Goal: Task Accomplishment & Management: Complete application form

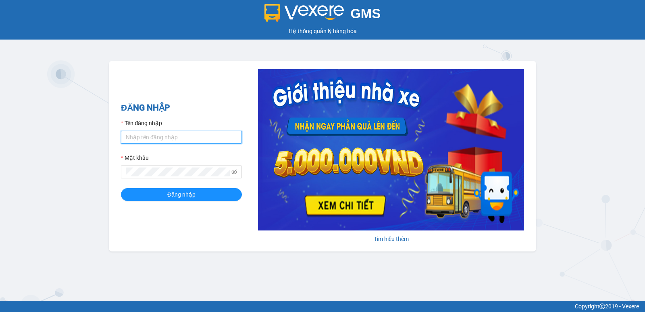
click at [166, 135] on input "Tên đăng nhập" at bounding box center [181, 137] width 121 height 13
type input "hang.nhuquynh"
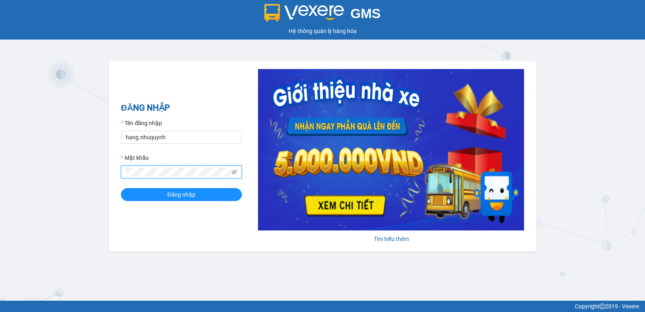
click at [121, 188] on button "Đăng nhập" at bounding box center [181, 194] width 121 height 13
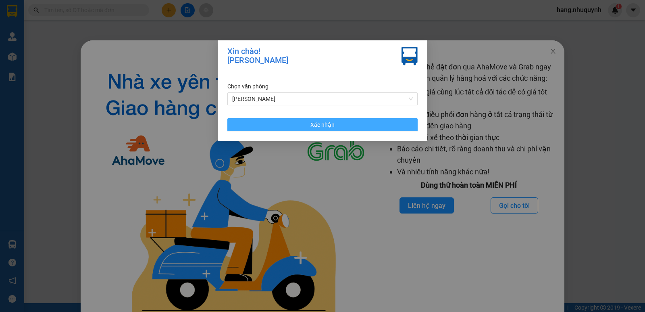
click at [319, 125] on span "Xác nhận" at bounding box center [323, 124] width 24 height 9
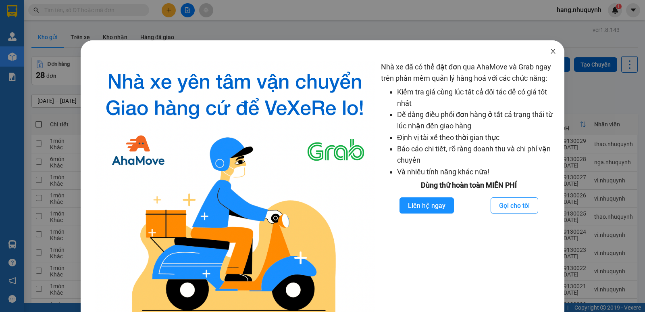
drag, startPoint x: 549, startPoint y: 49, endPoint x: 458, endPoint y: 7, distance: 99.8
click at [550, 49] on icon "close" at bounding box center [553, 51] width 6 height 6
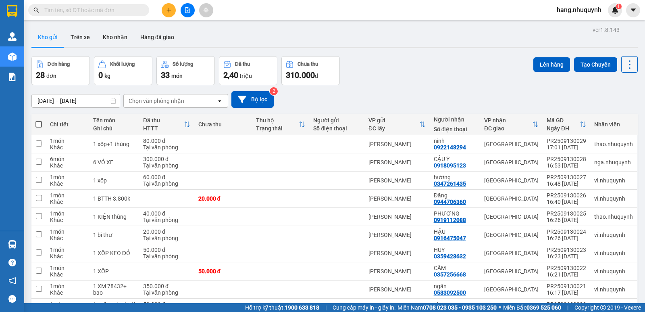
click at [625, 69] on icon at bounding box center [630, 64] width 11 height 11
click at [449, 46] on div "Kho gửi Trên xe Kho nhận Hàng đã giao" at bounding box center [334, 37] width 607 height 21
click at [603, 122] on div "Nhân viên" at bounding box center [614, 124] width 39 height 6
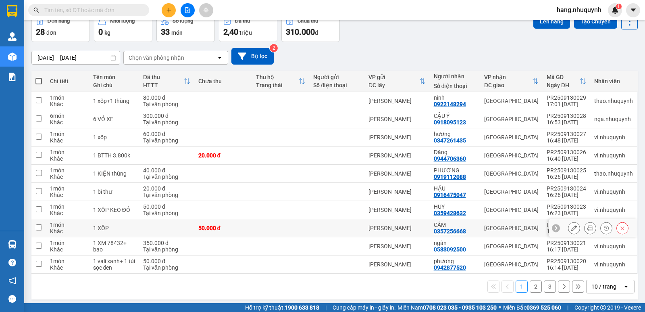
scroll to position [47, 0]
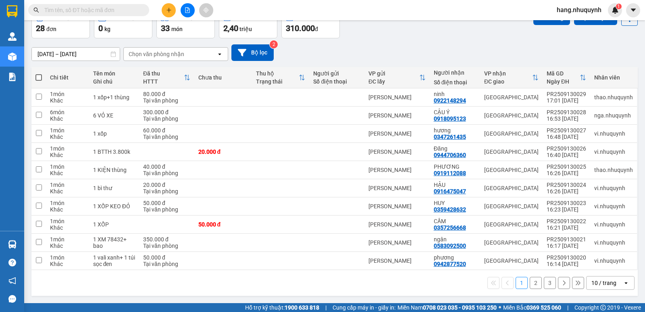
click at [597, 279] on div "10 / trang" at bounding box center [604, 283] width 25 height 8
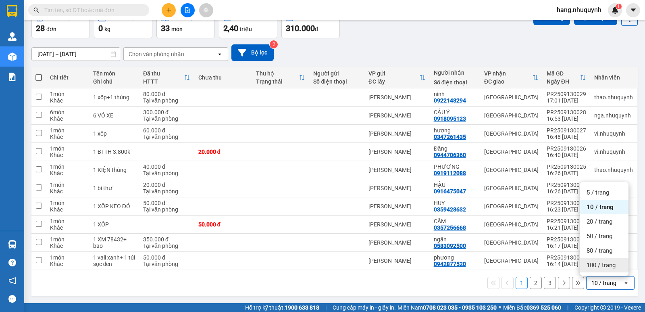
click at [598, 266] on span "100 / trang" at bounding box center [601, 265] width 29 height 8
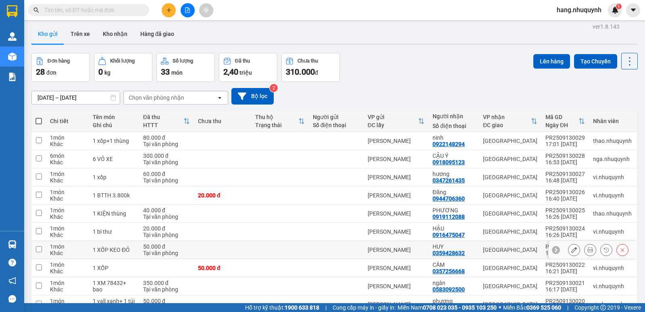
scroll to position [0, 0]
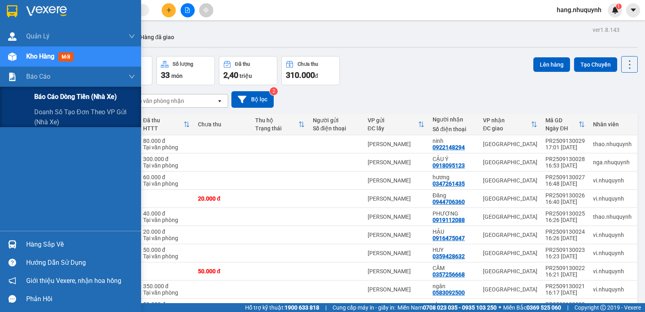
click at [59, 95] on span "Báo cáo dòng tiền (nhà xe)" at bounding box center [75, 97] width 83 height 10
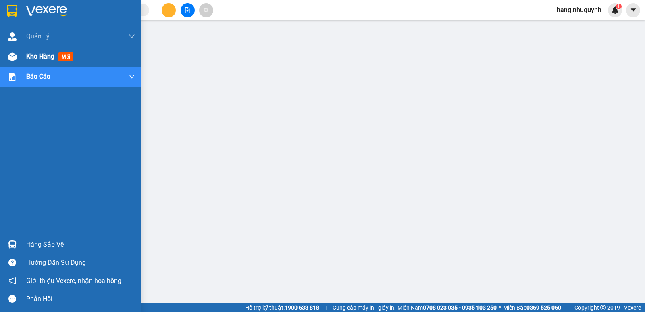
click at [17, 55] on div at bounding box center [12, 57] width 14 height 14
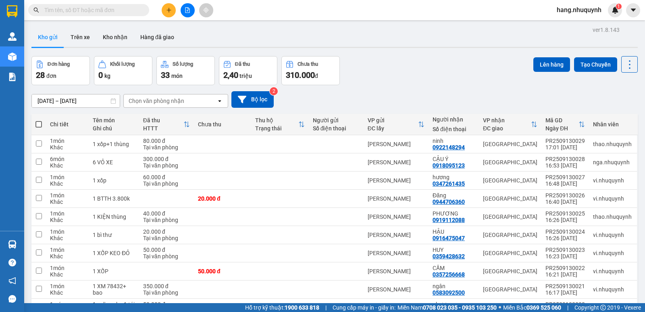
click at [172, 13] on button at bounding box center [169, 10] width 14 height 14
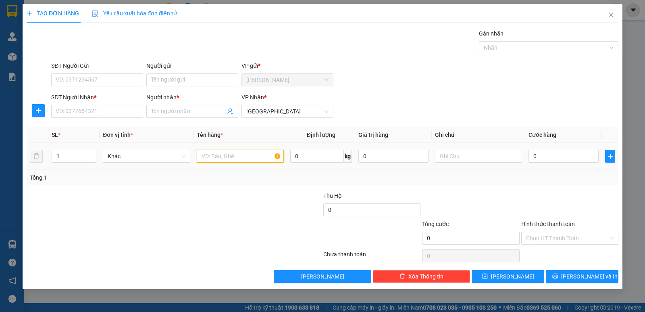
click at [227, 158] on input "text" at bounding box center [240, 156] width 87 height 13
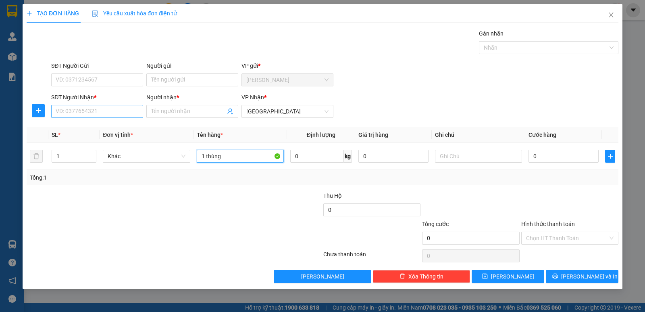
type input "1 thùng"
click at [100, 113] on input "SĐT Người Nhận *" at bounding box center [97, 111] width 92 height 13
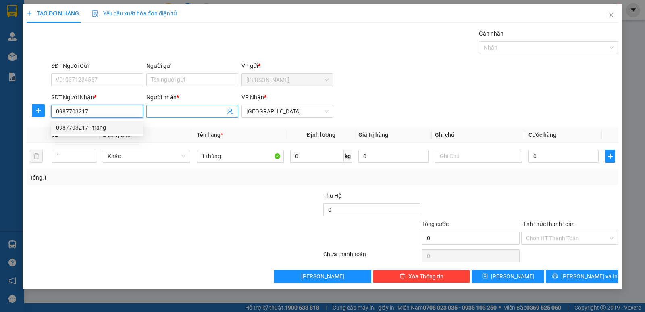
type input "0987703217"
click at [178, 111] on input "Người nhận *" at bounding box center [188, 111] width 74 height 9
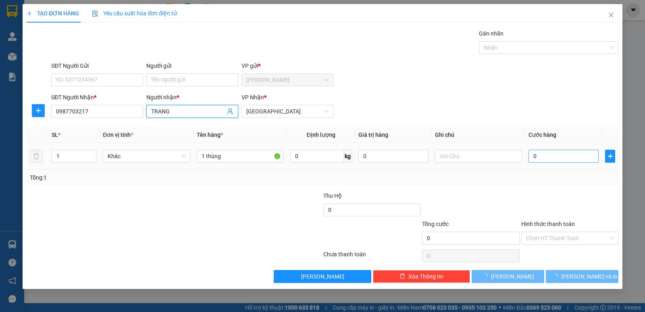
type input "TRANG"
click at [547, 157] on input "0" at bounding box center [564, 156] width 70 height 13
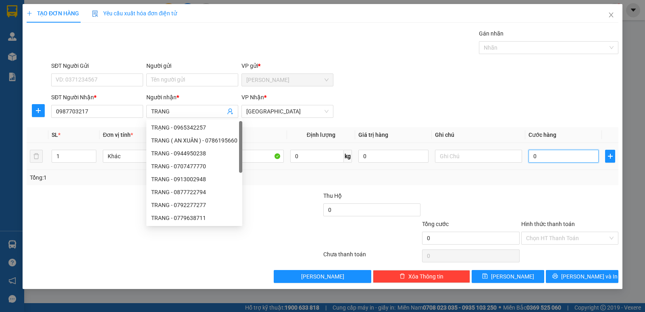
type input "3"
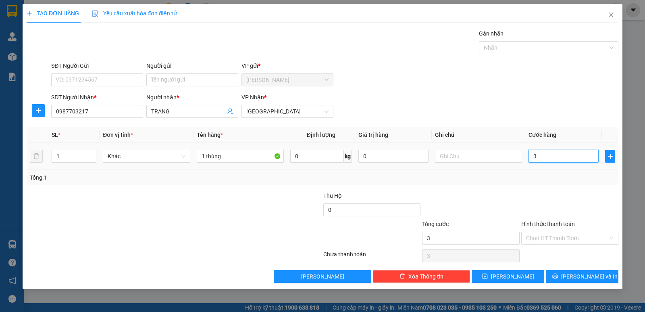
type input "30"
type input "300"
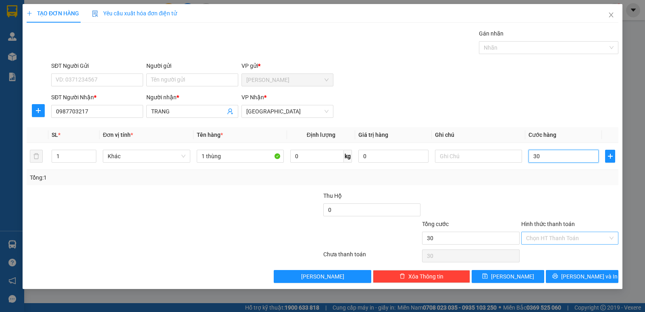
type input "300"
type input "3.000"
type input "30.000"
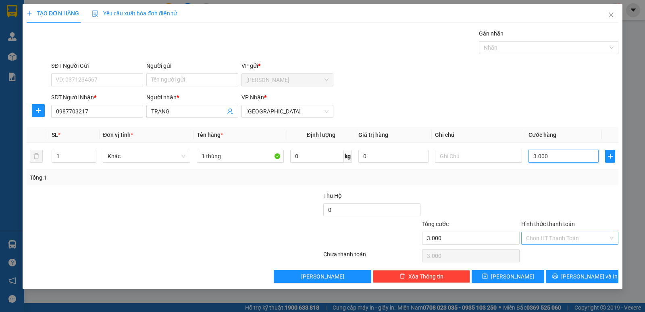
type input "30.000"
click at [574, 240] on input "Hình thức thanh toán" at bounding box center [567, 238] width 82 height 12
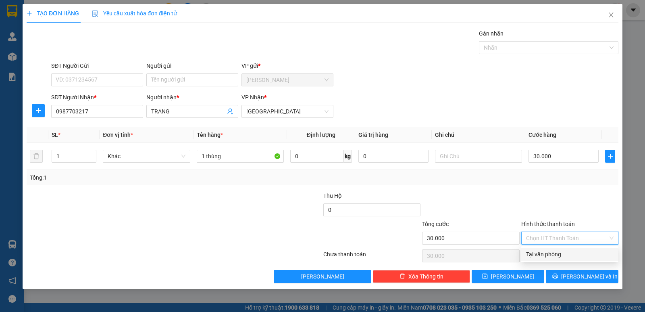
click at [562, 253] on div "Tại văn phòng" at bounding box center [570, 254] width 88 height 9
type input "0"
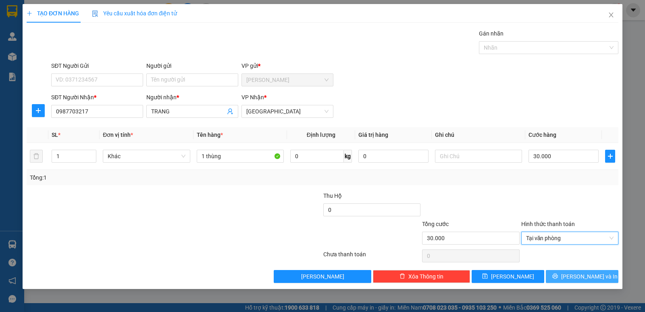
click at [575, 275] on button "[PERSON_NAME] và In" at bounding box center [582, 276] width 73 height 13
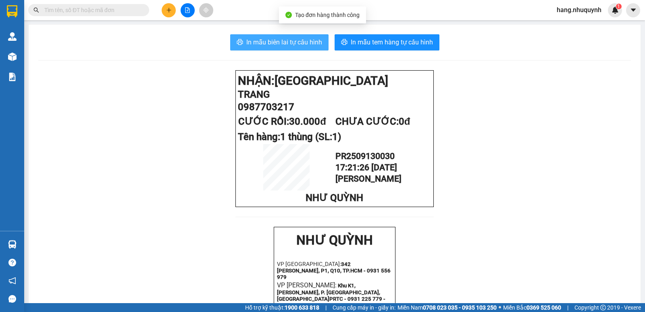
click at [285, 44] on span "In mẫu biên lai tự cấu hình" at bounding box center [284, 42] width 76 height 10
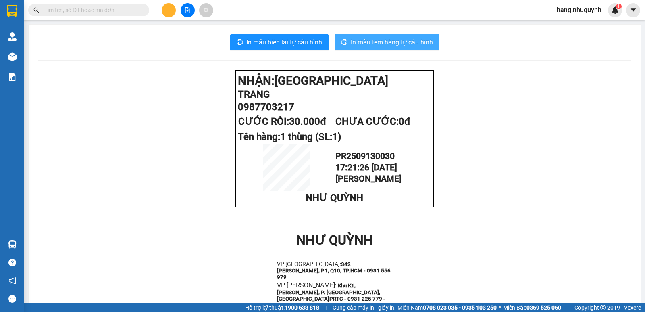
click at [413, 40] on span "In mẫu tem hàng tự cấu hình" at bounding box center [392, 42] width 82 height 10
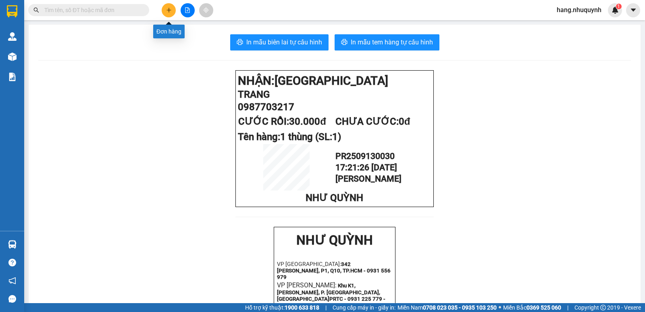
click at [166, 10] on icon "plus" at bounding box center [169, 10] width 6 height 6
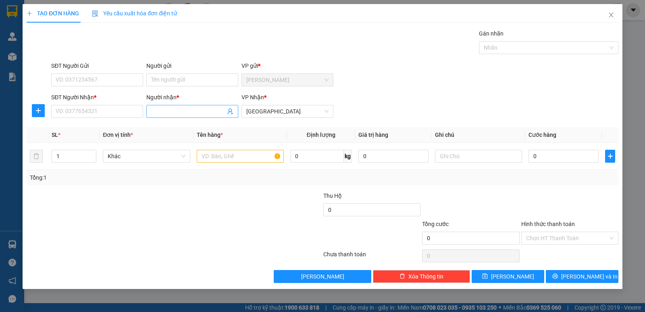
click at [183, 110] on input "Người nhận *" at bounding box center [188, 111] width 74 height 9
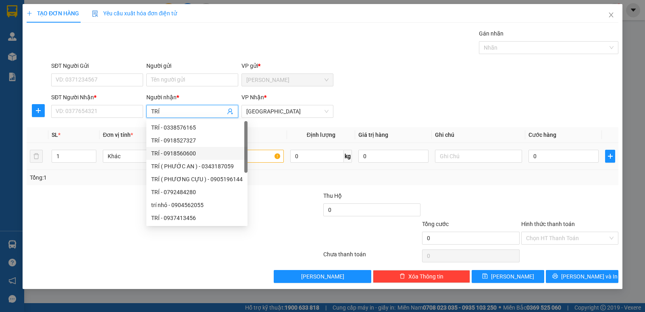
type input "TRÍ"
click at [259, 155] on input "text" at bounding box center [240, 156] width 87 height 13
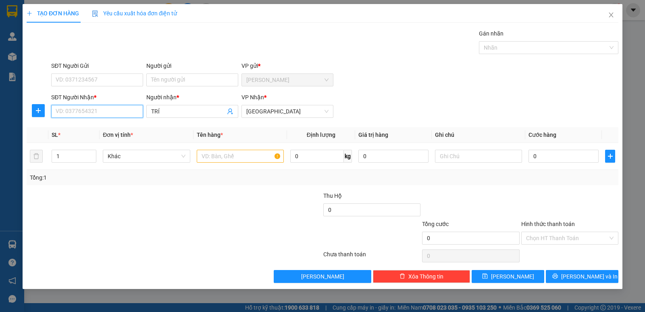
click at [94, 113] on input "SĐT Người Nhận *" at bounding box center [97, 111] width 92 height 13
type input "0913607181"
click at [238, 155] on input "text" at bounding box center [240, 156] width 87 height 13
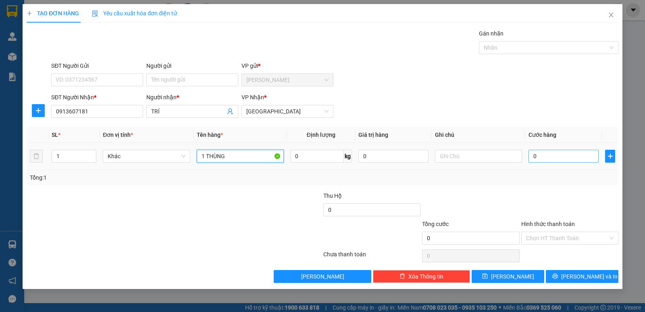
type input "1 THÙNG"
click at [564, 159] on input "0" at bounding box center [564, 156] width 70 height 13
type input "3"
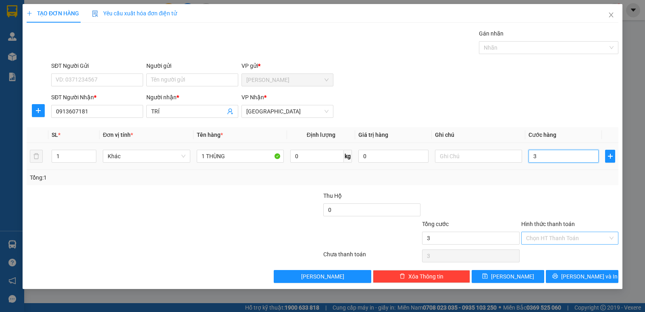
type input "30"
type input "300"
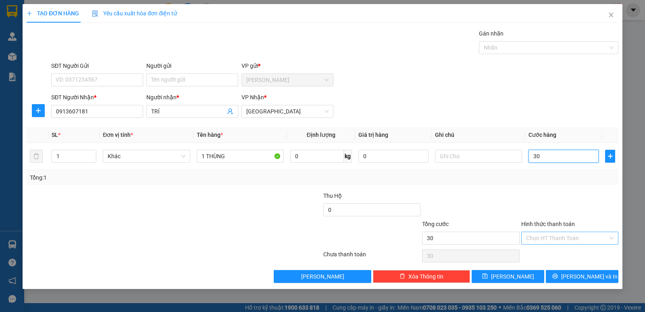
type input "300"
type input "3.000"
type input "3.000.000"
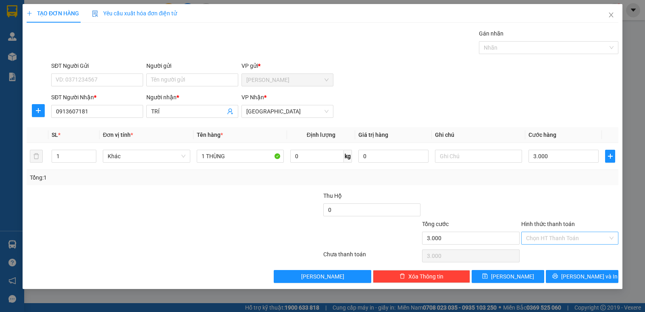
type input "3.000.000"
click at [578, 237] on input "Hình thức thanh toán" at bounding box center [567, 238] width 82 height 12
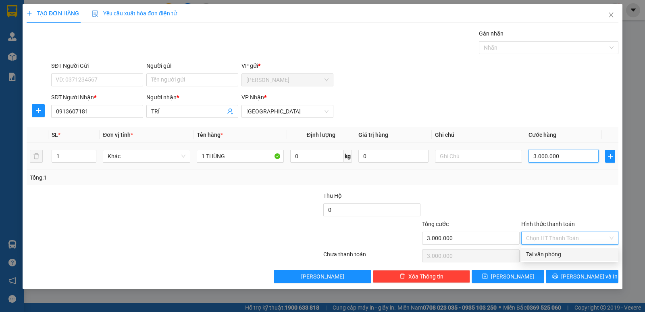
click at [568, 155] on input "3.000.000" at bounding box center [564, 156] width 70 height 13
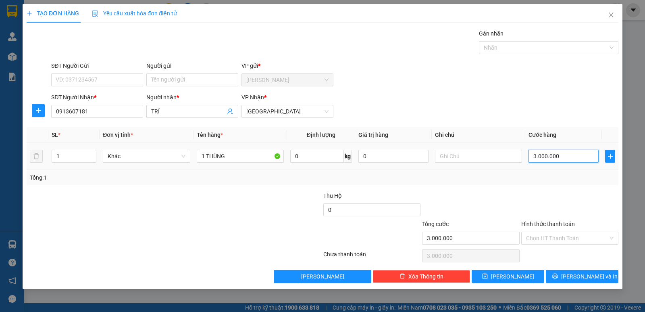
type input "3"
type input "30"
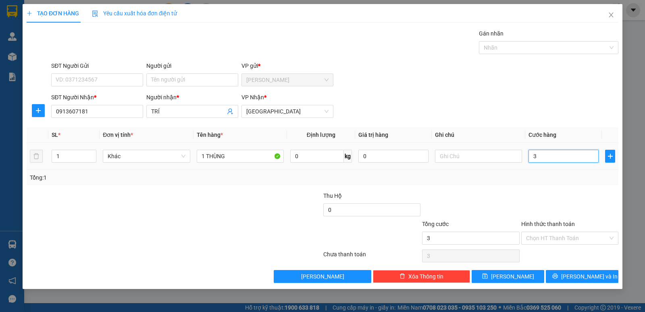
type input "30"
type input "300"
type input "3.000"
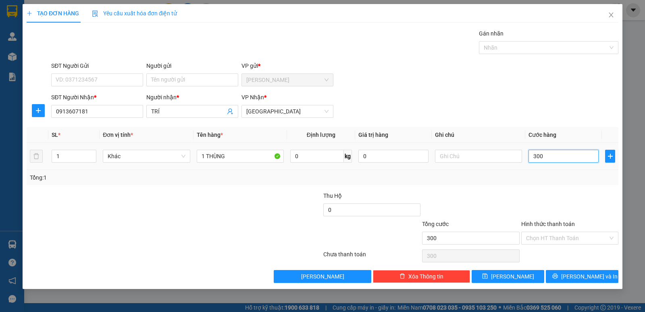
type input "3.000"
type input "30.000"
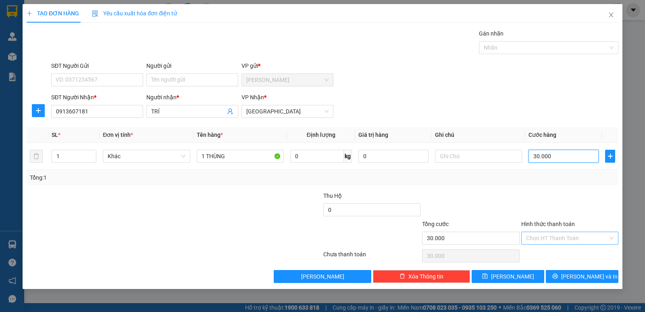
type input "30.000"
click at [580, 238] on input "Hình thức thanh toán" at bounding box center [567, 238] width 82 height 12
click at [574, 257] on div "Tại văn phòng" at bounding box center [570, 254] width 88 height 9
type input "0"
drag, startPoint x: 579, startPoint y: 280, endPoint x: 559, endPoint y: 163, distance: 118.4
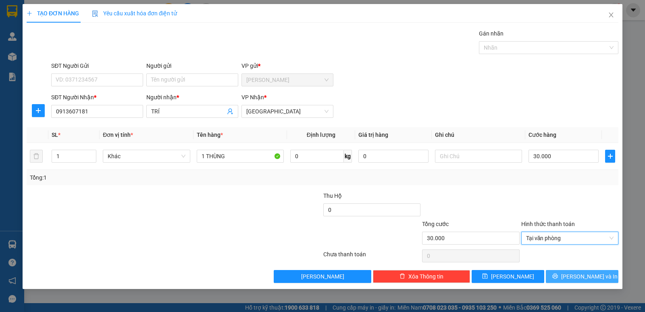
click at [579, 279] on span "[PERSON_NAME] và In" at bounding box center [590, 276] width 56 height 9
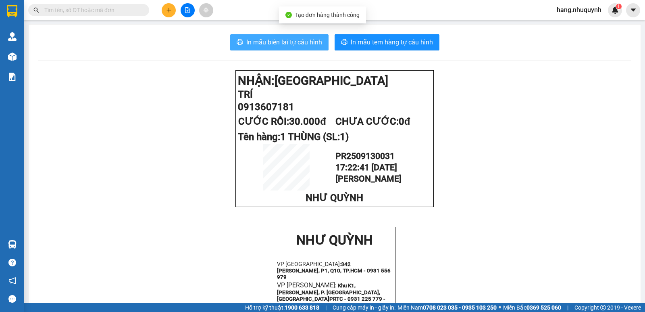
click at [272, 43] on span "In mẫu biên lai tự cấu hình" at bounding box center [284, 42] width 76 height 10
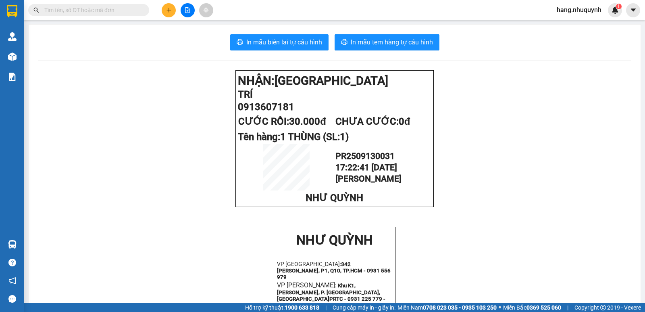
click at [400, 34] on div "In mẫu biên lai tự cấu hình In mẫu tem hàng tự cấu hình NHẬN: Sài Gòn TRÍ 09136…" at bounding box center [335, 305] width 612 height 561
click at [399, 44] on span "In mẫu tem hàng tự cấu hình" at bounding box center [392, 42] width 82 height 10
click at [109, 13] on input "text" at bounding box center [91, 10] width 95 height 9
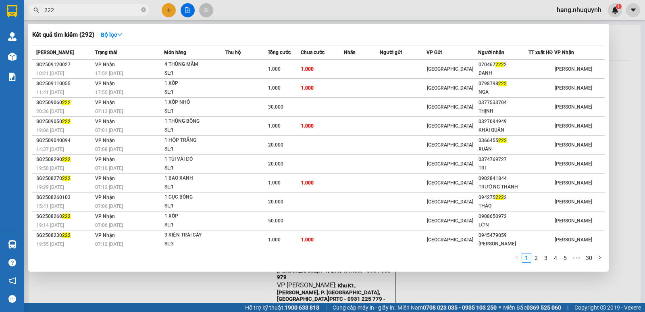
click at [98, 13] on input "222" at bounding box center [91, 10] width 95 height 9
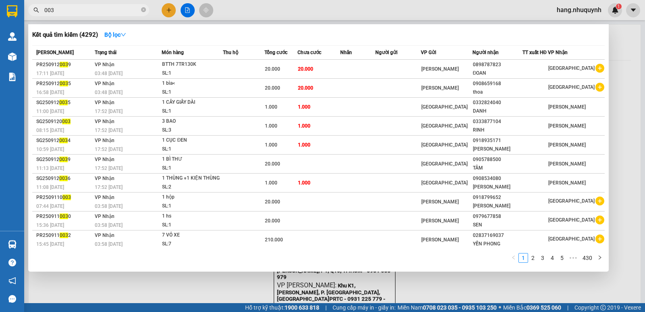
type input "003"
click at [169, 11] on div at bounding box center [322, 156] width 645 height 312
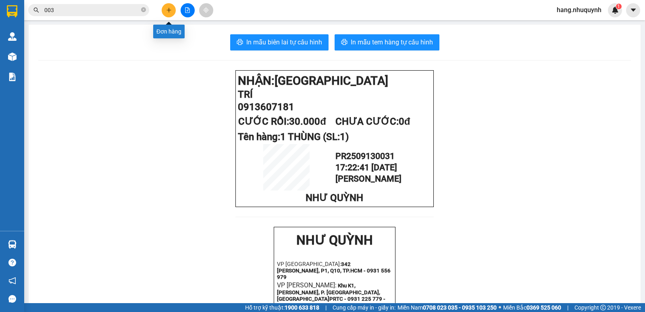
click at [165, 10] on button at bounding box center [169, 10] width 14 height 14
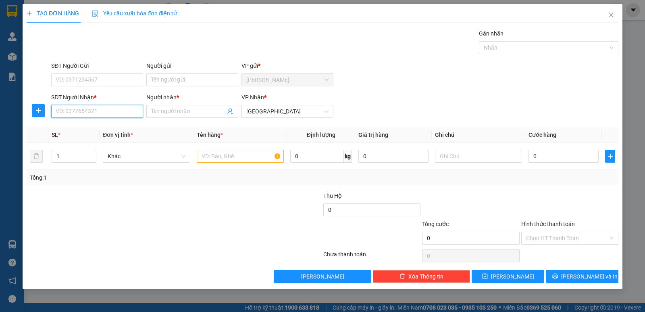
click at [99, 113] on input "SĐT Người Nhận *" at bounding box center [97, 111] width 92 height 13
click at [90, 129] on div "0792341003 - THÁI" at bounding box center [97, 127] width 82 height 9
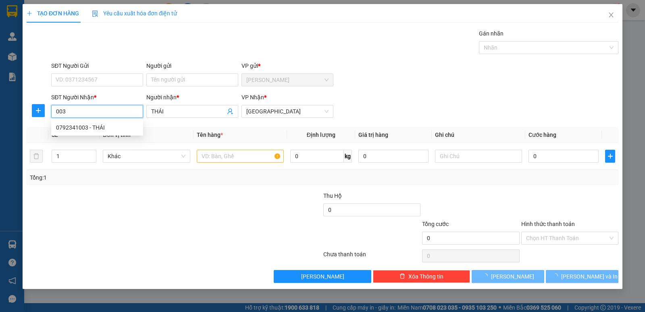
type input "0792341003"
type input "THÁI"
type input "20.000"
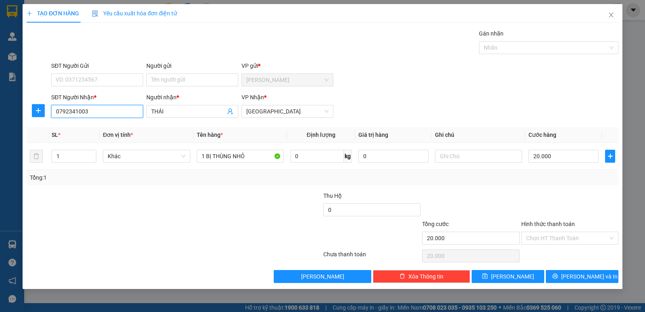
click at [68, 112] on input "0792341003" at bounding box center [97, 111] width 92 height 13
type input "0792341003"
click at [111, 115] on input "0792341003" at bounding box center [97, 111] width 92 height 13
click at [108, 113] on input "0792341003" at bounding box center [97, 111] width 92 height 13
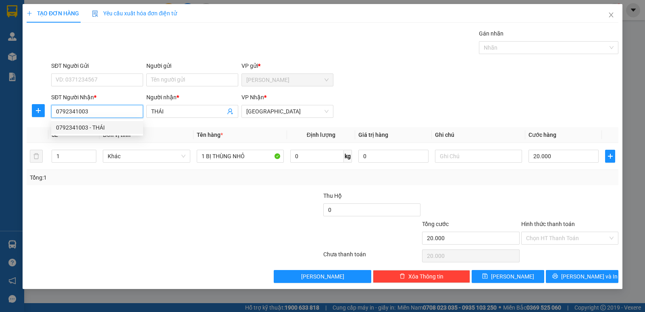
click at [108, 113] on input "0792341003" at bounding box center [97, 111] width 92 height 13
click at [186, 115] on input "THÁI" at bounding box center [188, 111] width 74 height 9
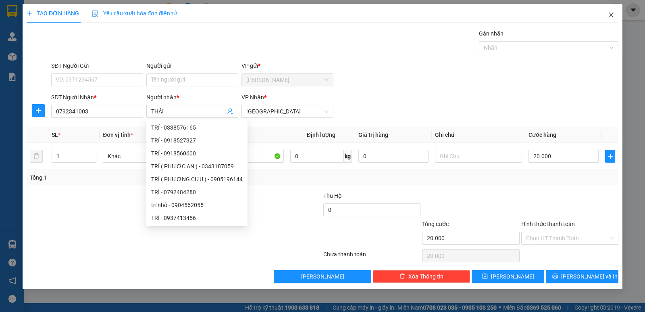
drag, startPoint x: 612, startPoint y: 15, endPoint x: 342, endPoint y: 14, distance: 269.9
click at [611, 15] on icon "close" at bounding box center [611, 15] width 6 height 6
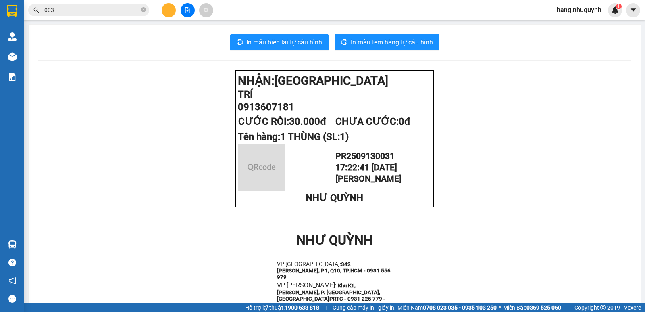
click at [102, 12] on input "003" at bounding box center [91, 10] width 95 height 9
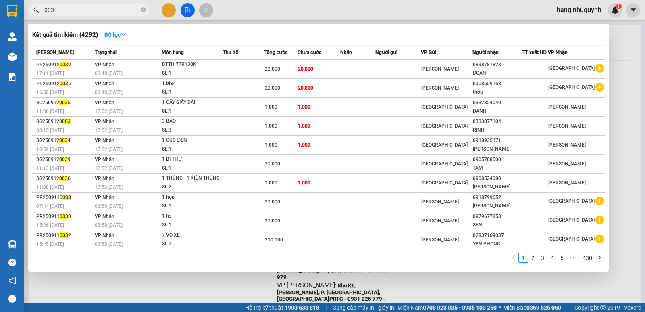
click at [167, 10] on div at bounding box center [322, 156] width 645 height 312
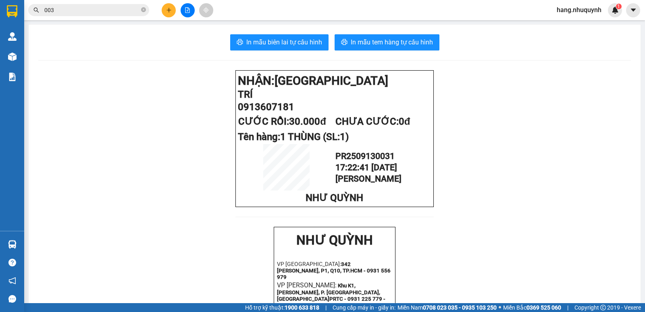
click at [168, 10] on icon "plus" at bounding box center [169, 10] width 4 height 0
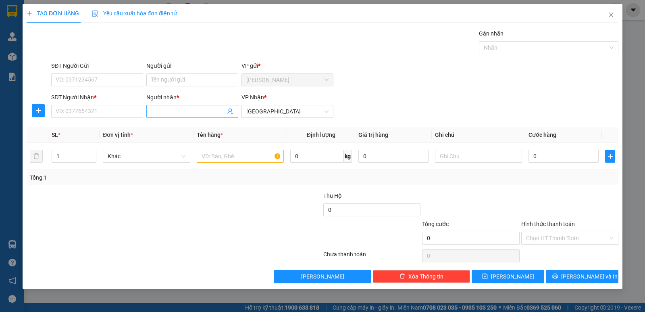
click at [175, 108] on input "Người nhận *" at bounding box center [188, 111] width 74 height 9
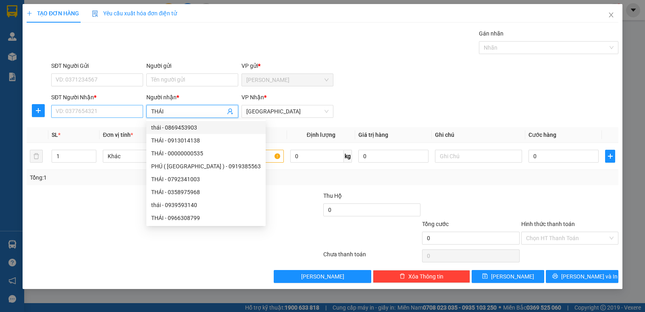
type input "THÁI"
click at [84, 113] on input "SĐT Người Nhận *" at bounding box center [97, 111] width 92 height 13
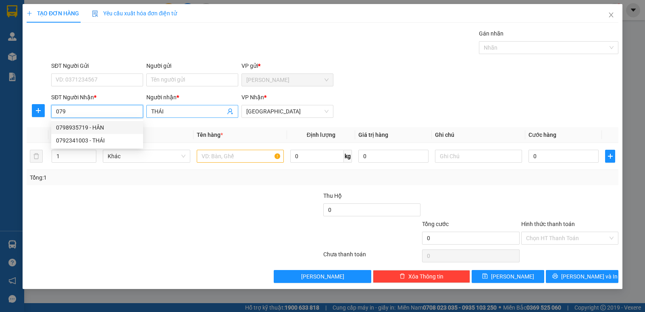
type input "079"
click at [182, 108] on input "THÁI" at bounding box center [188, 111] width 74 height 9
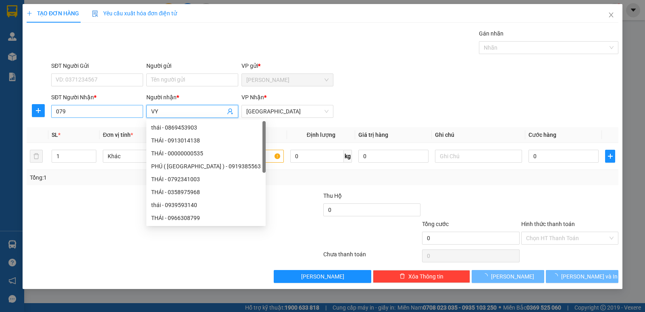
type input "VY"
click at [111, 115] on input "079" at bounding box center [97, 111] width 92 height 13
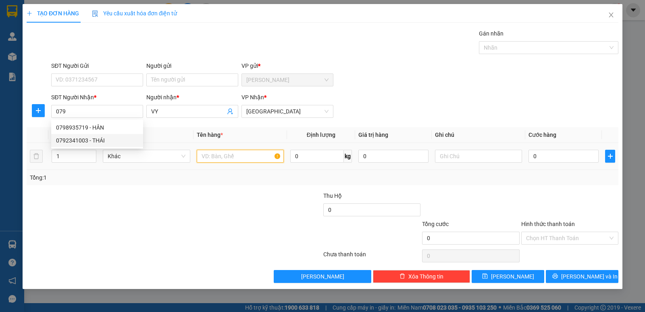
click at [233, 161] on input "text" at bounding box center [240, 156] width 87 height 13
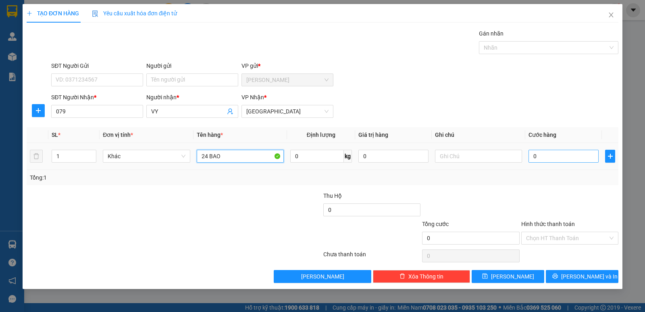
type input "24 BAO"
click at [572, 158] on input "0" at bounding box center [564, 156] width 70 height 13
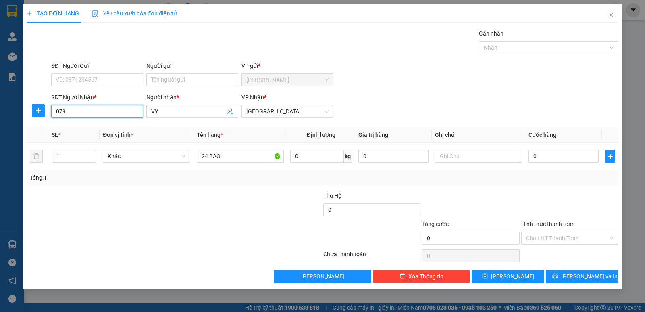
click at [82, 111] on input "079" at bounding box center [97, 111] width 92 height 13
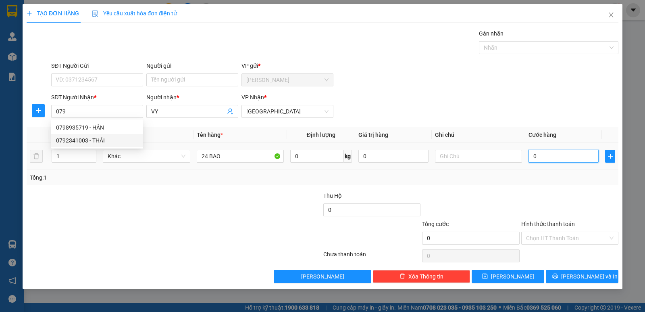
click at [547, 157] on input "0" at bounding box center [564, 156] width 70 height 13
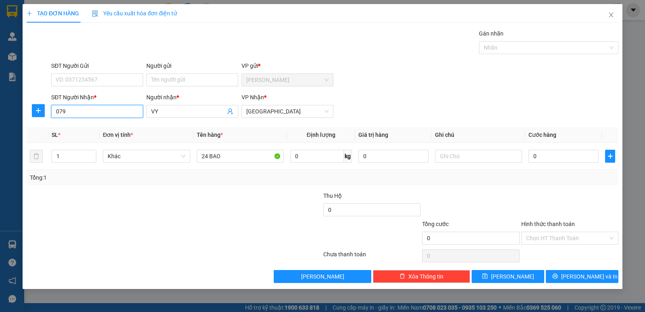
click at [69, 107] on input "079" at bounding box center [97, 111] width 92 height 13
type input "0907234227"
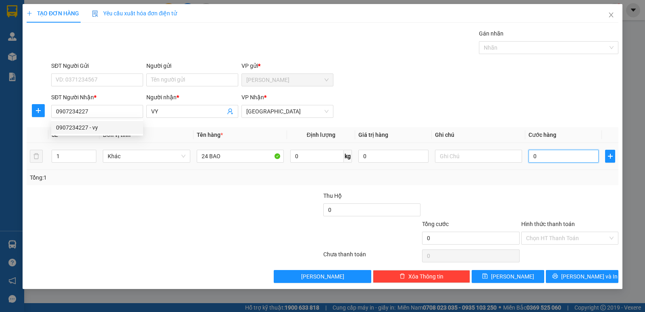
click at [557, 156] on input "0" at bounding box center [564, 156] width 70 height 13
type input "7"
type input "70"
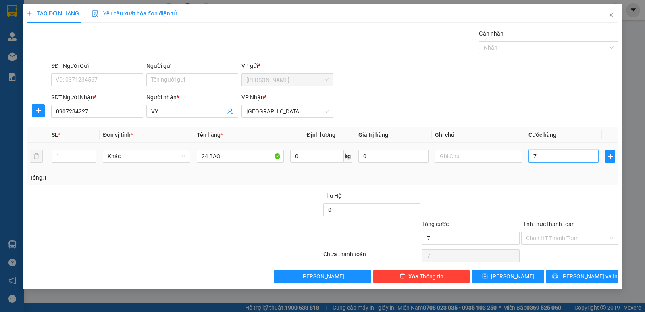
type input "70"
type input "703"
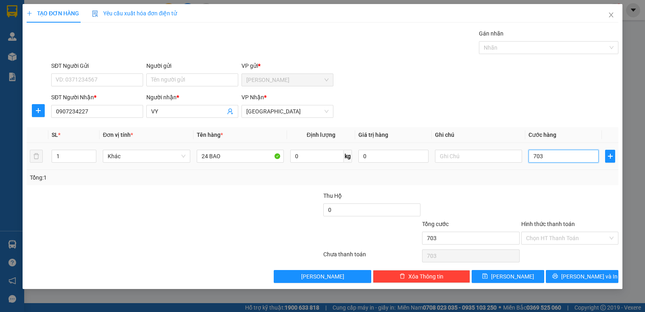
type input "7.030"
type input "70.300"
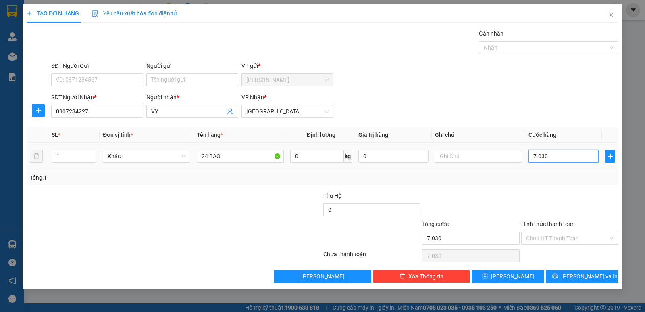
type input "70.300"
type input "703.000"
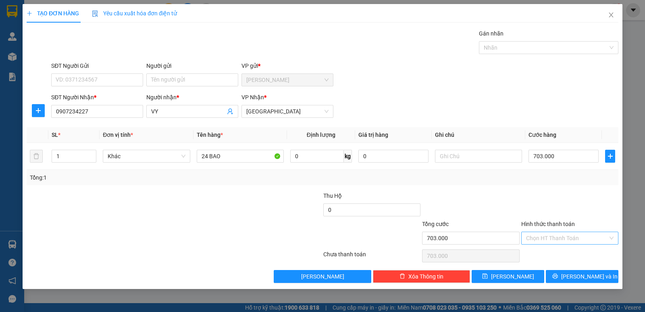
click at [582, 237] on input "Hình thức thanh toán" at bounding box center [567, 238] width 82 height 12
drag, startPoint x: 567, startPoint y: 254, endPoint x: 560, endPoint y: 255, distance: 7.4
click at [567, 254] on div "Tại văn phòng" at bounding box center [570, 254] width 88 height 9
type input "0"
drag, startPoint x: 504, startPoint y: 275, endPoint x: 510, endPoint y: 271, distance: 7.1
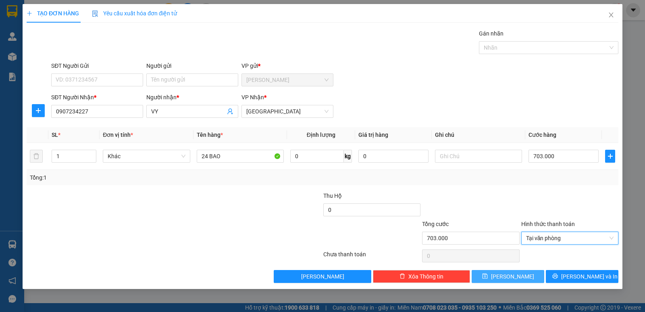
click at [488, 275] on icon "save" at bounding box center [485, 276] width 5 height 5
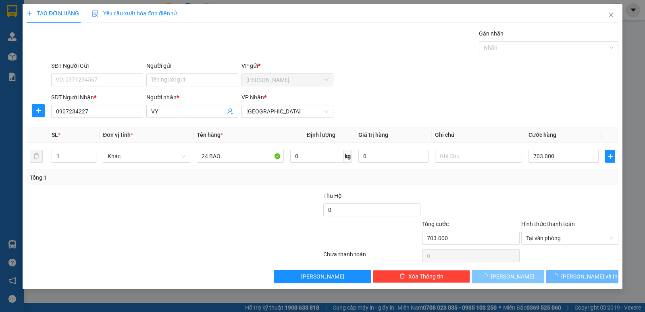
type input "0"
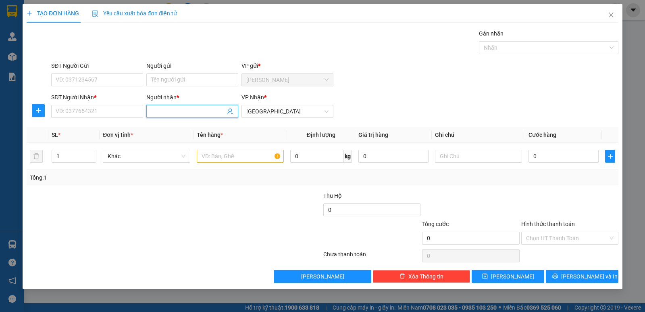
click at [169, 112] on input "Người nhận *" at bounding box center [188, 111] width 74 height 9
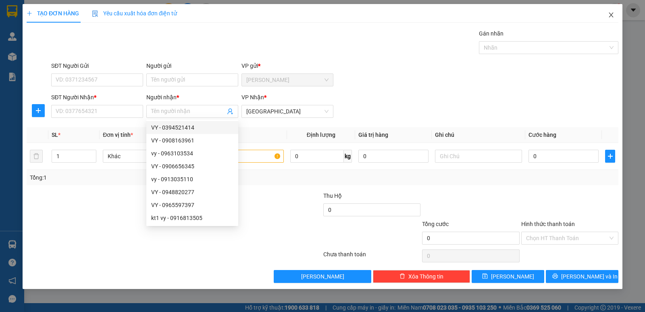
drag, startPoint x: 611, startPoint y: 15, endPoint x: 552, endPoint y: 1, distance: 61.0
click at [610, 15] on icon "close" at bounding box center [611, 15] width 6 height 6
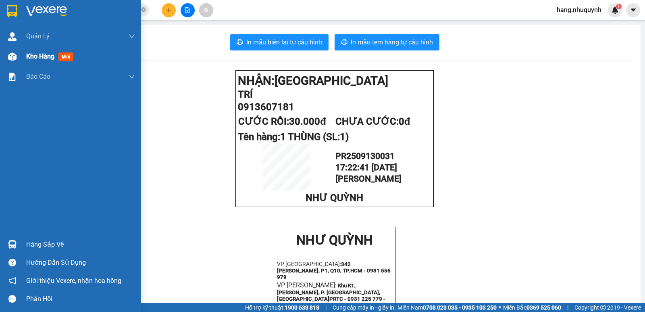
click at [46, 56] on span "Kho hàng" at bounding box center [40, 56] width 28 height 8
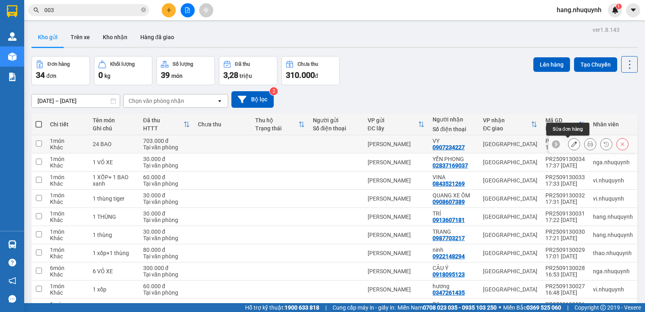
click at [572, 144] on icon at bounding box center [575, 144] width 6 height 6
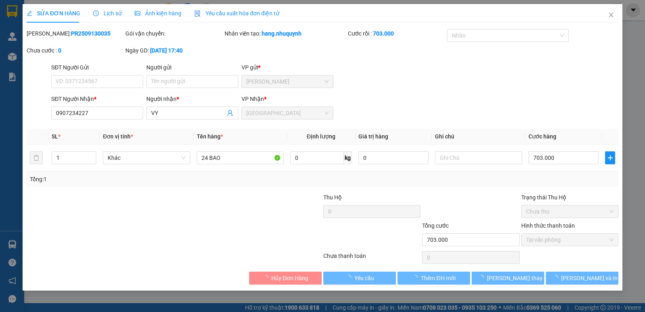
type input "0907234227"
type input "VY"
type input "703.000"
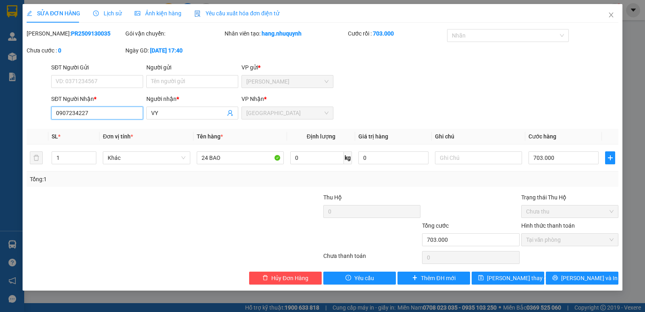
click at [85, 117] on input "0907234227" at bounding box center [97, 113] width 92 height 13
click at [611, 13] on icon "close" at bounding box center [611, 15] width 6 height 6
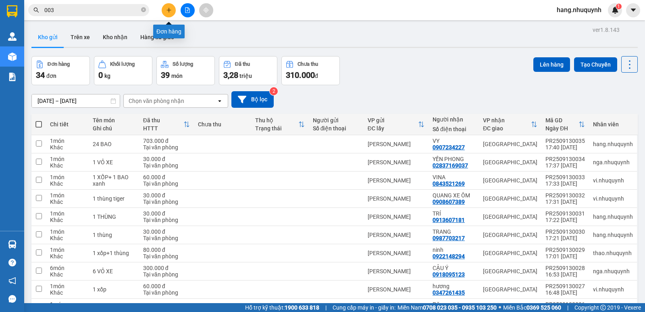
click at [167, 9] on icon "plus" at bounding box center [169, 10] width 6 height 6
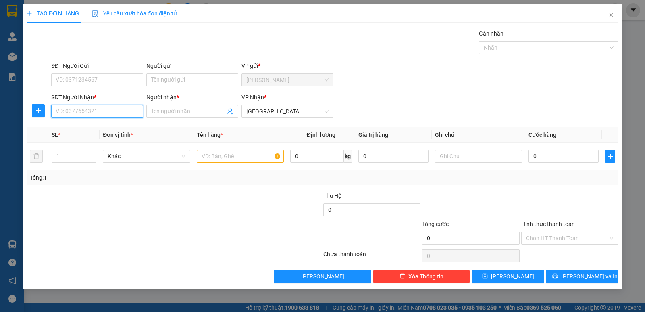
paste input "0907234227"
type input "0907234227"
click at [171, 110] on input "Người nhận *" at bounding box center [188, 111] width 74 height 9
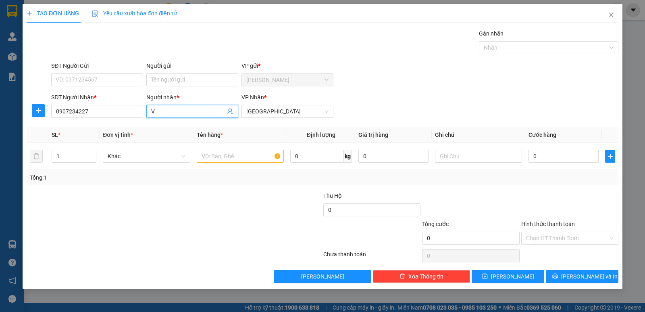
type input "VY"
type input "0963103534"
type input "vy"
click at [256, 156] on input "text" at bounding box center [240, 156] width 87 height 13
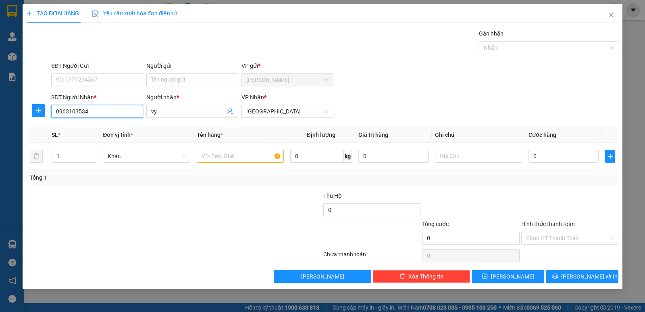
click at [106, 110] on input "0963103534" at bounding box center [97, 111] width 92 height 13
paste input "07234227"
type input "0907234227"
click at [101, 128] on div "0907234227 - VY" at bounding box center [97, 127] width 82 height 9
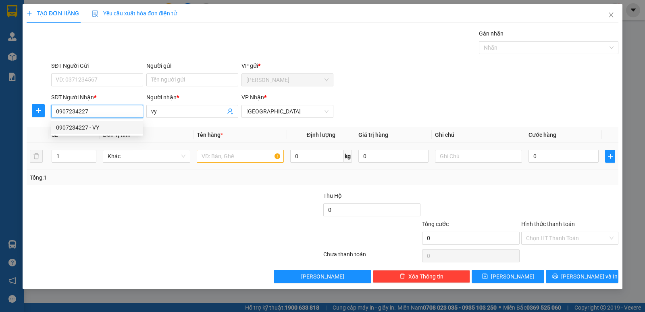
type input "VY"
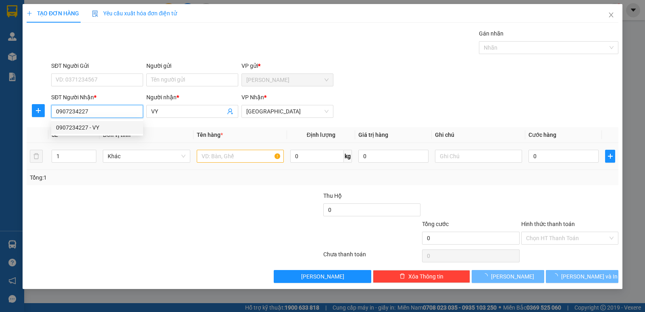
type input "703.000"
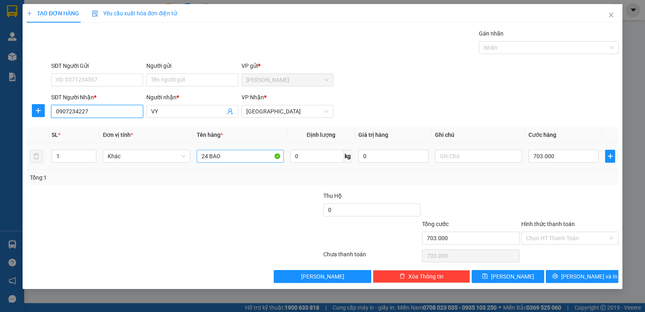
type input "0907234227"
click at [244, 157] on input "24 BAO" at bounding box center [240, 156] width 87 height 13
click at [243, 156] on input "24 BAO" at bounding box center [240, 156] width 87 height 13
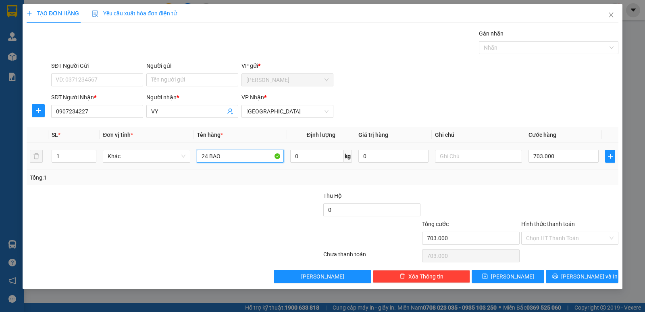
click at [243, 156] on input "24 BAO" at bounding box center [240, 156] width 87 height 13
drag, startPoint x: 227, startPoint y: 150, endPoint x: 191, endPoint y: 157, distance: 36.6
click at [191, 157] on tr "1 Khác 13+ 0 kg 0 703.000" at bounding box center [323, 156] width 592 height 27
type input "14 BAO"
click at [570, 157] on input "703.000" at bounding box center [564, 156] width 70 height 13
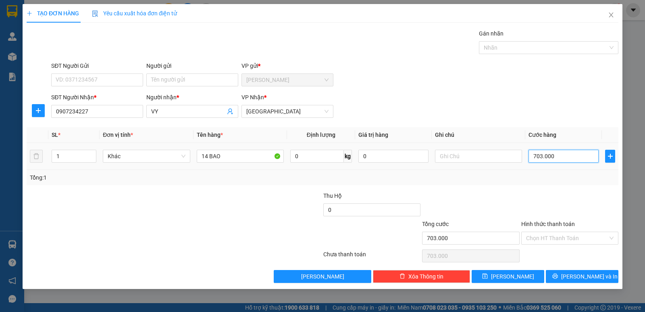
click at [570, 157] on input "703.000" at bounding box center [564, 156] width 70 height 13
type input "4"
type input "43"
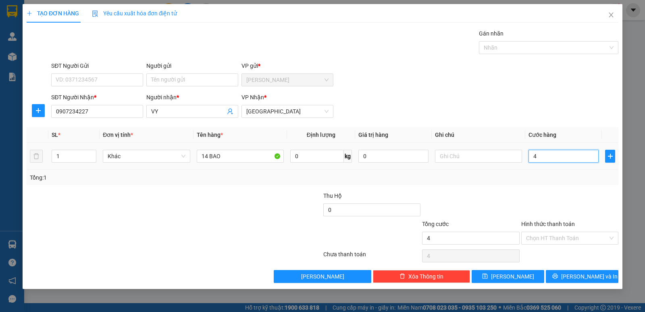
type input "43"
type input "430"
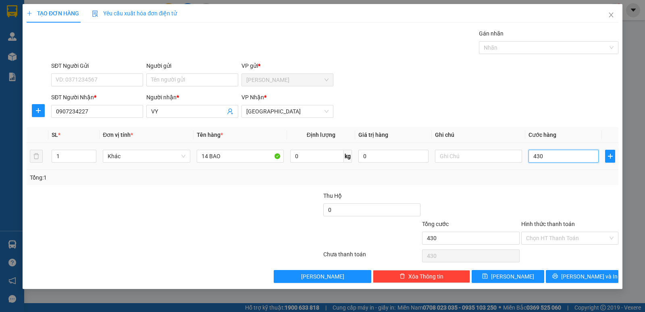
type input "4.300"
type input "43.000"
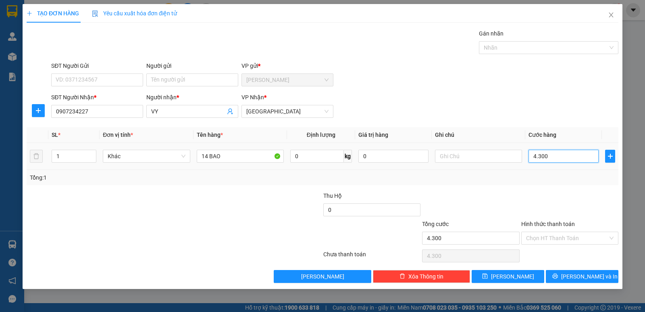
type input "43.000"
type input "430.000"
click at [561, 236] on input "Hình thức thanh toán" at bounding box center [567, 238] width 82 height 12
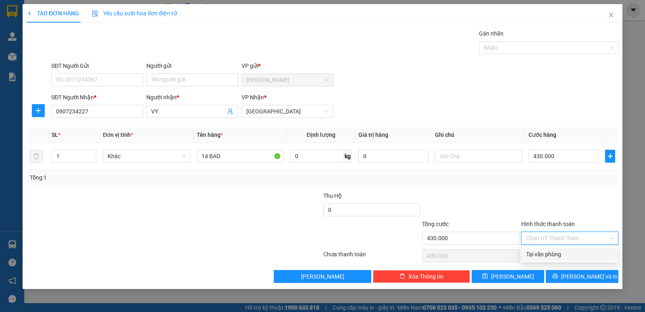
click at [554, 256] on div "Tại văn phòng" at bounding box center [570, 254] width 88 height 9
type input "0"
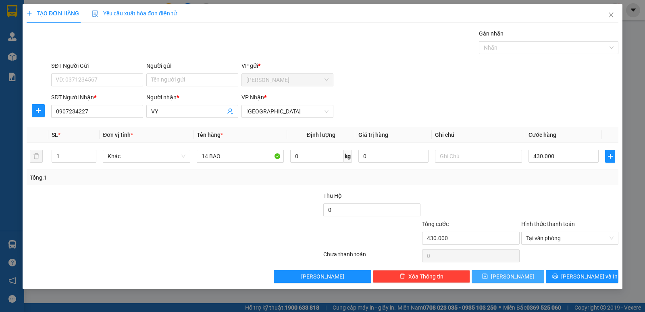
click at [515, 280] on span "[PERSON_NAME]" at bounding box center [512, 276] width 43 height 9
type input "0"
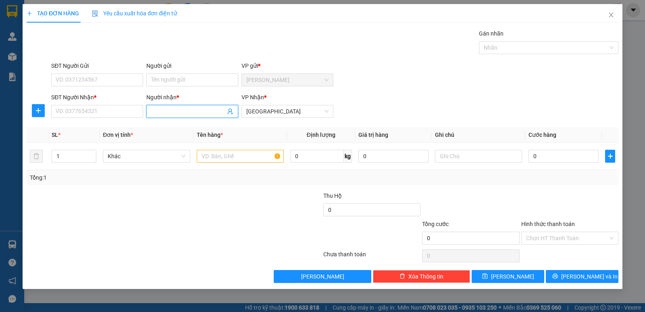
click at [196, 110] on input "Người nhận *" at bounding box center [188, 111] width 74 height 9
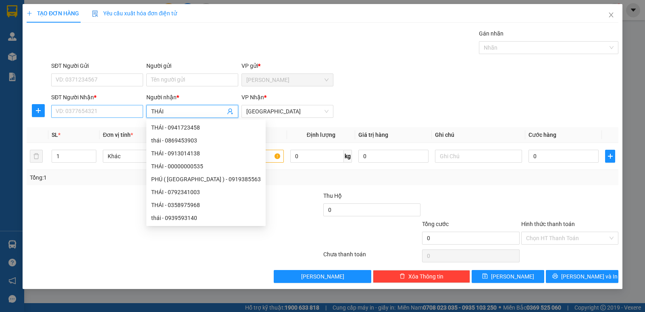
type input "THÁI"
drag, startPoint x: 80, startPoint y: 114, endPoint x: 98, endPoint y: 96, distance: 25.4
click at [81, 113] on input "SĐT Người Nhận *" at bounding box center [97, 111] width 92 height 13
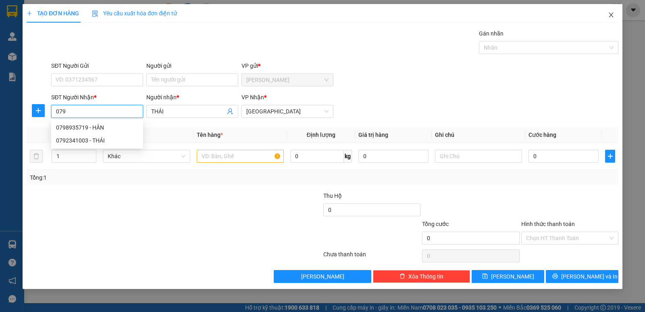
type input "079"
click at [612, 14] on icon "close" at bounding box center [611, 15] width 6 height 6
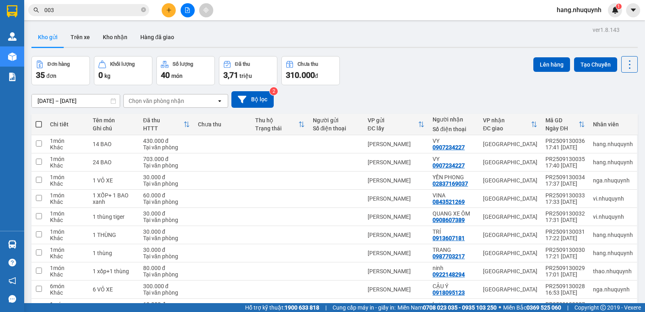
click at [116, 10] on input "003" at bounding box center [91, 10] width 95 height 9
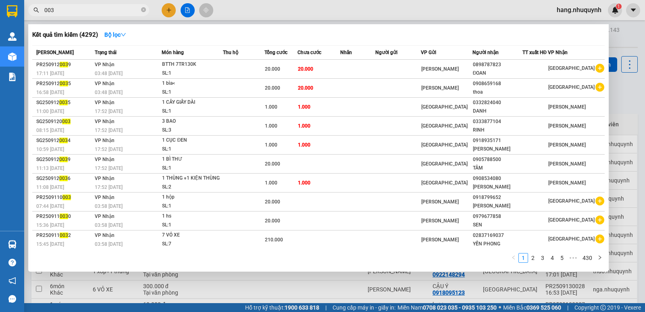
click at [116, 10] on input "003" at bounding box center [91, 10] width 95 height 9
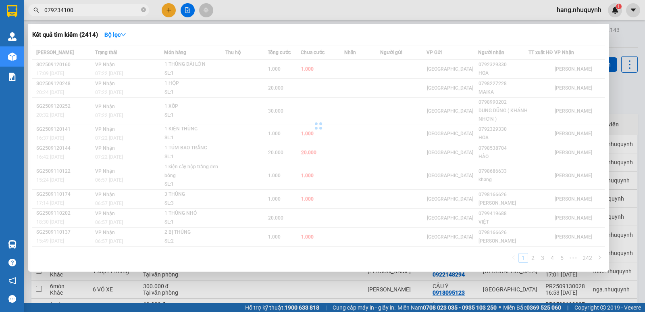
type input "0792341003"
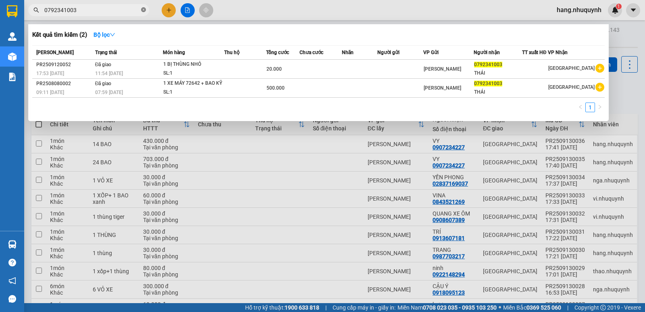
click at [144, 10] on icon "close-circle" at bounding box center [143, 9] width 5 height 5
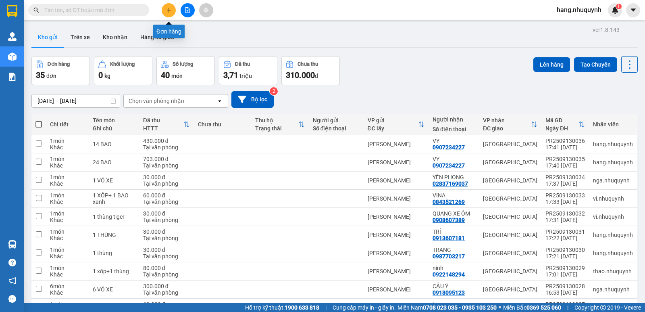
click at [169, 13] on icon "plus" at bounding box center [169, 10] width 6 height 6
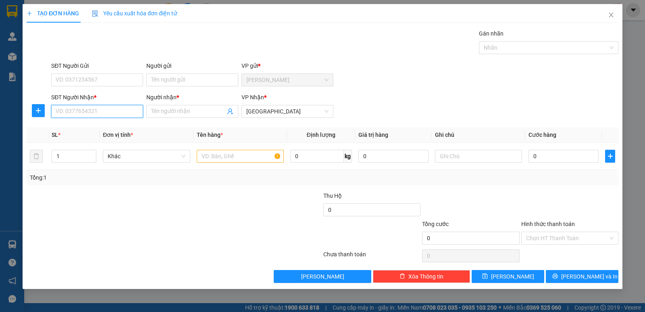
click at [109, 111] on input "SĐT Người Nhận *" at bounding box center [97, 111] width 92 height 13
type input "003"
click at [614, 16] on icon "close" at bounding box center [611, 15] width 6 height 6
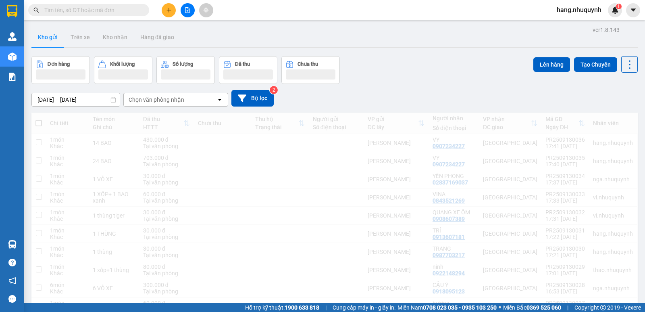
click at [167, 7] on icon "plus" at bounding box center [169, 10] width 6 height 6
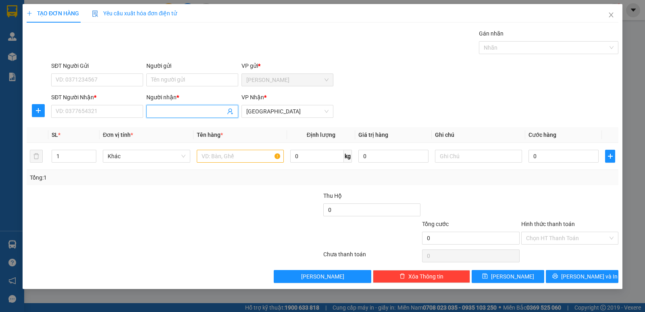
click at [173, 112] on input "Người nhận *" at bounding box center [188, 111] width 74 height 9
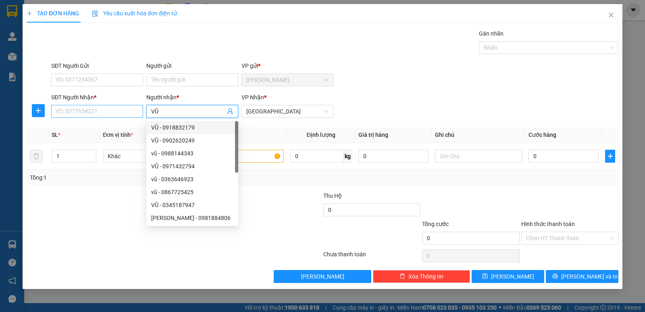
type input "VŨ"
click at [90, 113] on input "SĐT Người Nhận *" at bounding box center [97, 111] width 92 height 13
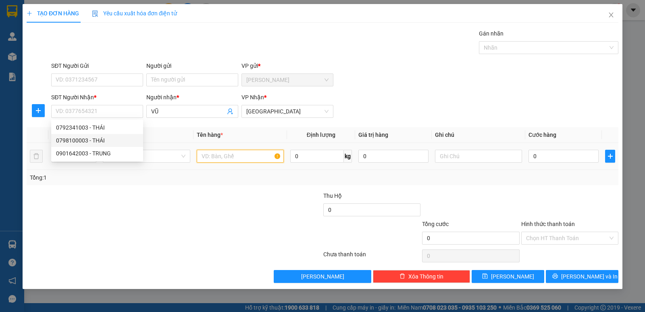
click at [252, 161] on input "text" at bounding box center [240, 156] width 87 height 13
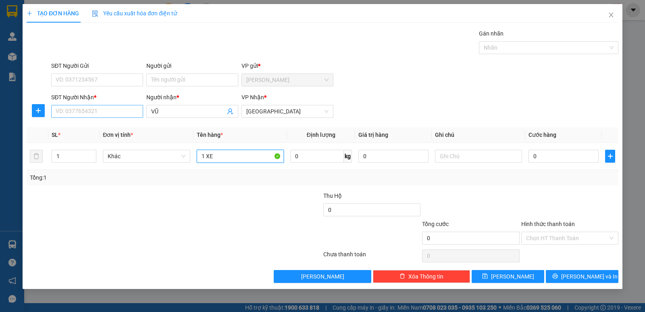
type input "1 XE"
click at [66, 112] on input "SĐT Người Nhận *" at bounding box center [97, 111] width 92 height 13
type input "0946839153"
click at [235, 155] on input "1 XE" at bounding box center [240, 156] width 87 height 13
drag, startPoint x: 246, startPoint y: 158, endPoint x: 269, endPoint y: 160, distance: 23.1
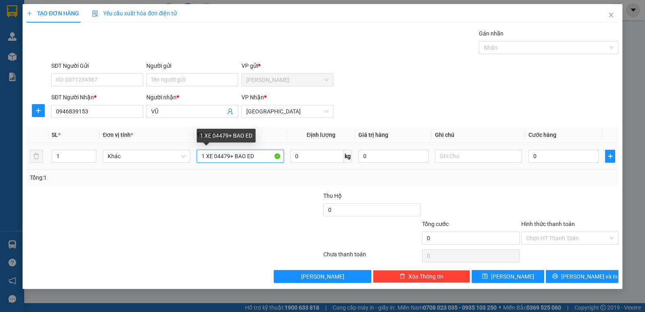
click at [269, 160] on input "1 XE 04479+ BAO ED" at bounding box center [240, 156] width 87 height 13
type input "1 XE 04479+ BAO XE"
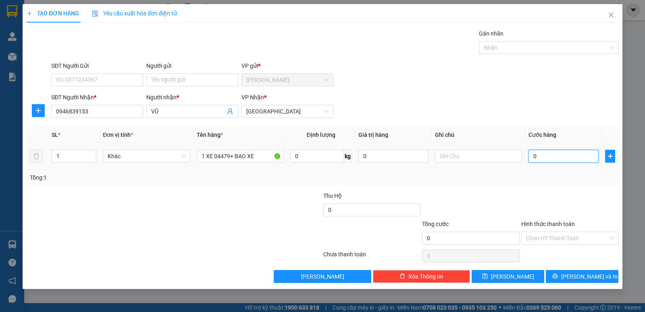
click at [561, 156] on input "0" at bounding box center [564, 156] width 70 height 13
type input "2"
type input "25"
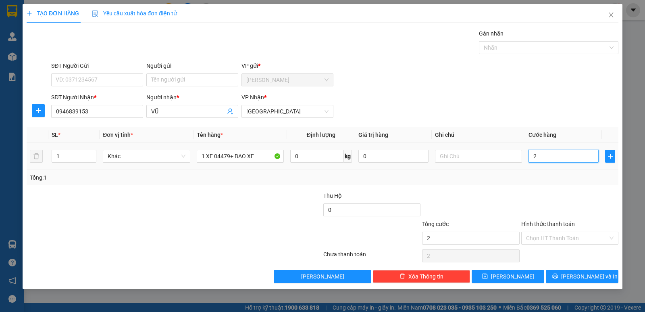
type input "25"
type input "250"
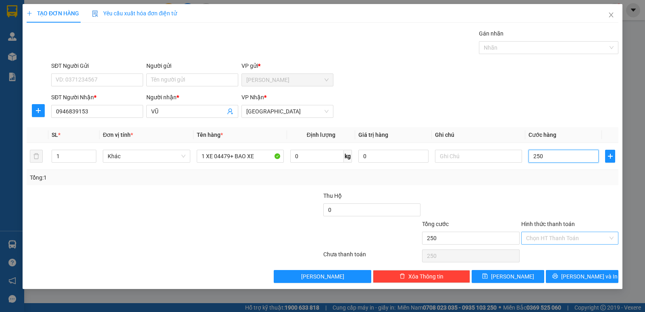
type input "2.500"
type input "25.000"
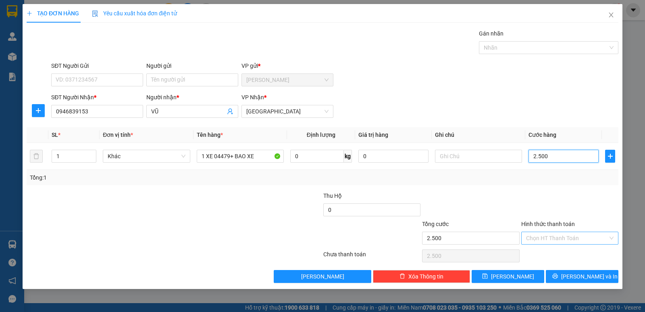
type input "25.000"
type input "250.000"
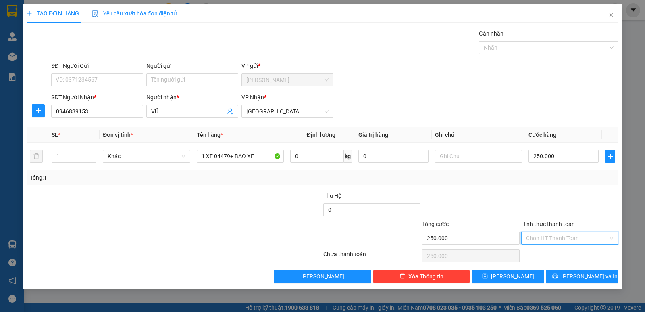
click at [562, 240] on input "Hình thức thanh toán" at bounding box center [567, 238] width 82 height 12
click at [563, 253] on div "Tại văn phòng" at bounding box center [570, 254] width 88 height 9
type input "0"
click at [577, 278] on span "[PERSON_NAME] và In" at bounding box center [590, 276] width 56 height 9
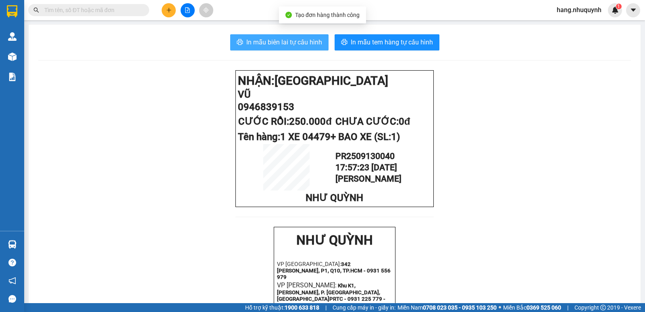
drag, startPoint x: 284, startPoint y: 43, endPoint x: 337, endPoint y: 2, distance: 66.7
click at [284, 43] on span "In mẫu biên lai tự cấu hình" at bounding box center [284, 42] width 76 height 10
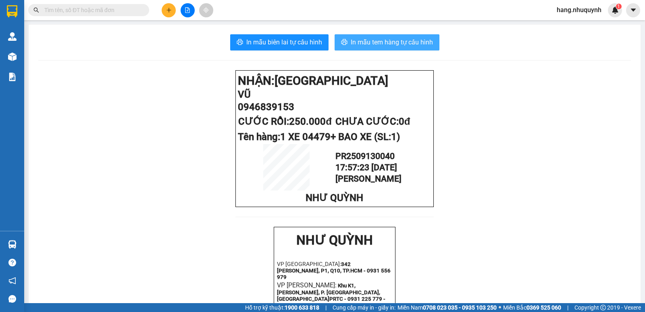
click at [412, 45] on span "In mẫu tem hàng tự cấu hình" at bounding box center [392, 42] width 82 height 10
click at [169, 13] on icon "plus" at bounding box center [169, 10] width 6 height 6
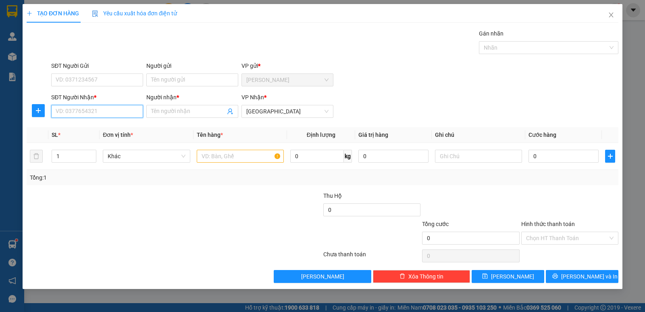
click at [107, 111] on input "SĐT Người Nhận *" at bounding box center [97, 111] width 92 height 13
type input "0352072078"
click at [94, 130] on div "0352072078 - PHÚ" at bounding box center [97, 127] width 82 height 9
type input "PHÚ"
type input "70.000"
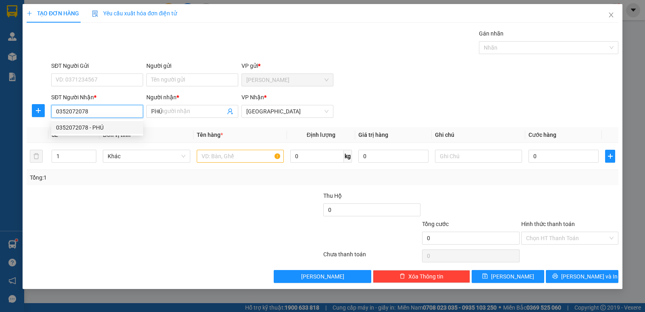
type input "70.000"
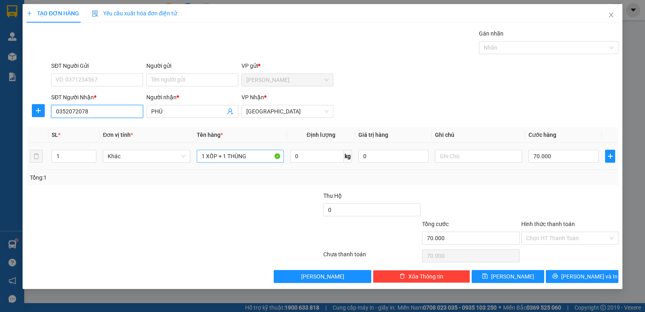
type input "0352072078"
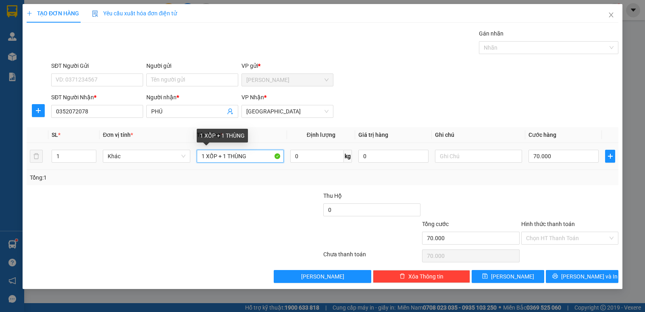
click at [256, 156] on input "1 XỐP + 1 THÙNG" at bounding box center [240, 156] width 87 height 13
drag, startPoint x: 228, startPoint y: 157, endPoint x: 281, endPoint y: 161, distance: 53.0
click at [281, 161] on input "1 XỐP + 1 THÙNG" at bounding box center [240, 156] width 87 height 13
type input "1 XỐP + 1 [PERSON_NAME]"
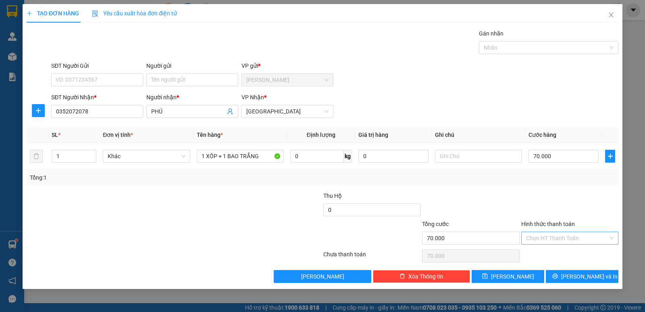
click at [550, 236] on input "Hình thức thanh toán" at bounding box center [567, 238] width 82 height 12
click at [553, 253] on div "Tại văn phòng" at bounding box center [570, 254] width 88 height 9
type input "0"
click at [564, 276] on button "[PERSON_NAME] và In" at bounding box center [582, 276] width 73 height 13
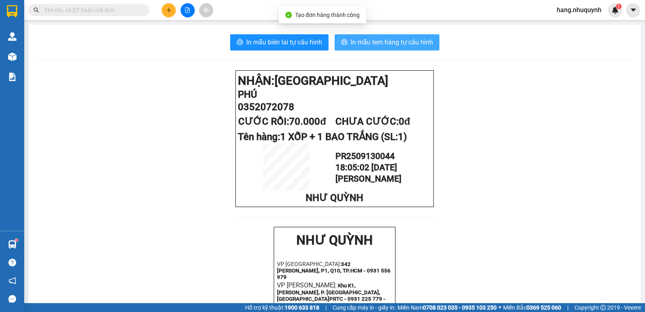
click at [387, 38] on span "In mẫu tem hàng tự cấu hình" at bounding box center [392, 42] width 82 height 10
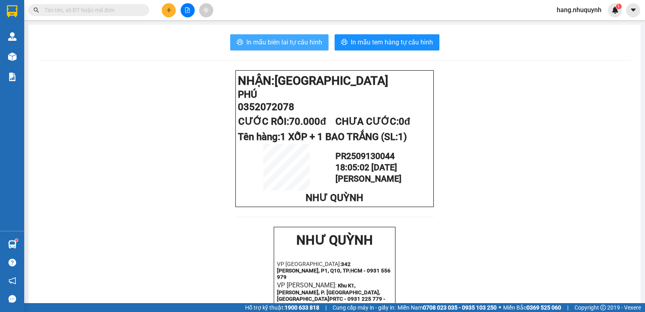
click at [309, 44] on span "In mẫu biên lai tự cấu hình" at bounding box center [284, 42] width 76 height 10
click at [103, 9] on input "text" at bounding box center [91, 10] width 95 height 9
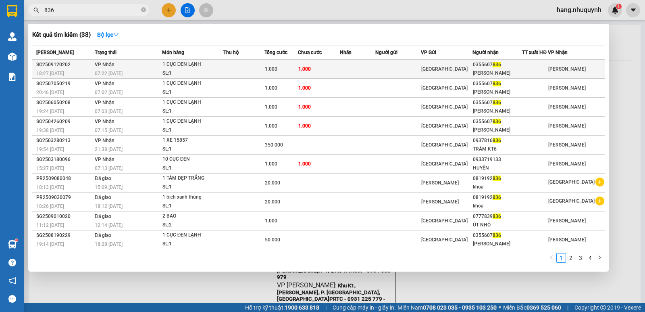
type input "836"
click at [270, 73] on div "1.000" at bounding box center [281, 69] width 32 height 9
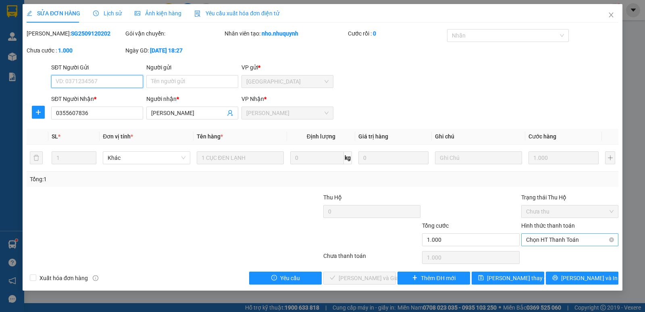
click at [556, 240] on span "Chọn HT Thanh Toán" at bounding box center [570, 240] width 88 height 12
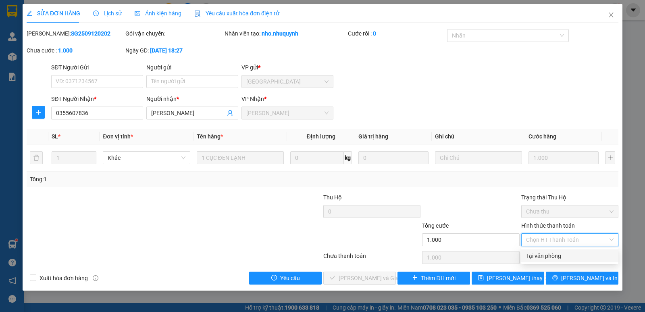
drag, startPoint x: 555, startPoint y: 256, endPoint x: 511, endPoint y: 267, distance: 45.1
click at [552, 256] on div "Tại văn phòng" at bounding box center [570, 255] width 88 height 9
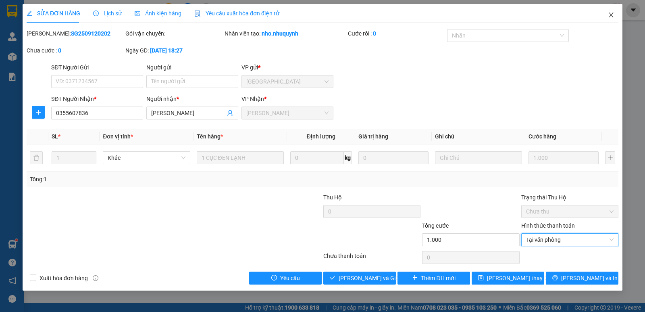
click at [611, 13] on icon "close" at bounding box center [611, 15] width 6 height 6
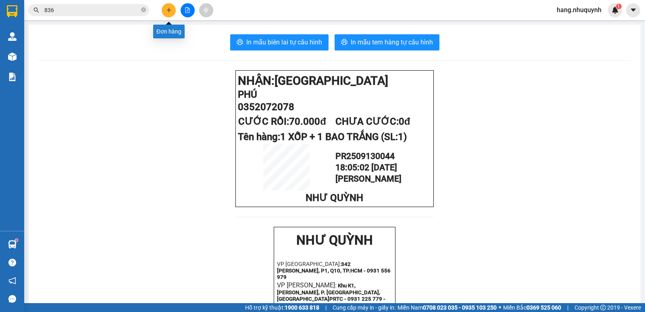
click at [170, 13] on button at bounding box center [169, 10] width 14 height 14
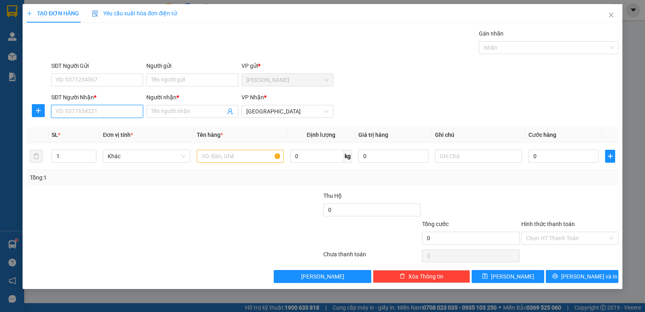
click at [107, 112] on input "SĐT Người Nhận *" at bounding box center [97, 111] width 92 height 13
type input "0777225500"
click at [185, 111] on input "Người nhận *" at bounding box center [188, 111] width 74 height 9
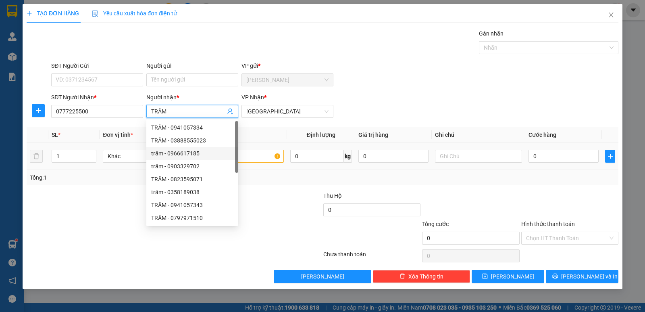
type input "TRÂM"
click at [253, 158] on input "text" at bounding box center [240, 156] width 87 height 13
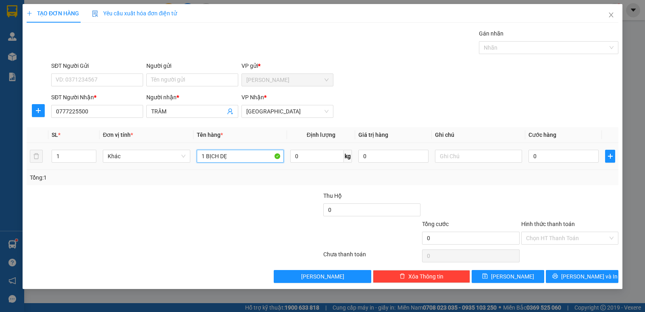
type input "1 BỊCH DẸP"
click at [559, 157] on input "0" at bounding box center [564, 156] width 70 height 13
click at [562, 236] on input "Hình thức thanh toán" at bounding box center [567, 238] width 82 height 12
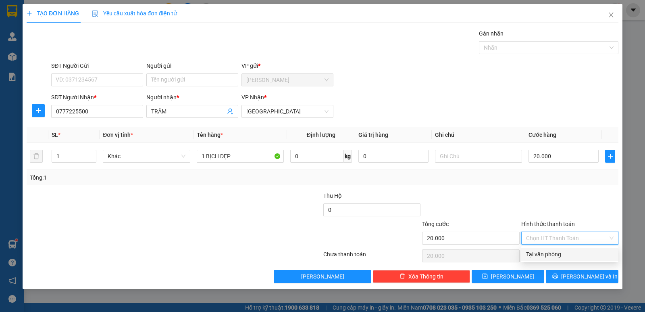
click at [560, 253] on div "Tại văn phòng" at bounding box center [570, 254] width 88 height 9
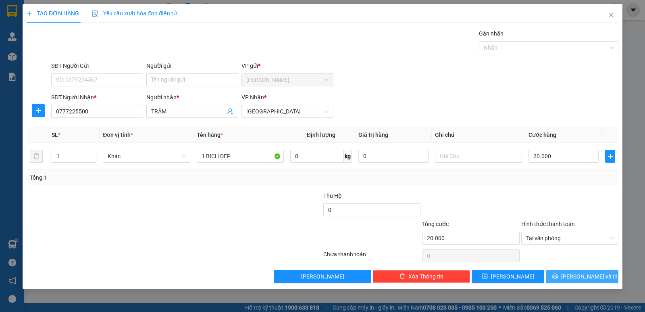
click at [558, 276] on icon "printer" at bounding box center [556, 276] width 6 height 6
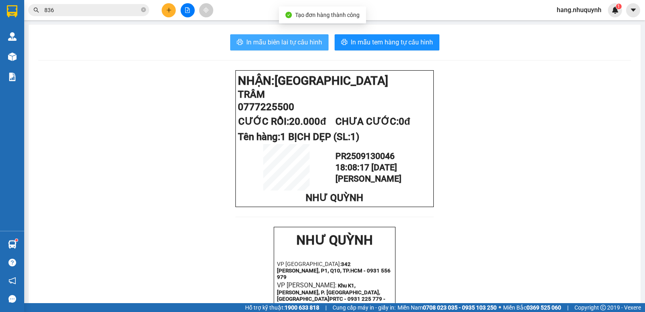
click at [281, 40] on span "In mẫu biên lai tự cấu hình" at bounding box center [284, 42] width 76 height 10
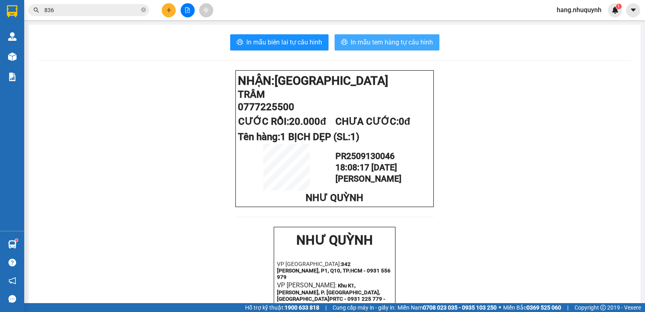
click at [416, 43] on span "In mẫu tem hàng tự cấu hình" at bounding box center [392, 42] width 82 height 10
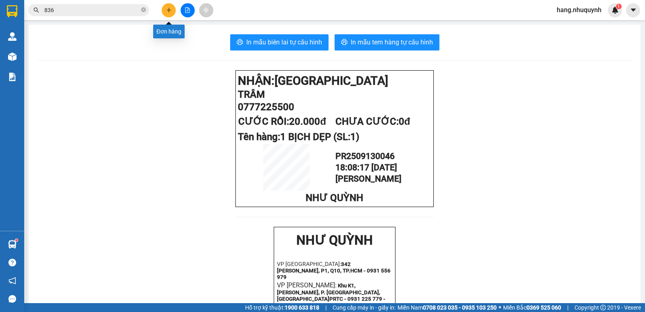
click at [169, 10] on icon "plus" at bounding box center [169, 10] width 6 height 6
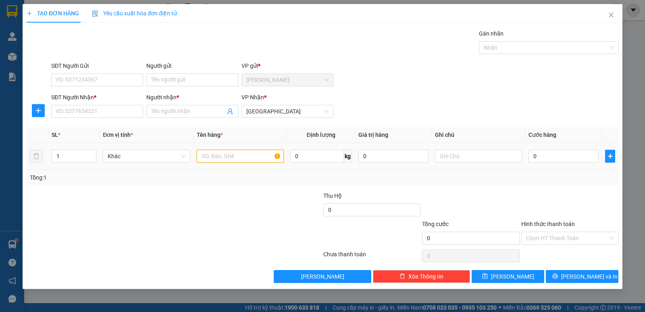
click at [243, 152] on input "text" at bounding box center [240, 156] width 87 height 13
type input "1 KIỆN XỐP TRẮNG"
click at [181, 112] on input "Người nhận *" at bounding box center [188, 111] width 74 height 9
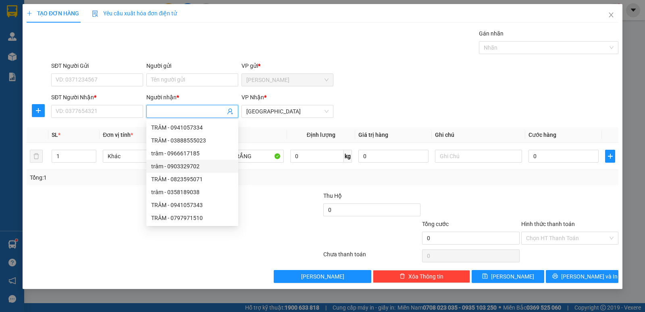
click at [161, 112] on input "Người nhận *" at bounding box center [188, 111] width 74 height 9
click at [100, 114] on input "SĐT Người Nhận *" at bounding box center [97, 111] width 92 height 13
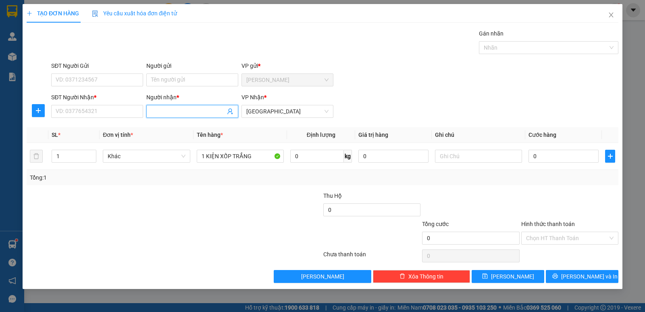
click at [168, 105] on span at bounding box center [192, 111] width 92 height 13
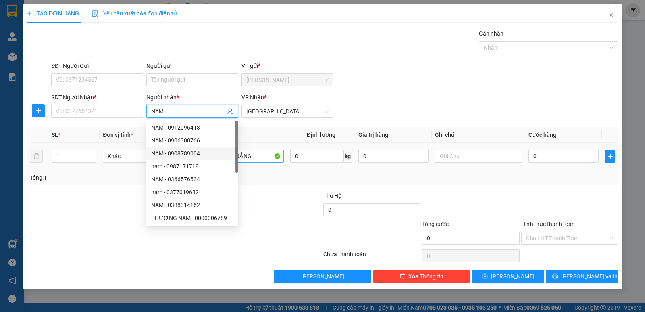
type input "NAM"
click at [266, 160] on input "1 KIỆN XỐP TRẮNG" at bounding box center [240, 156] width 87 height 13
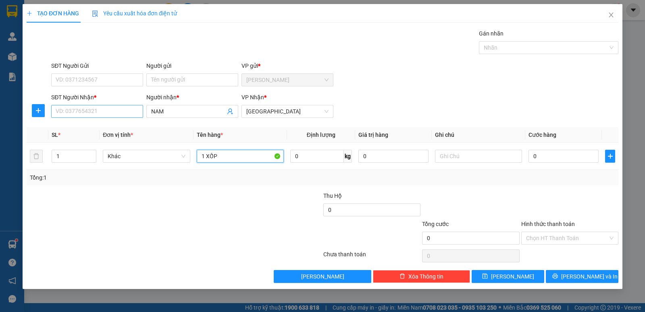
type input "1 XỐP"
click at [90, 113] on input "SĐT Người Nhận *" at bounding box center [97, 111] width 92 height 13
type input "0707005917"
click at [126, 128] on div "0707005917 - AN" at bounding box center [97, 127] width 82 height 9
type input "AN"
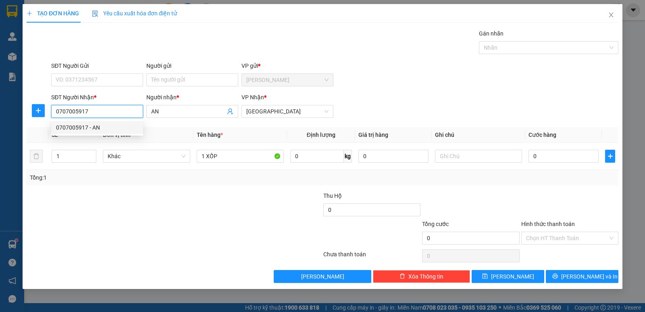
type input "30.000"
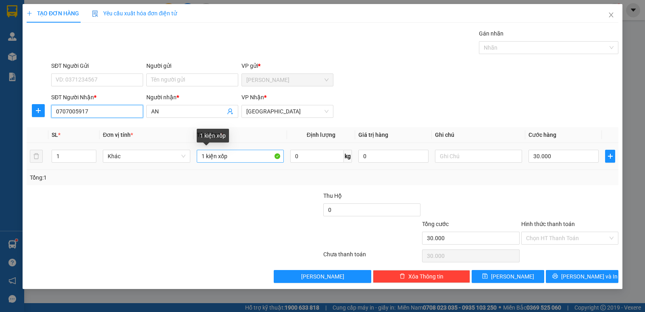
type input "0707005917"
drag, startPoint x: 238, startPoint y: 156, endPoint x: 198, endPoint y: 162, distance: 40.5
click at [198, 162] on input "1 kiện xốp" at bounding box center [240, 156] width 87 height 13
type input "1 XỐP"
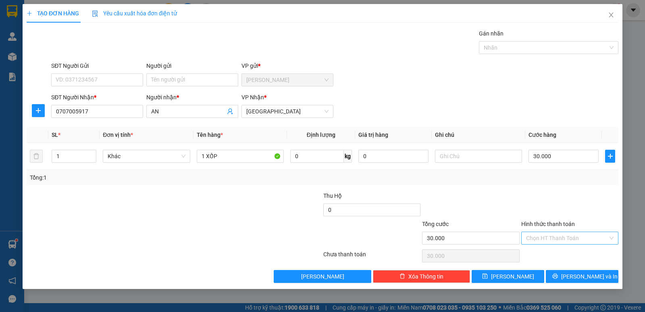
click at [542, 234] on input "Hình thức thanh toán" at bounding box center [567, 238] width 82 height 12
click at [540, 255] on div "Tại văn phòng" at bounding box center [570, 254] width 88 height 9
click at [558, 279] on icon "printer" at bounding box center [556, 276] width 6 height 6
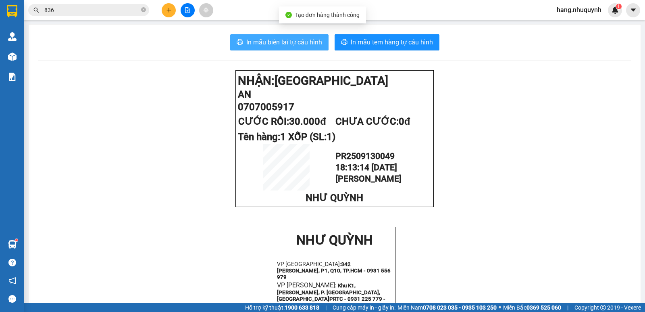
click at [290, 38] on span "In mẫu biên lai tự cấu hình" at bounding box center [284, 42] width 76 height 10
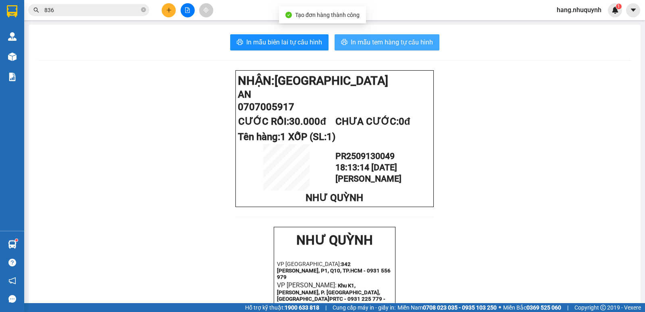
drag, startPoint x: 410, startPoint y: 41, endPoint x: 434, endPoint y: 96, distance: 59.6
click at [409, 41] on span "In mẫu tem hàng tự cấu hình" at bounding box center [392, 42] width 82 height 10
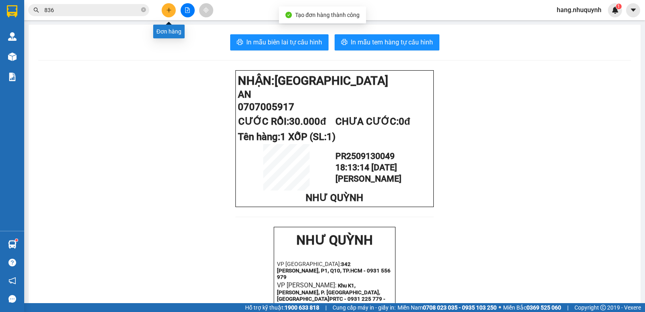
click at [166, 8] on icon "plus" at bounding box center [169, 10] width 6 height 6
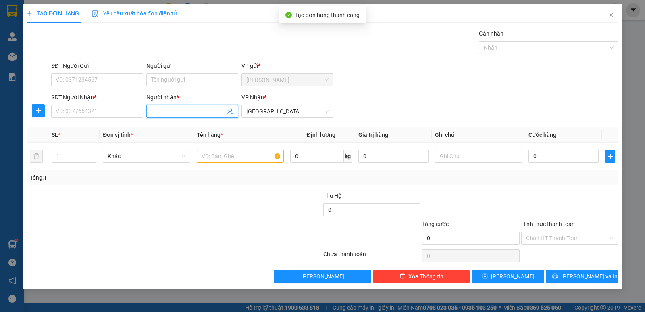
click at [172, 117] on span at bounding box center [192, 111] width 92 height 13
type input "QUYÊN MEO"
click at [99, 110] on input "SĐT Người Nhận *" at bounding box center [97, 111] width 92 height 13
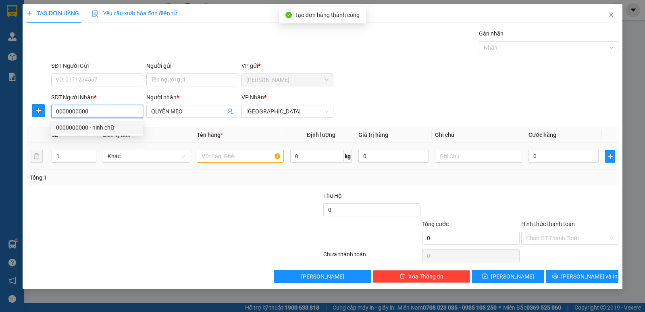
type input "0000000000"
click at [242, 158] on input "text" at bounding box center [240, 156] width 87 height 13
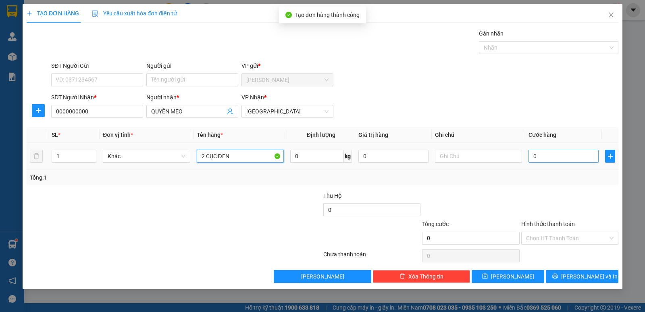
type input "2 CỤC ĐEN"
click at [540, 161] on input "0" at bounding box center [564, 156] width 70 height 13
type input "5"
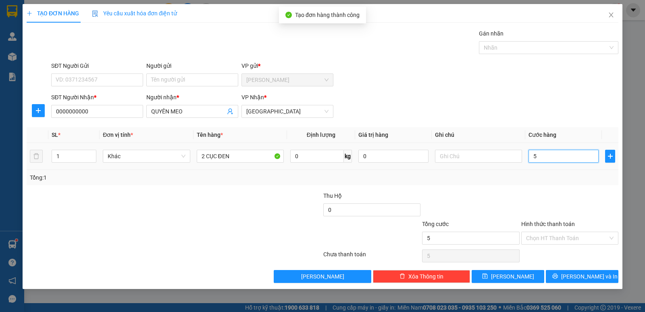
type input "50"
type input "500"
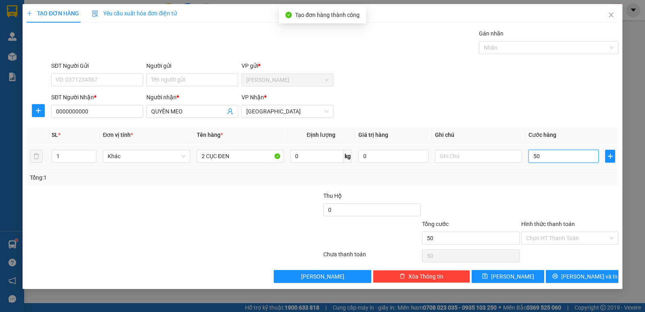
type input "500"
type input "5.000"
type input "50.000"
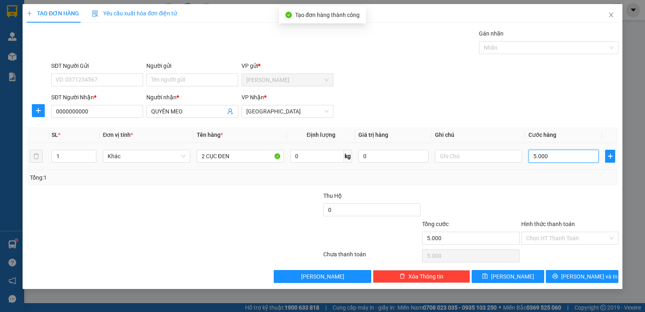
type input "50.000"
click at [577, 240] on input "Hình thức thanh toán" at bounding box center [567, 238] width 82 height 12
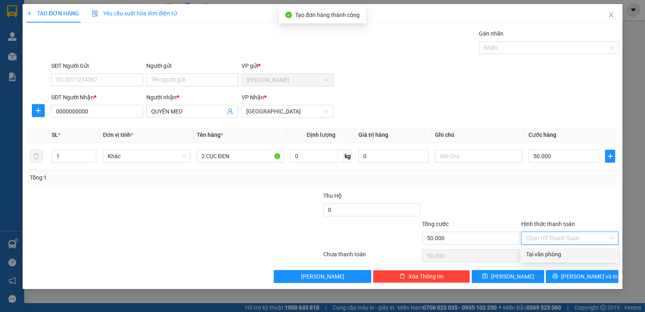
click at [562, 259] on div "Tại văn phòng" at bounding box center [570, 254] width 97 height 13
type input "0"
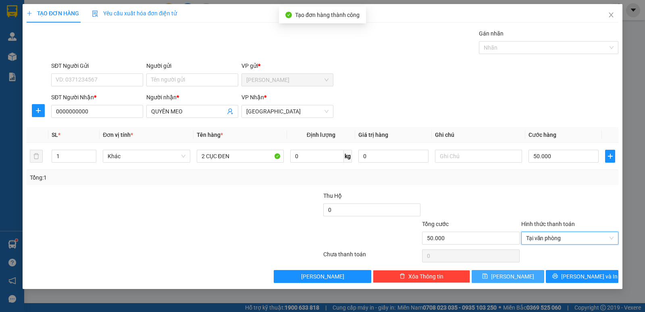
click at [521, 279] on button "[PERSON_NAME]" at bounding box center [508, 276] width 73 height 13
type input "0"
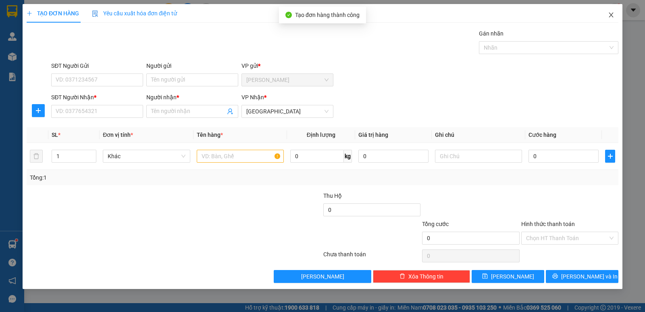
click at [613, 16] on icon "close" at bounding box center [611, 15] width 6 height 6
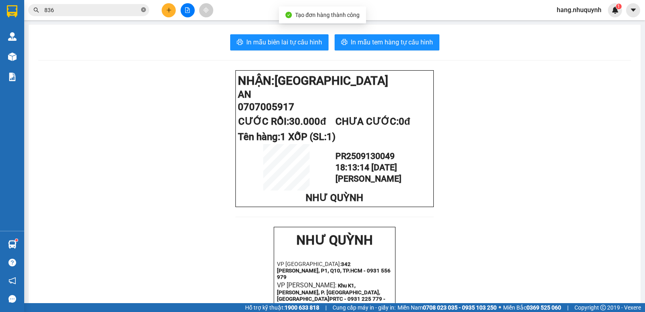
click at [144, 11] on icon "close-circle" at bounding box center [143, 9] width 5 height 5
click at [110, 6] on input "text" at bounding box center [91, 10] width 95 height 9
click at [123, 9] on input "text" at bounding box center [91, 10] width 95 height 9
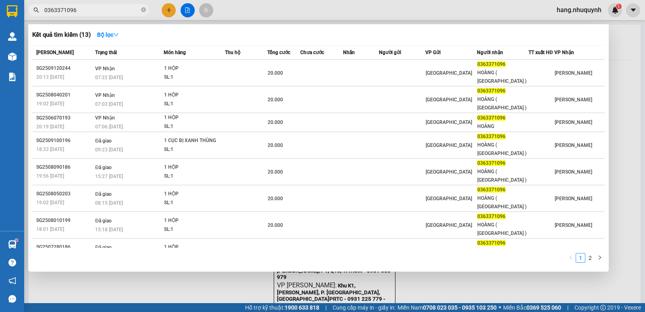
click at [99, 10] on input "0363371096" at bounding box center [91, 10] width 95 height 9
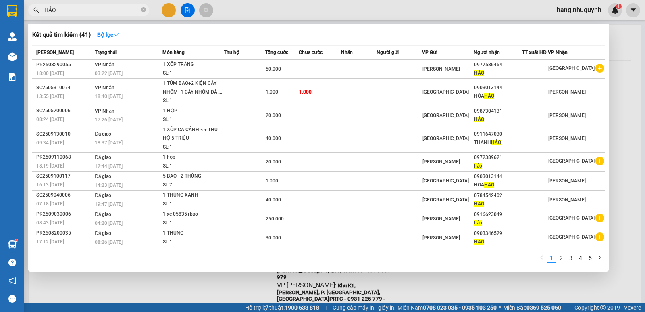
click at [81, 10] on input "HẢO" at bounding box center [91, 10] width 95 height 9
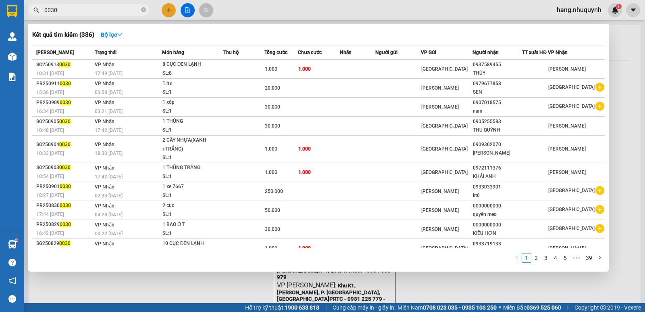
click at [97, 10] on input "0030" at bounding box center [91, 10] width 95 height 9
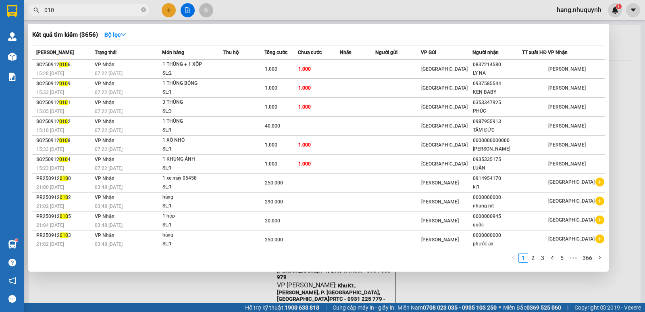
click at [92, 11] on input "010" at bounding box center [91, 10] width 95 height 9
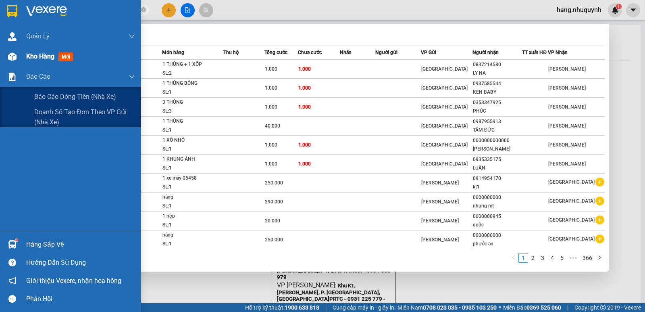
click at [50, 96] on span "Báo cáo dòng tiền (nhà xe)" at bounding box center [75, 97] width 82 height 10
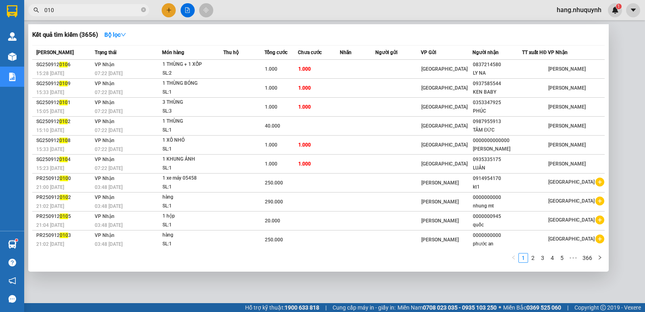
click at [95, 13] on input "010" at bounding box center [91, 10] width 95 height 9
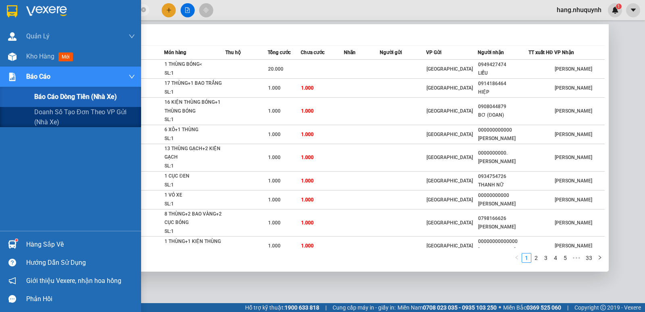
click at [58, 94] on span "Báo cáo dòng tiền (nhà xe)" at bounding box center [75, 97] width 83 height 10
click at [59, 96] on span "Báo cáo dòng tiền (nhà xe)" at bounding box center [75, 97] width 83 height 10
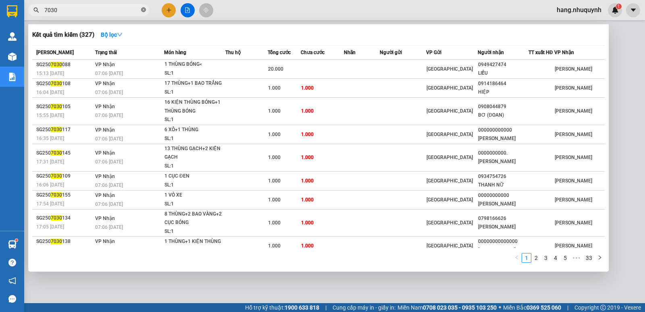
click at [143, 11] on icon "close-circle" at bounding box center [143, 9] width 5 height 5
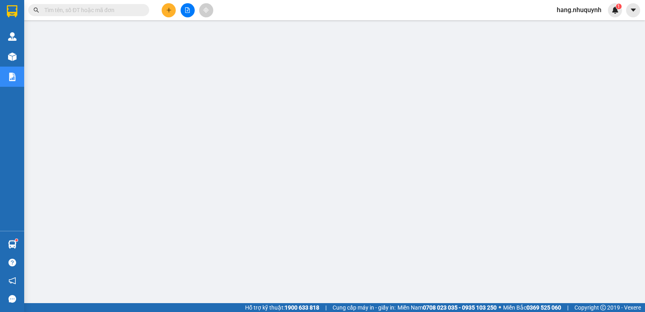
click at [187, 7] on button at bounding box center [188, 10] width 14 height 14
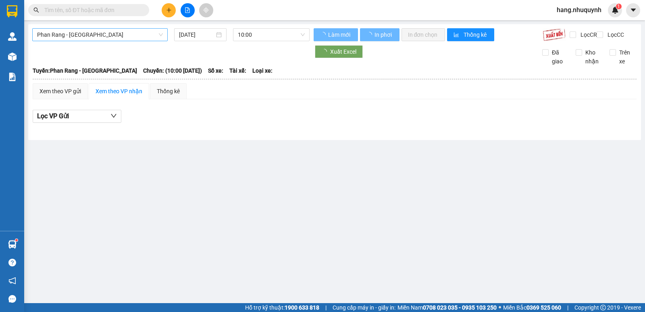
click at [80, 34] on span "Phan Rang - Sài Gòn" at bounding box center [100, 35] width 126 height 12
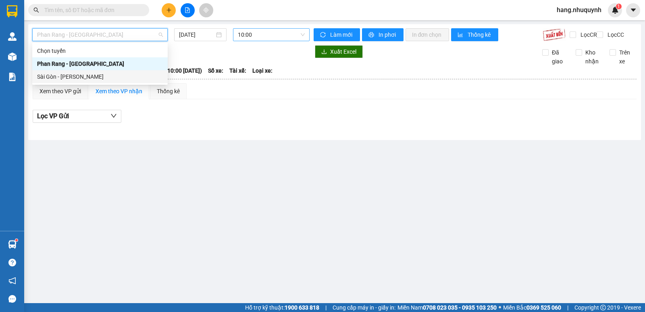
drag, startPoint x: 71, startPoint y: 75, endPoint x: 244, endPoint y: 34, distance: 178.3
click at [73, 77] on div "Sài Gòn - Phan Rang" at bounding box center [100, 76] width 126 height 9
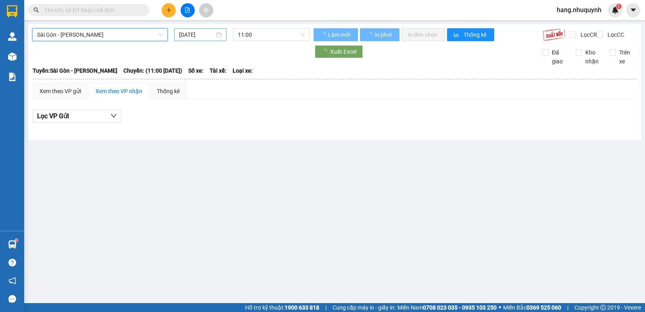
click at [193, 31] on input "13/09/2025" at bounding box center [197, 34] width 36 height 9
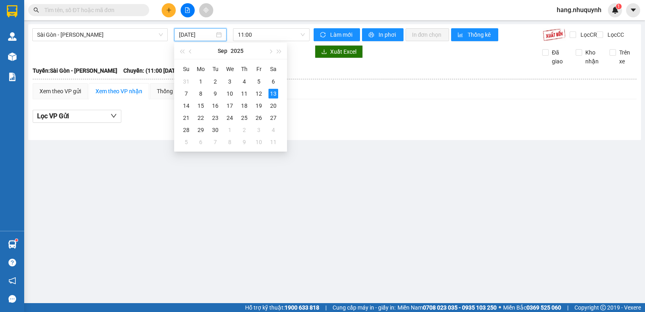
click at [322, 99] on div "Xem theo VP gửi Xem theo VP nhận Thống kê" at bounding box center [335, 91] width 604 height 16
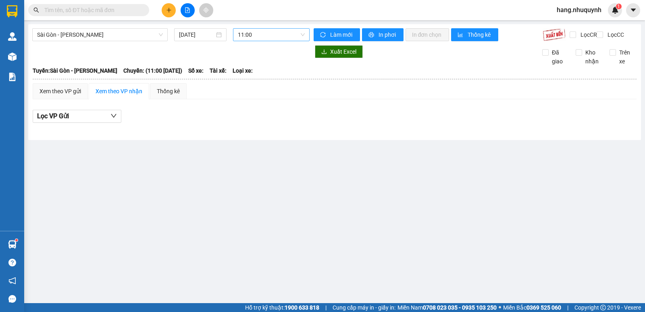
click at [272, 32] on span "11:00" at bounding box center [271, 35] width 67 height 12
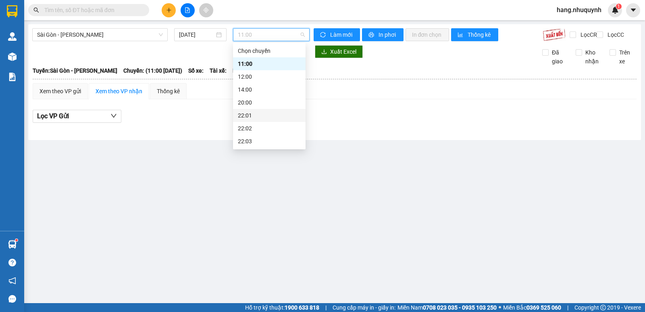
click at [255, 115] on div "22:01" at bounding box center [269, 115] width 63 height 9
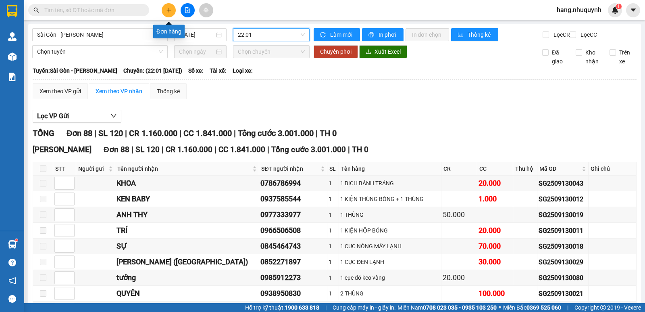
click at [168, 10] on icon "plus" at bounding box center [169, 10] width 6 height 6
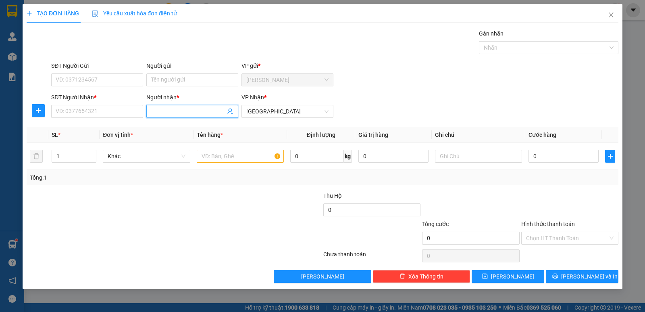
click at [188, 113] on input "Người nhận *" at bounding box center [188, 111] width 74 height 9
click at [97, 114] on input "SĐT Người Nhận *" at bounding box center [97, 111] width 92 height 13
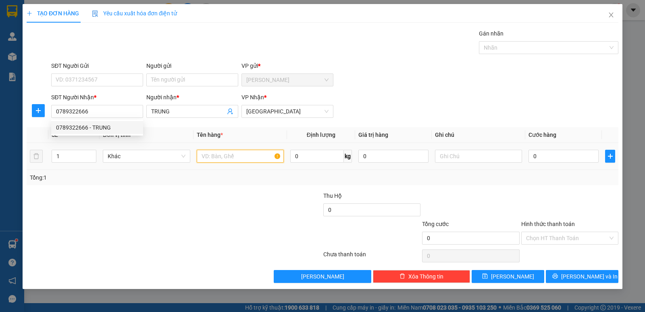
click at [253, 156] on input "text" at bounding box center [240, 156] width 87 height 13
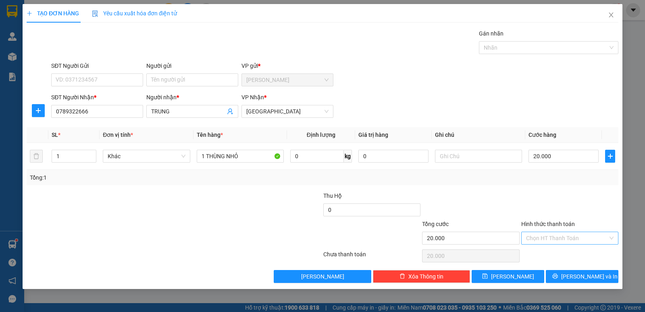
click at [572, 236] on input "Hình thức thanh toán" at bounding box center [567, 238] width 82 height 12
click at [562, 257] on div "Tại văn phòng" at bounding box center [570, 254] width 88 height 9
click at [576, 276] on span "[PERSON_NAME] và In" at bounding box center [590, 276] width 56 height 9
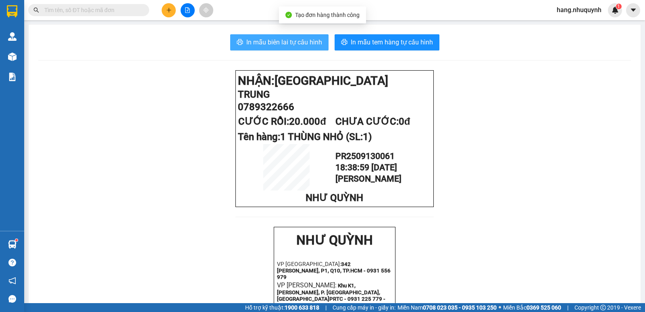
click at [289, 40] on span "In mẫu biên lai tự cấu hình" at bounding box center [284, 42] width 76 height 10
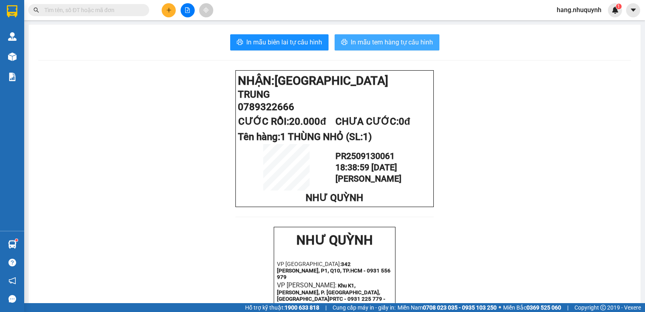
click at [381, 42] on span "In mẫu tem hàng tự cấu hình" at bounding box center [392, 42] width 82 height 10
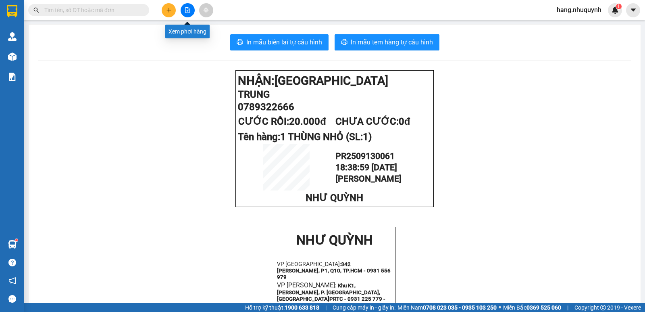
click at [190, 6] on button at bounding box center [188, 10] width 14 height 14
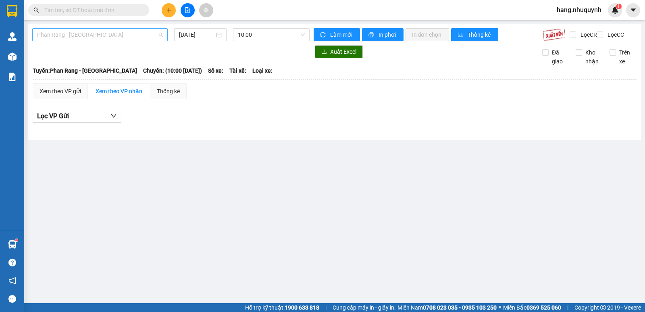
click at [114, 35] on span "Phan Rang - Sài Gòn" at bounding box center [100, 35] width 126 height 12
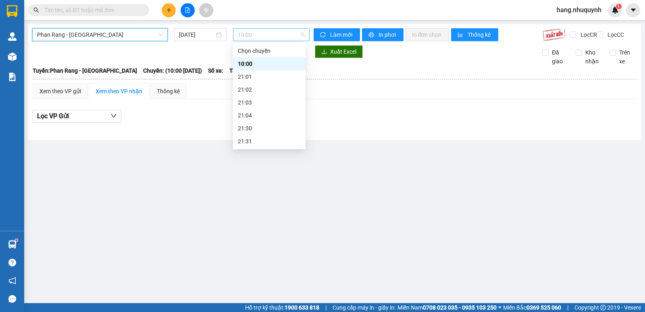
click at [266, 32] on span "10:00" at bounding box center [271, 35] width 67 height 12
click at [251, 163] on div "22:01" at bounding box center [269, 167] width 63 height 9
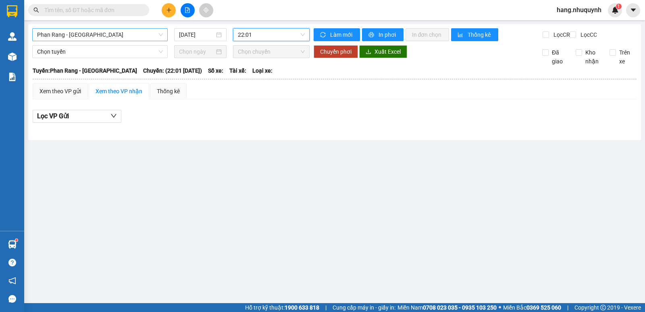
click at [149, 34] on span "Phan Rang - Sài Gòn" at bounding box center [100, 35] width 126 height 12
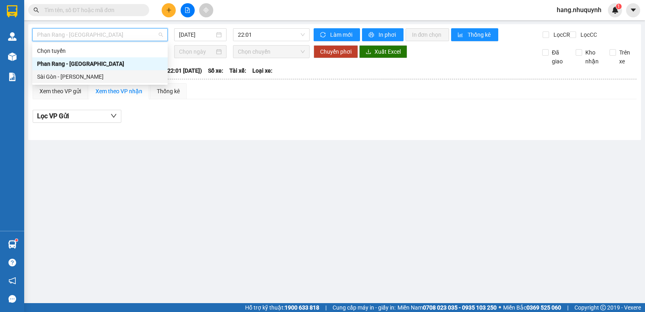
click at [88, 77] on div "Sài Gòn - Phan Rang" at bounding box center [100, 76] width 126 height 9
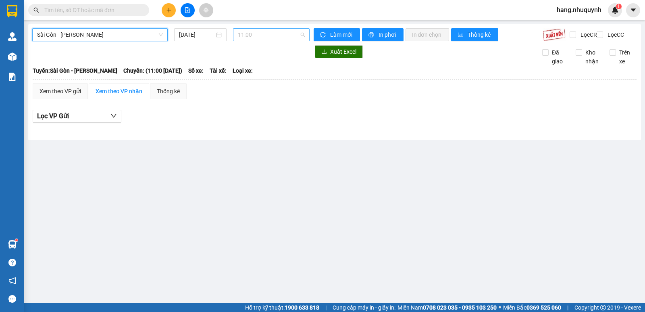
click at [256, 31] on span "11:00" at bounding box center [271, 35] width 67 height 12
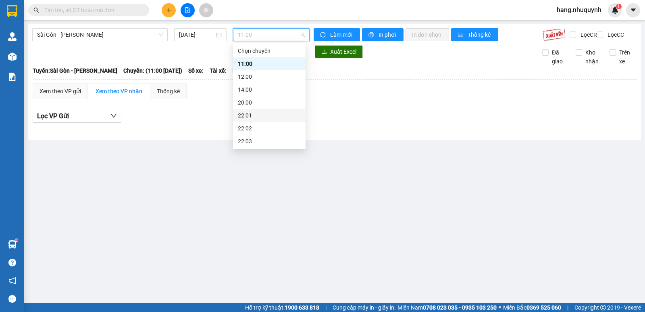
click at [251, 111] on div "22:01" at bounding box center [269, 115] width 63 height 9
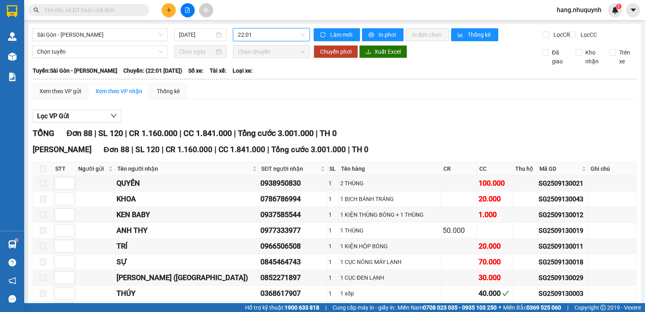
click at [173, 13] on button at bounding box center [169, 10] width 14 height 14
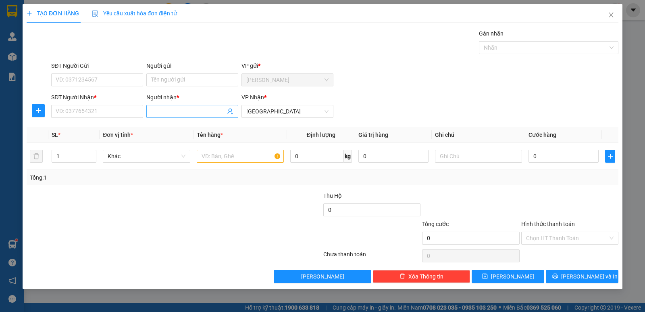
click at [161, 110] on input "Người nhận *" at bounding box center [188, 111] width 74 height 9
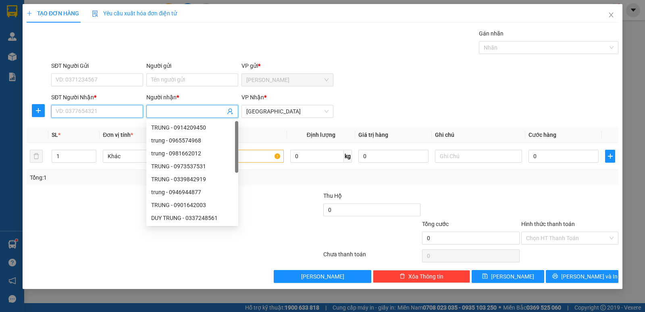
click at [98, 109] on input "SĐT Người Nhận *" at bounding box center [97, 111] width 92 height 13
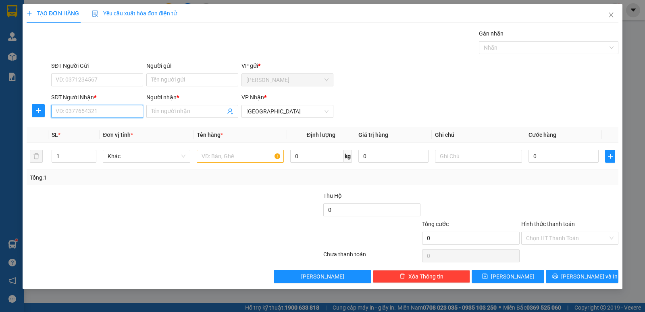
paste input "0911647030"
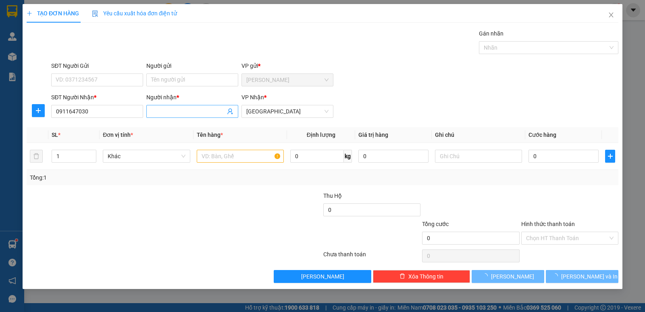
click at [195, 111] on input "Người nhận *" at bounding box center [188, 111] width 74 height 9
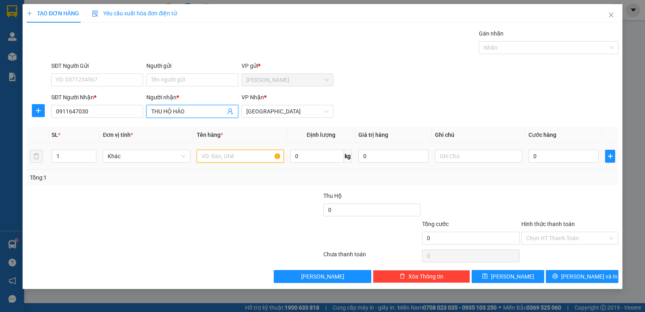
click at [263, 159] on input "text" at bounding box center [240, 156] width 87 height 13
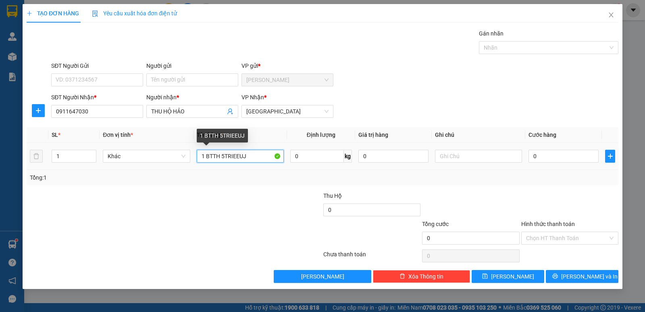
drag, startPoint x: 224, startPoint y: 156, endPoint x: 253, endPoint y: 159, distance: 28.3
click at [253, 159] on input "1 BTTH 5TRIEEUJ" at bounding box center [240, 156] width 87 height 13
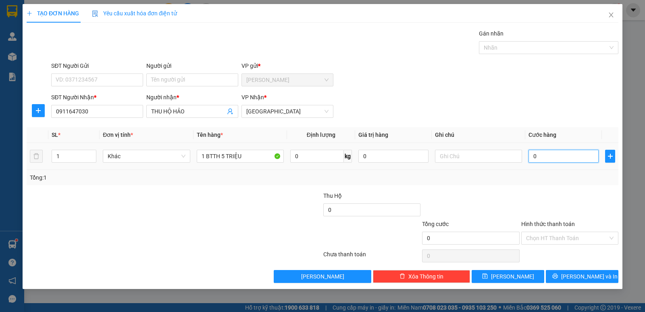
click at [558, 157] on input "0" at bounding box center [564, 156] width 70 height 13
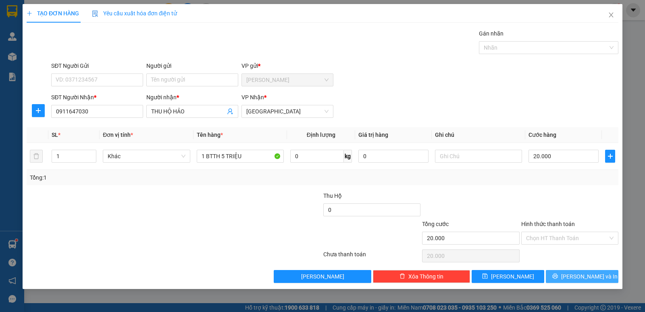
click at [574, 276] on button "[PERSON_NAME] và In" at bounding box center [582, 276] width 73 height 13
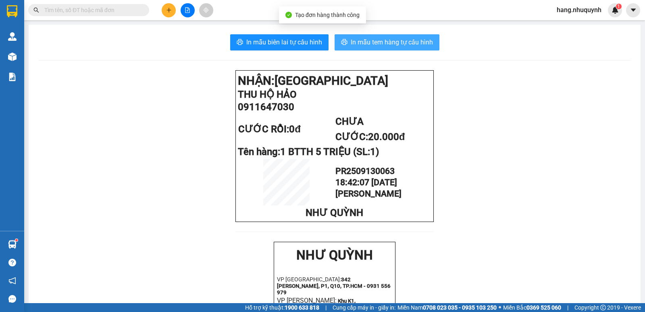
click at [405, 45] on span "In mẫu tem hàng tự cấu hình" at bounding box center [392, 42] width 82 height 10
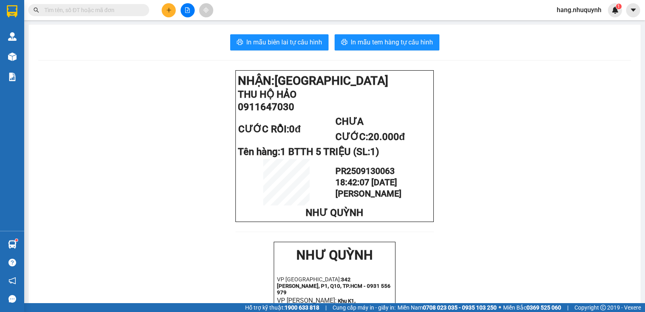
click at [261, 113] on span "0911647030" at bounding box center [266, 106] width 56 height 11
click at [123, 4] on div "Kết quả tìm kiếm ( 327 ) Bộ lọc Mã ĐH Trạng thái Món hàng Thu hộ Tổng cước Chưa…" at bounding box center [78, 10] width 157 height 14
click at [120, 10] on input "text" at bounding box center [91, 10] width 95 height 9
paste input "0911647030"
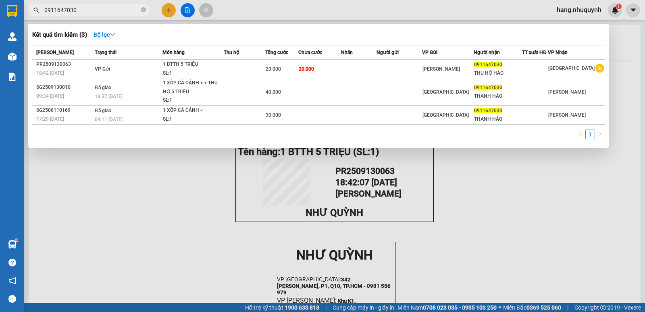
click at [163, 13] on div at bounding box center [322, 156] width 645 height 312
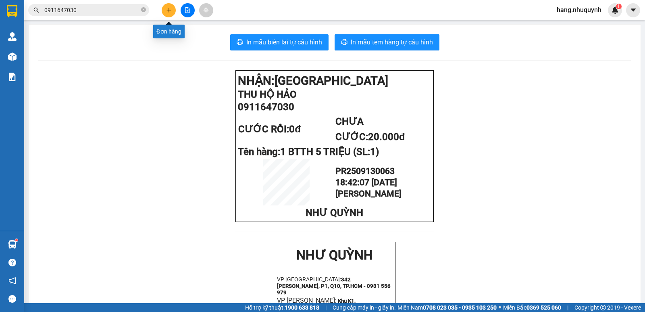
click at [175, 9] on button at bounding box center [169, 10] width 14 height 14
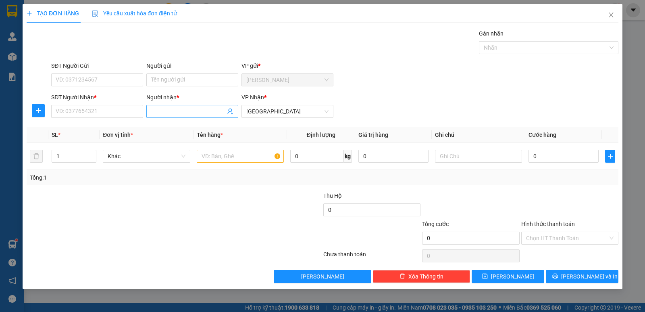
click at [201, 112] on input "Người nhận *" at bounding box center [188, 111] width 74 height 9
drag, startPoint x: 202, startPoint y: 112, endPoint x: 136, endPoint y: 113, distance: 66.6
click at [136, 113] on div "SĐT Người Nhận * VD: 0377654321 Người nhận * NGỌC ANH VP Nhận * Sài Gòn" at bounding box center [335, 107] width 571 height 28
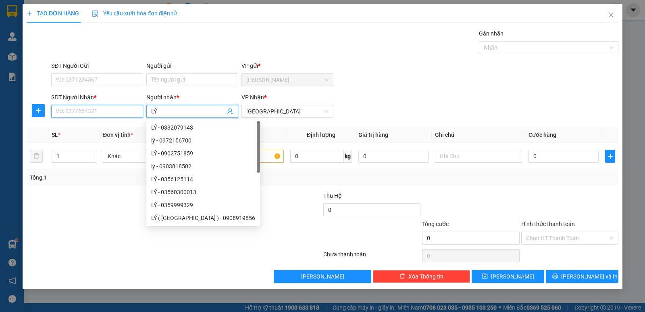
click at [117, 114] on input "SĐT Người Nhận *" at bounding box center [97, 111] width 92 height 13
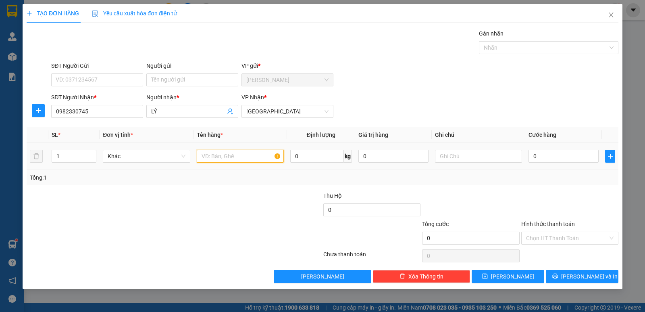
click at [257, 156] on input "text" at bounding box center [240, 156] width 87 height 13
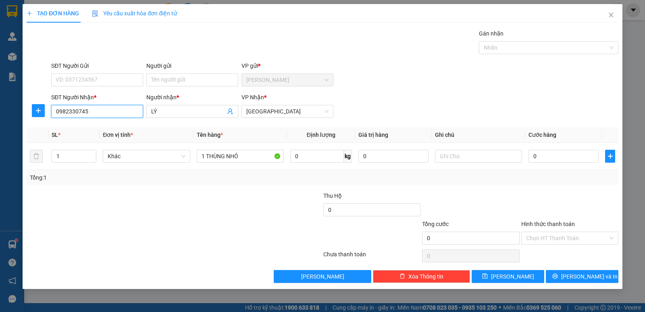
click at [93, 110] on input "0982330745" at bounding box center [97, 111] width 92 height 13
drag, startPoint x: 71, startPoint y: 111, endPoint x: 77, endPoint y: 112, distance: 5.7
click at [77, 112] on input "0982330745" at bounding box center [97, 111] width 92 height 13
click at [68, 111] on input "0982330745" at bounding box center [97, 111] width 92 height 13
click at [70, 112] on input "0982330745" at bounding box center [97, 111] width 92 height 13
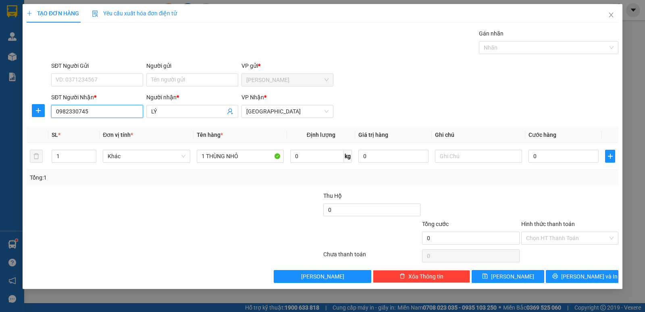
click at [70, 112] on input "0982330745" at bounding box center [97, 111] width 92 height 13
click at [69, 112] on input "0982330745" at bounding box center [97, 111] width 92 height 13
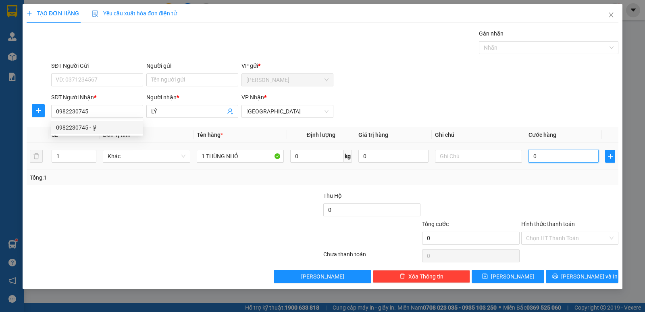
click at [559, 161] on input "0" at bounding box center [564, 156] width 70 height 13
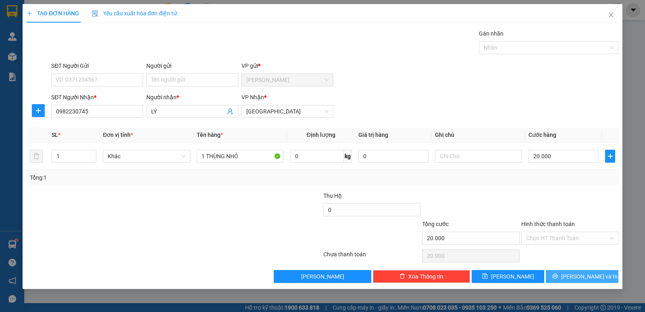
click at [568, 273] on button "[PERSON_NAME] và In" at bounding box center [582, 276] width 73 height 13
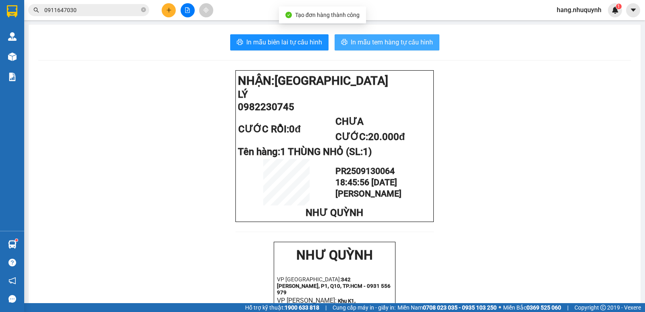
click at [381, 43] on span "In mẫu tem hàng tự cấu hình" at bounding box center [392, 42] width 82 height 10
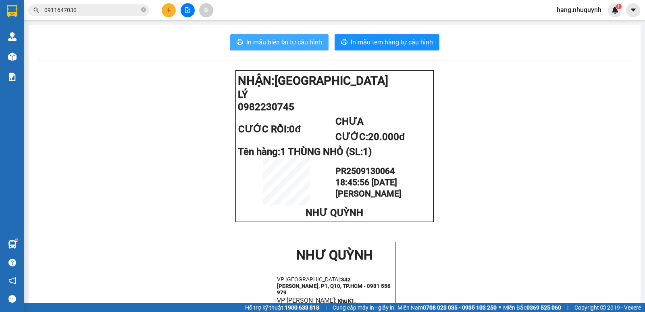
click at [299, 41] on span "In mẫu biên lai tự cấu hình" at bounding box center [284, 42] width 76 height 10
click at [100, 11] on input "0911647030" at bounding box center [91, 10] width 95 height 9
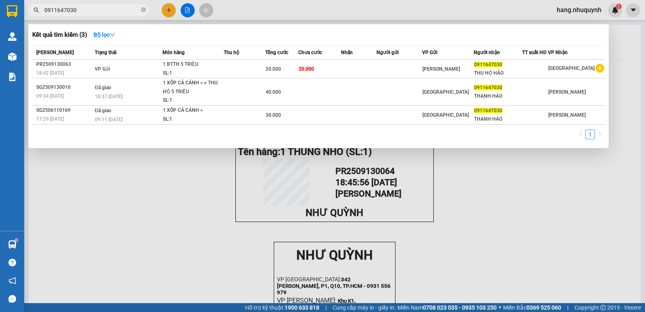
click at [100, 11] on input "0911647030" at bounding box center [91, 10] width 95 height 9
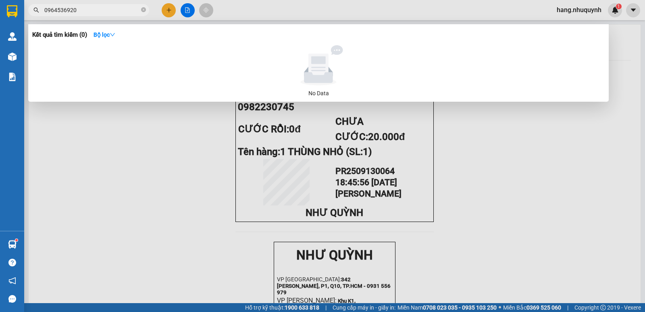
click at [99, 7] on input "0964536920" at bounding box center [91, 10] width 95 height 9
click at [63, 13] on input "0964536920" at bounding box center [91, 10] width 95 height 9
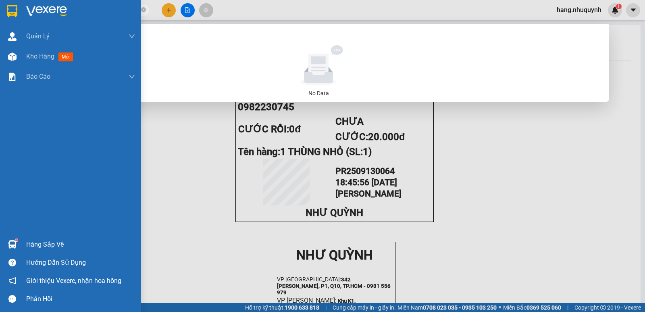
drag, startPoint x: 65, startPoint y: 10, endPoint x: 21, endPoint y: 10, distance: 44.0
click at [21, 10] on section "Kết quả tìm kiếm ( 0 ) Bộ lọc No Data 0964536920 hang.nhuquynh 1 Quản Lý Quản l…" at bounding box center [322, 156] width 645 height 312
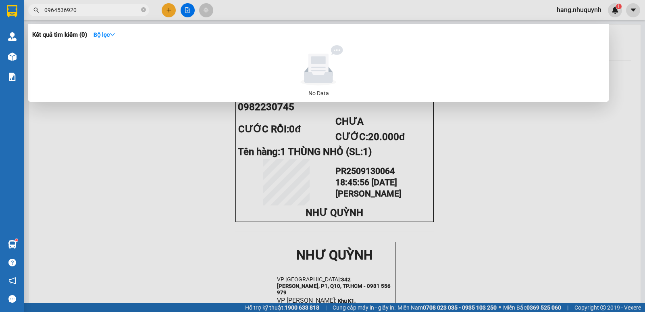
click at [242, 15] on div at bounding box center [322, 156] width 645 height 312
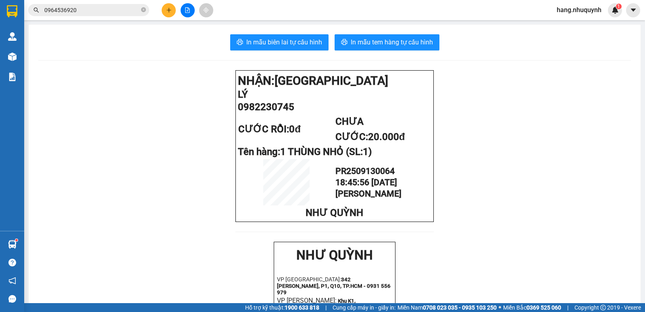
click at [107, 10] on input "0964536920" at bounding box center [91, 10] width 95 height 9
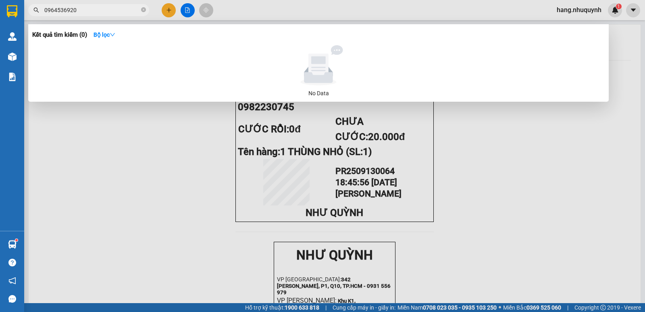
click at [107, 10] on input "0964536920" at bounding box center [91, 10] width 95 height 9
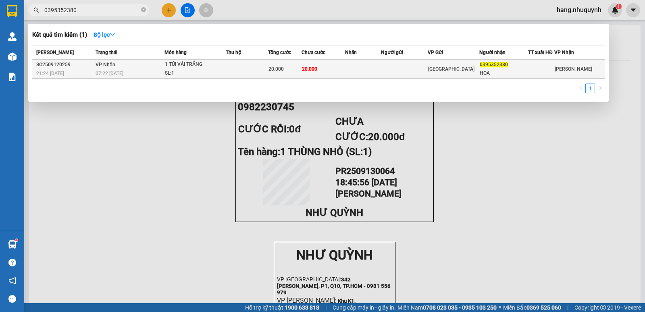
click at [338, 70] on td "20.000" at bounding box center [324, 69] width 44 height 19
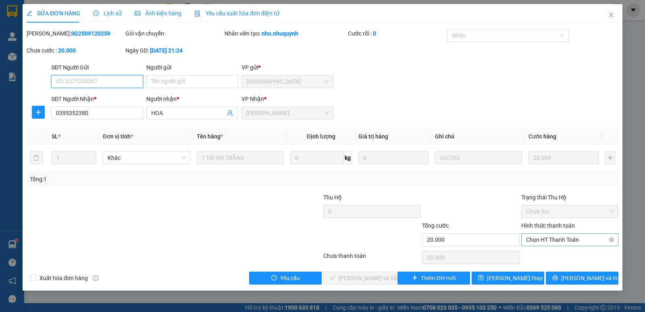
click at [562, 239] on span "Chọn HT Thanh Toán" at bounding box center [570, 240] width 88 height 12
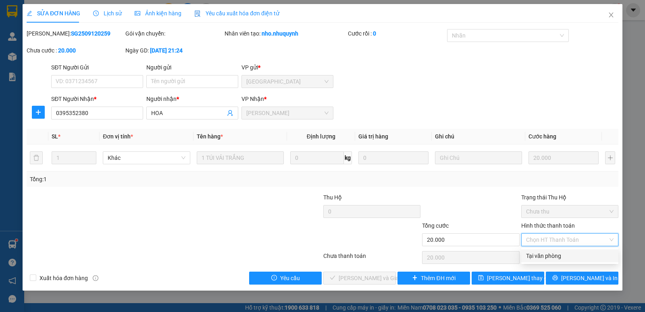
click at [552, 254] on div "Tại văn phòng" at bounding box center [570, 255] width 88 height 9
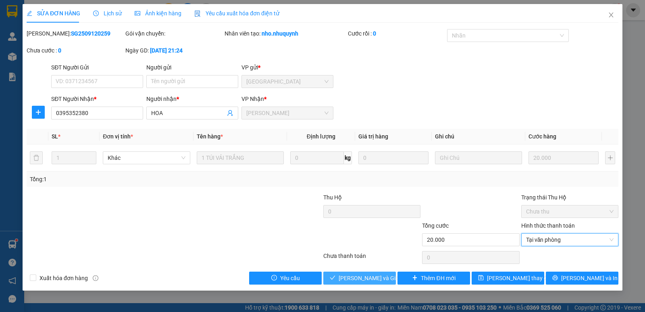
click at [370, 278] on span "[PERSON_NAME] và [PERSON_NAME] hàng" at bounding box center [377, 278] width 77 height 9
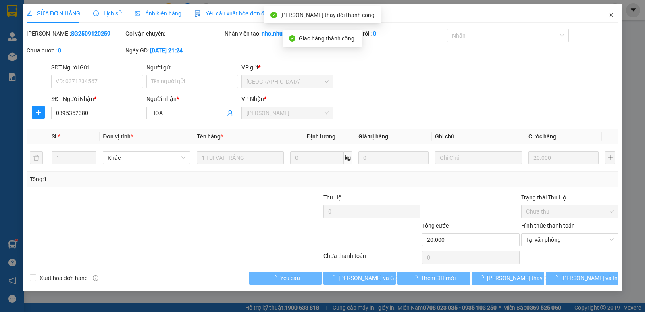
drag, startPoint x: 612, startPoint y: 17, endPoint x: 593, endPoint y: 6, distance: 21.9
click at [612, 17] on icon "close" at bounding box center [611, 15] width 6 height 6
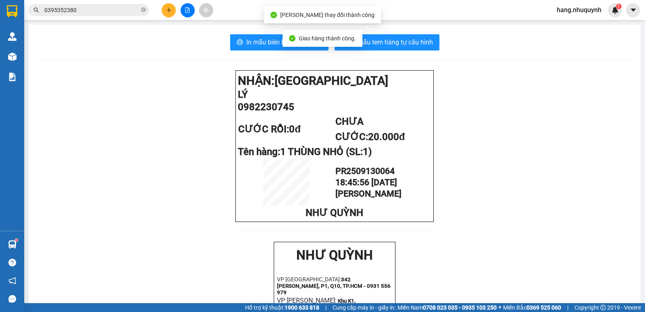
click at [172, 13] on button at bounding box center [169, 10] width 14 height 14
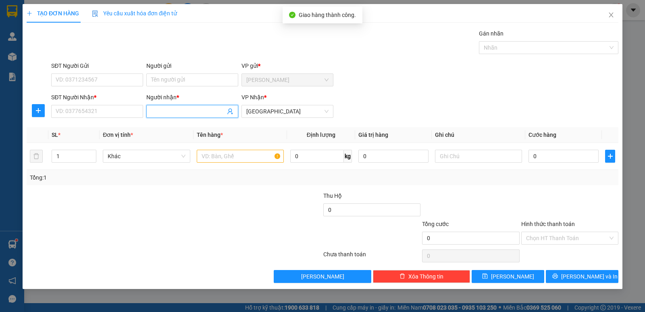
click at [189, 109] on input "Người nhận *" at bounding box center [188, 111] width 74 height 9
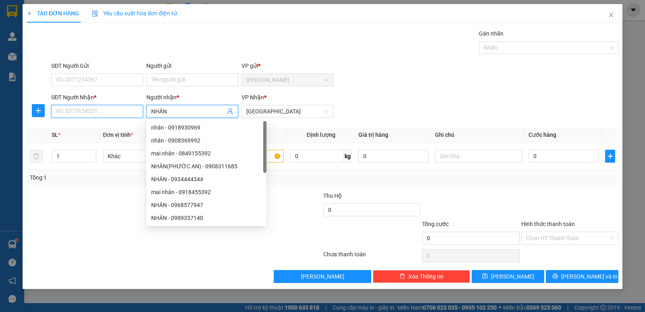
click at [109, 111] on input "SĐT Người Nhận *" at bounding box center [97, 111] width 92 height 13
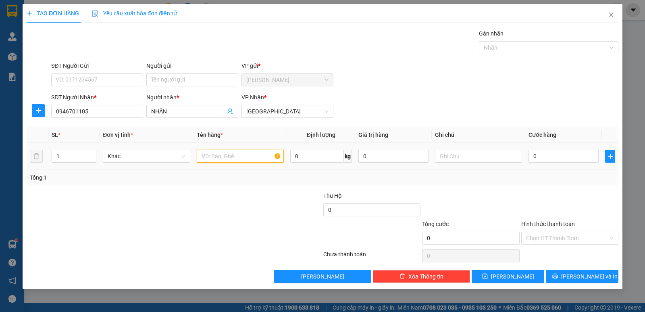
click at [240, 156] on input "text" at bounding box center [240, 156] width 87 height 13
click at [551, 156] on input "0" at bounding box center [564, 156] width 70 height 13
click at [571, 238] on input "Hình thức thanh toán" at bounding box center [567, 238] width 82 height 12
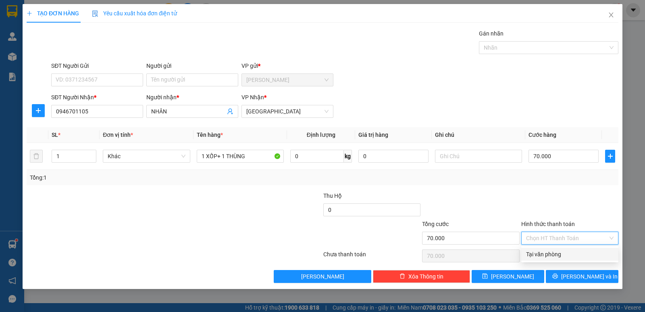
click at [567, 255] on div "Tại văn phòng" at bounding box center [570, 254] width 88 height 9
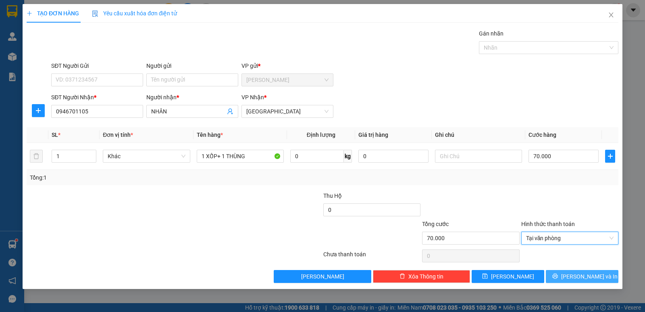
click at [573, 277] on button "[PERSON_NAME] và In" at bounding box center [582, 276] width 73 height 13
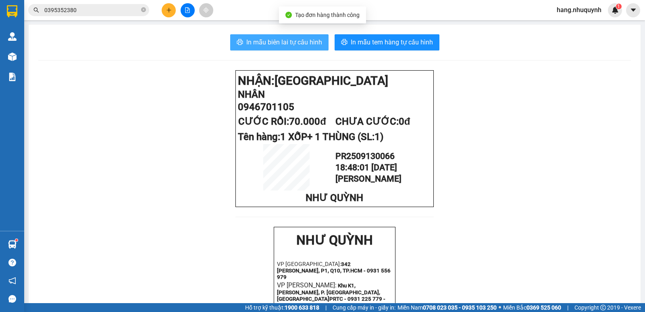
click at [298, 41] on span "In mẫu biên lai tự cấu hình" at bounding box center [284, 42] width 76 height 10
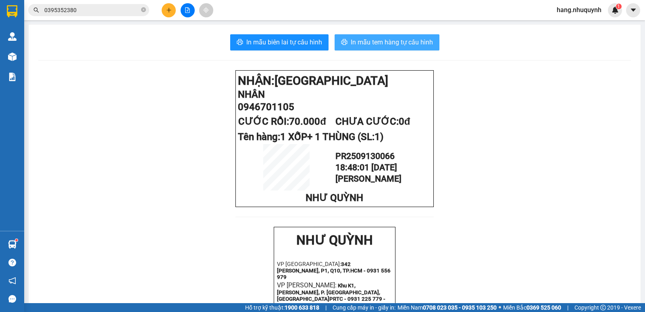
click at [408, 46] on span "In mẫu tem hàng tự cấu hình" at bounding box center [392, 42] width 82 height 10
click at [167, 10] on icon "plus" at bounding box center [169, 10] width 4 height 0
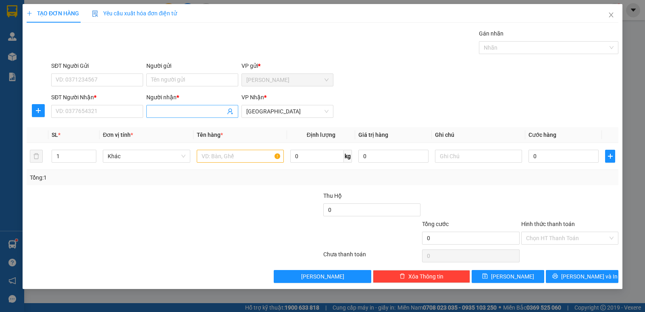
click at [200, 112] on input "Người nhận *" at bounding box center [188, 111] width 74 height 9
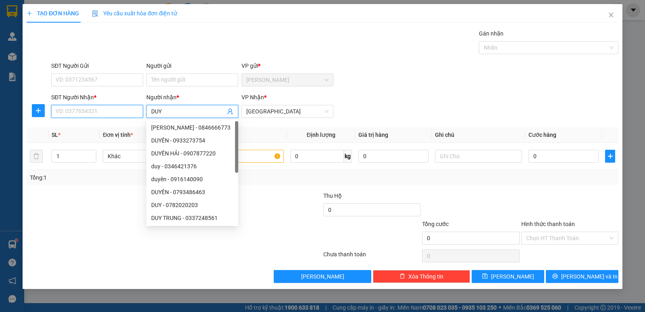
drag, startPoint x: 99, startPoint y: 112, endPoint x: 110, endPoint y: 110, distance: 10.7
click at [102, 110] on input "SĐT Người Nhận *" at bounding box center [97, 111] width 92 height 13
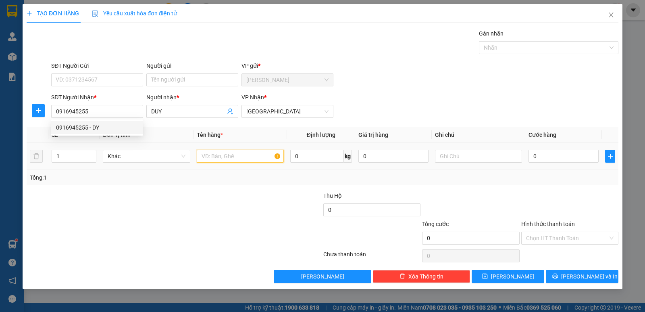
drag, startPoint x: 230, startPoint y: 155, endPoint x: 230, endPoint y: 143, distance: 11.7
click at [230, 152] on input "text" at bounding box center [240, 156] width 87 height 13
click at [557, 157] on input "0" at bounding box center [564, 156] width 70 height 13
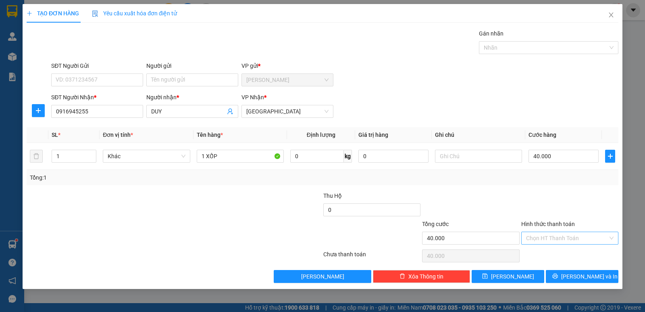
click at [566, 240] on input "Hình thức thanh toán" at bounding box center [567, 238] width 82 height 12
click at [563, 255] on div "Tại văn phòng" at bounding box center [570, 254] width 88 height 9
click at [566, 273] on button "[PERSON_NAME] và In" at bounding box center [582, 276] width 73 height 13
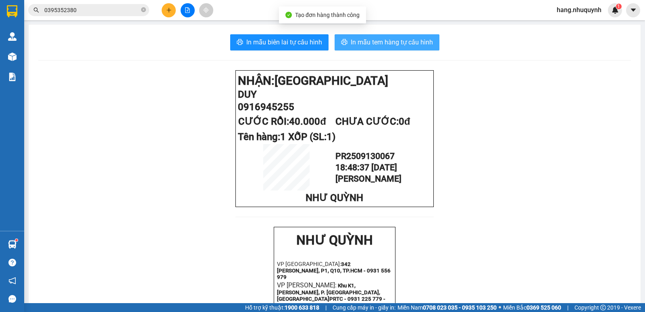
click at [382, 45] on span "In mẫu tem hàng tự cấu hình" at bounding box center [392, 42] width 82 height 10
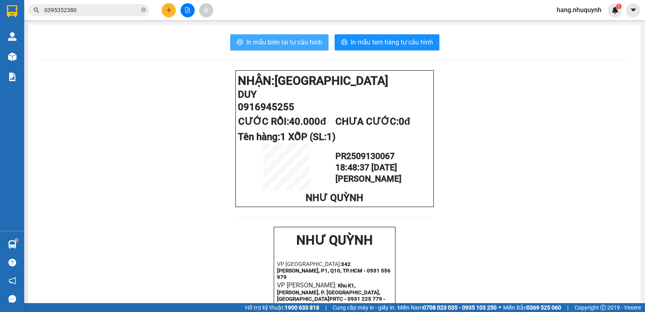
click at [257, 40] on span "In mẫu biên lai tự cấu hình" at bounding box center [284, 42] width 76 height 10
click at [167, 10] on icon "plus" at bounding box center [169, 10] width 6 height 6
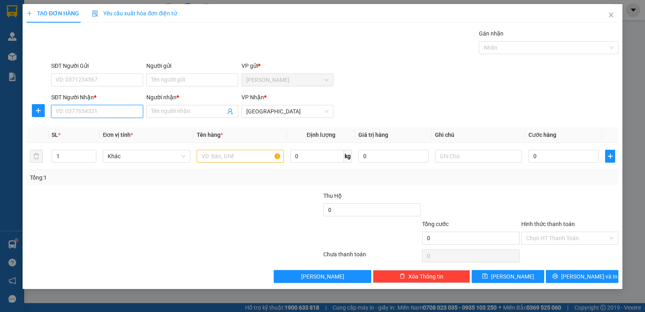
click at [100, 111] on input "SĐT Người Nhận *" at bounding box center [97, 111] width 92 height 13
click at [96, 131] on div "0945094389 - [PERSON_NAME]" at bounding box center [97, 127] width 82 height 9
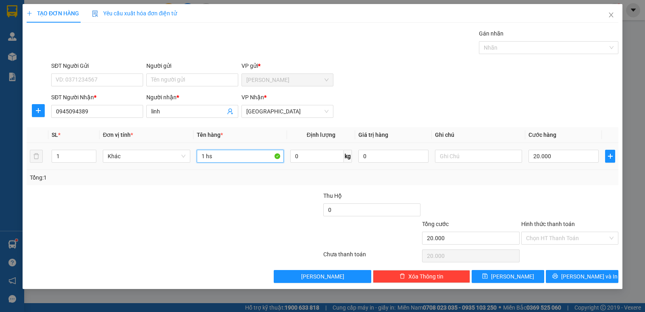
click at [224, 157] on input "1 hs" at bounding box center [240, 156] width 87 height 13
click at [559, 238] on input "Hình thức thanh toán" at bounding box center [567, 238] width 82 height 12
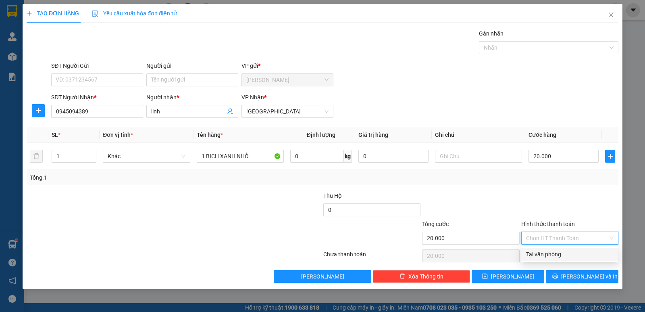
click at [555, 258] on div "Tại văn phòng" at bounding box center [570, 254] width 88 height 9
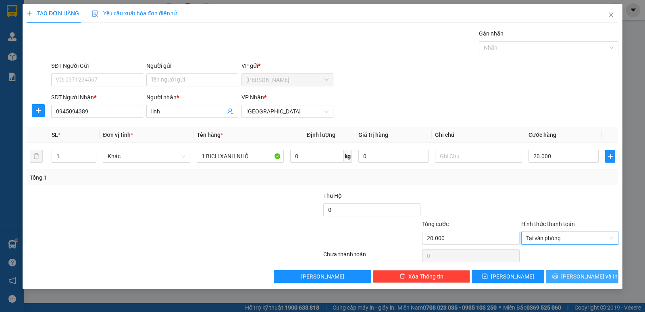
click at [560, 276] on button "[PERSON_NAME] và In" at bounding box center [582, 276] width 73 height 13
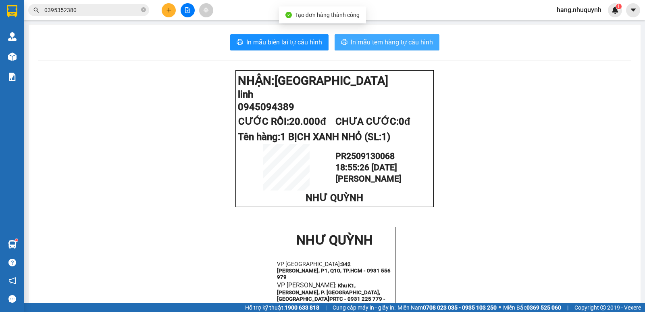
drag, startPoint x: 393, startPoint y: 38, endPoint x: 278, endPoint y: 4, distance: 119.8
click at [393, 39] on span "In mẫu tem hàng tự cấu hình" at bounding box center [392, 42] width 82 height 10
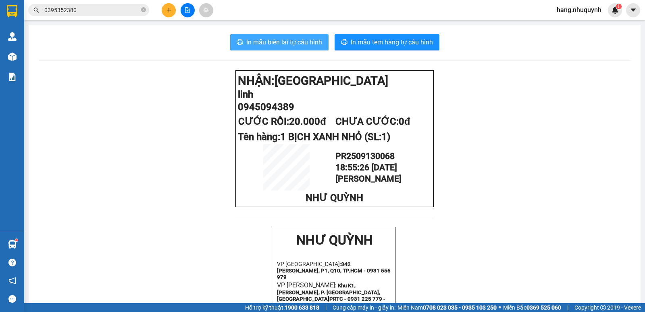
click at [281, 45] on span "In mẫu biên lai tự cấu hình" at bounding box center [284, 42] width 76 height 10
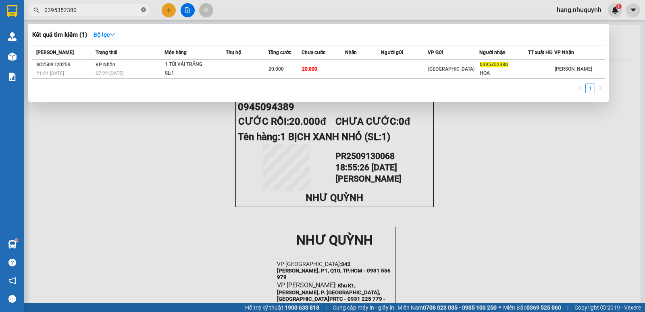
click at [142, 8] on icon "close-circle" at bounding box center [143, 9] width 5 height 5
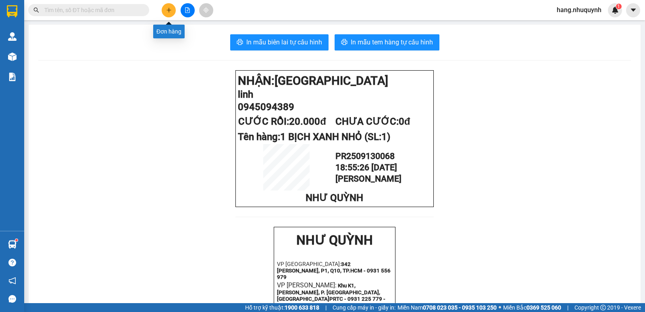
click at [169, 15] on button at bounding box center [169, 10] width 14 height 14
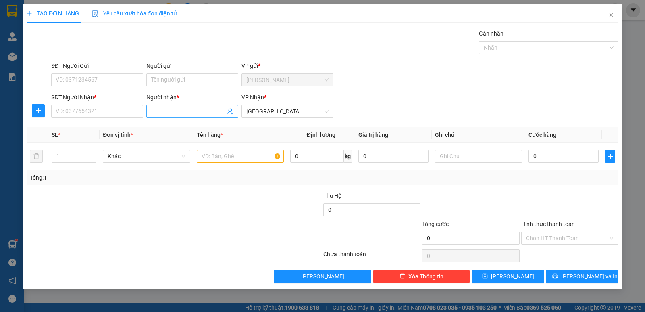
click at [188, 111] on input "Người nhận *" at bounding box center [188, 111] width 74 height 9
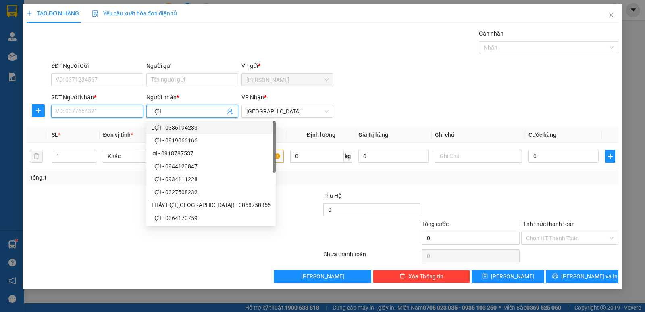
click at [92, 114] on input "SĐT Người Nhận *" at bounding box center [97, 111] width 92 height 13
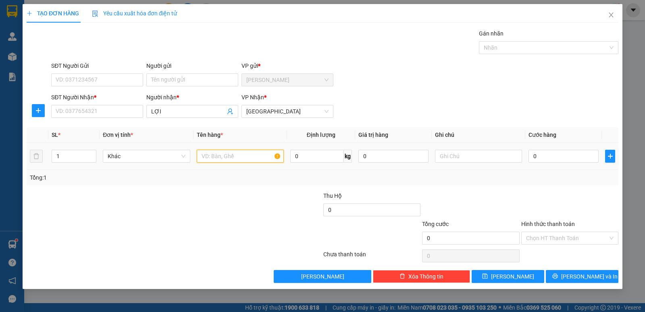
click at [236, 155] on input "text" at bounding box center [240, 156] width 87 height 13
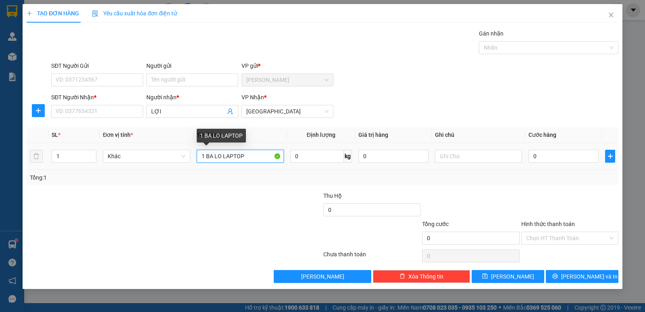
click at [215, 155] on input "1 BA LO LAPTOP" at bounding box center [240, 156] width 87 height 13
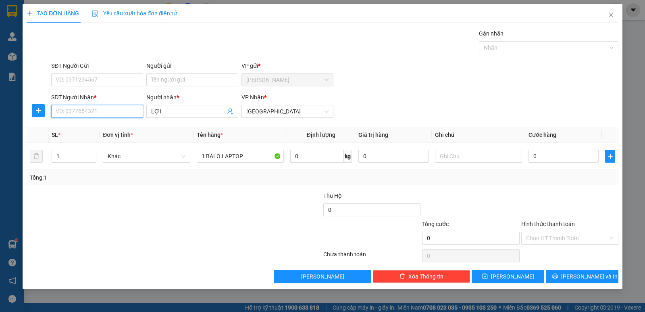
click at [107, 110] on input "SĐT Người Nhận *" at bounding box center [97, 111] width 92 height 13
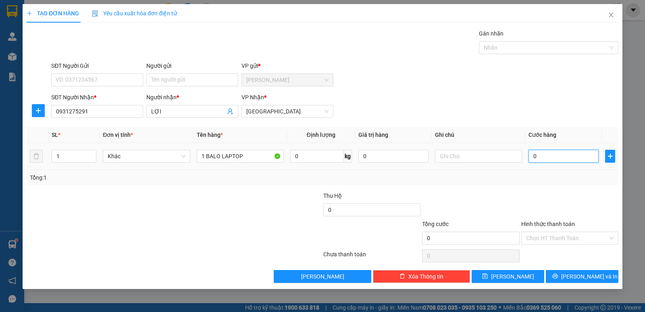
click at [568, 158] on input "0" at bounding box center [564, 156] width 70 height 13
click at [567, 237] on input "Hình thức thanh toán" at bounding box center [567, 238] width 82 height 12
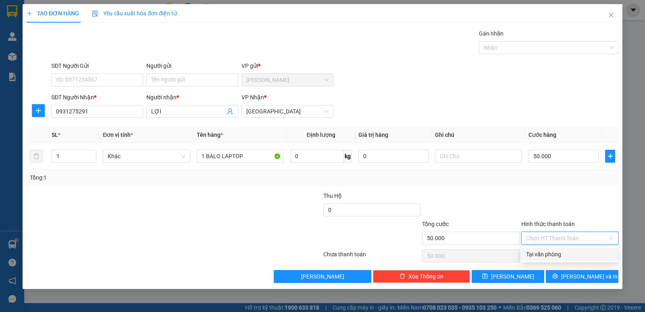
click at [564, 255] on div "Tại văn phòng" at bounding box center [570, 254] width 88 height 9
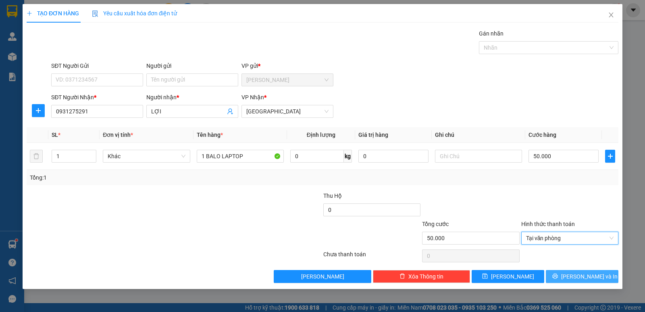
drag, startPoint x: 577, startPoint y: 279, endPoint x: 475, endPoint y: 109, distance: 197.8
click at [577, 278] on span "[PERSON_NAME] và In" at bounding box center [590, 276] width 56 height 9
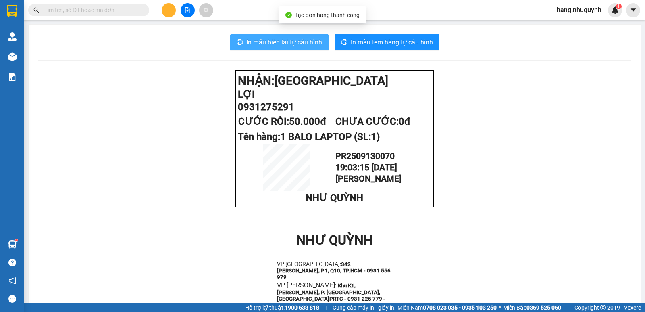
click at [286, 46] on span "In mẫu biên lai tự cấu hình" at bounding box center [284, 42] width 76 height 10
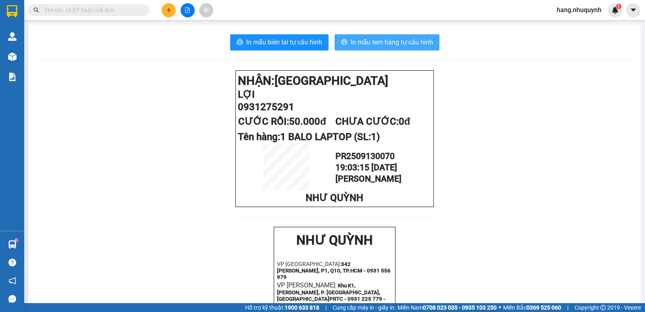
click at [410, 40] on span "In mẫu tem hàng tự cấu hình" at bounding box center [392, 42] width 82 height 10
click at [106, 9] on input "text" at bounding box center [91, 10] width 95 height 9
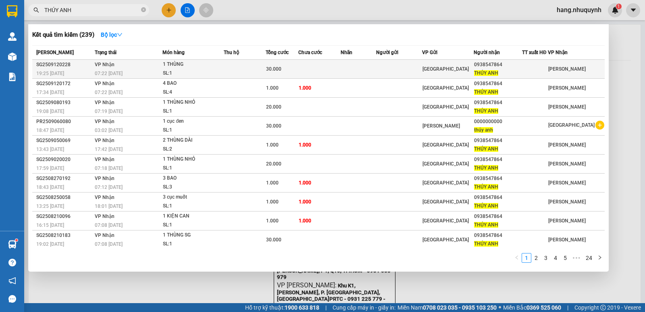
click at [136, 71] on div "07:22 - 13/09" at bounding box center [128, 73] width 67 height 9
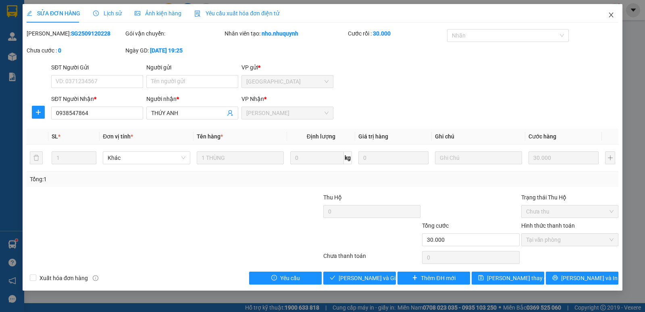
click at [612, 17] on icon "close" at bounding box center [611, 15] width 4 height 5
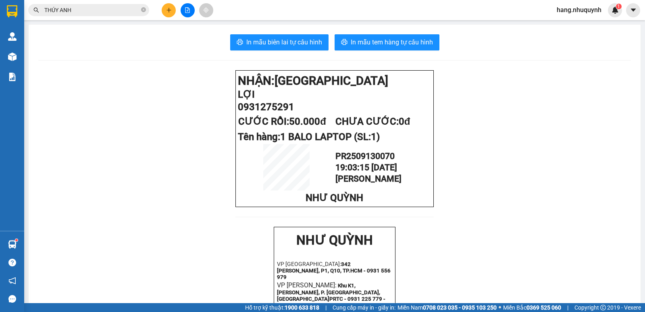
click at [169, 13] on icon "plus" at bounding box center [169, 10] width 6 height 6
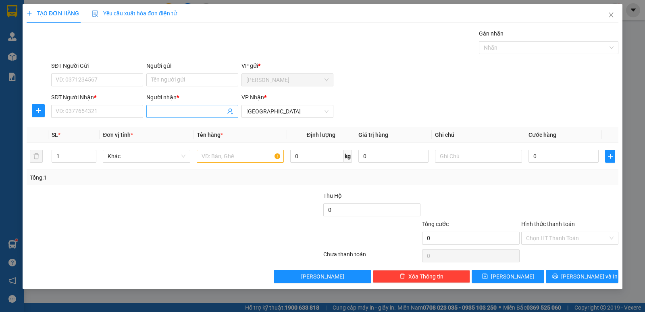
click at [186, 112] on input "Người nhận *" at bounding box center [188, 111] width 74 height 9
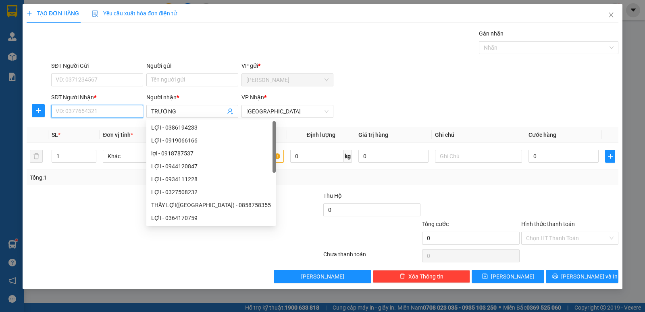
click at [117, 110] on input "SĐT Người Nhận *" at bounding box center [97, 111] width 92 height 13
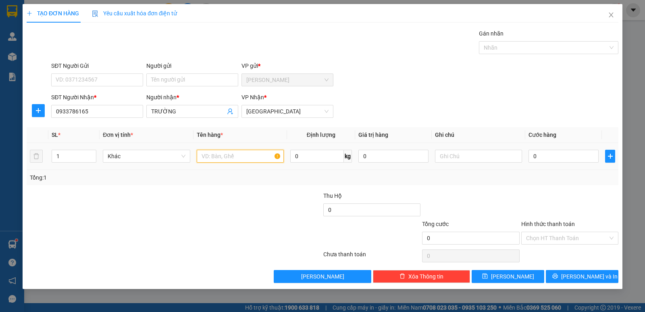
click at [215, 159] on input "text" at bounding box center [240, 156] width 87 height 13
click at [564, 151] on input "0" at bounding box center [564, 156] width 70 height 13
click at [566, 240] on input "Hình thức thanh toán" at bounding box center [567, 238] width 82 height 12
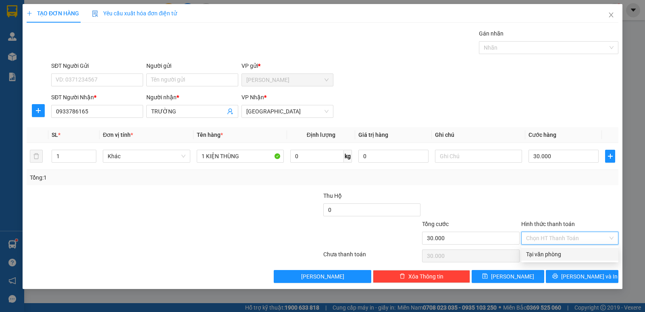
drag, startPoint x: 560, startPoint y: 257, endPoint x: 561, endPoint y: 268, distance: 11.0
click at [559, 257] on div "Tại văn phòng" at bounding box center [570, 254] width 88 height 9
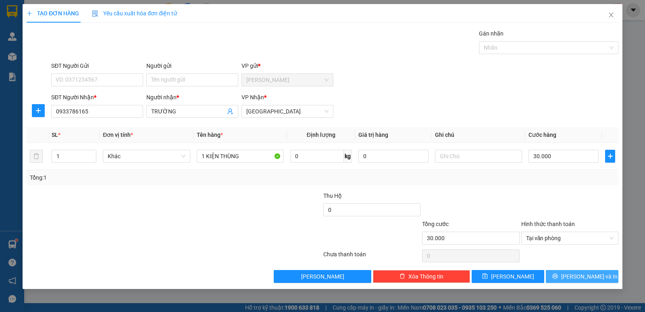
click at [561, 274] on button "[PERSON_NAME] và In" at bounding box center [582, 276] width 73 height 13
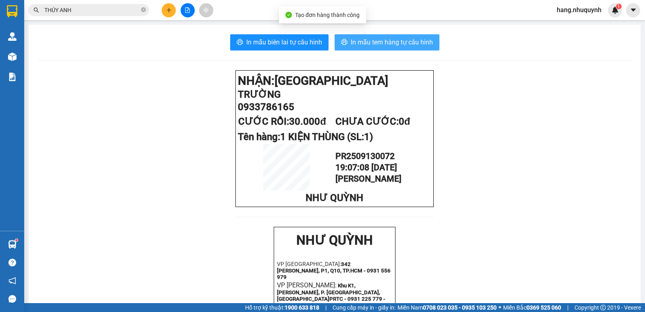
click at [386, 43] on span "In mẫu tem hàng tự cấu hình" at bounding box center [392, 42] width 82 height 10
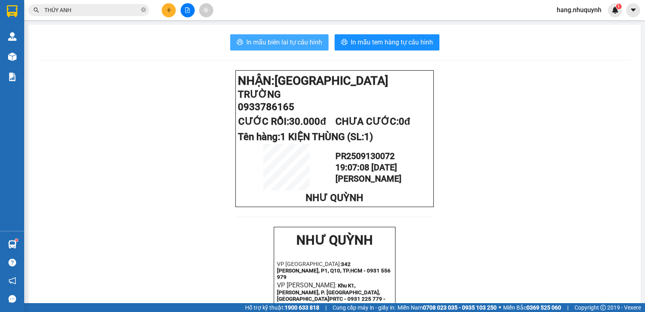
click at [266, 40] on span "In mẫu biên lai tự cấu hình" at bounding box center [284, 42] width 76 height 10
click at [84, 10] on input "THÚY ANH" at bounding box center [91, 10] width 95 height 9
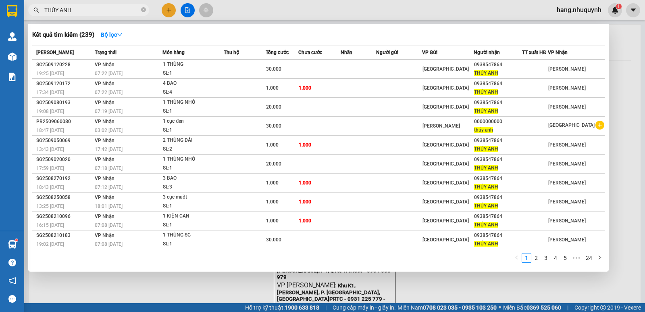
click at [166, 14] on div at bounding box center [322, 156] width 645 height 312
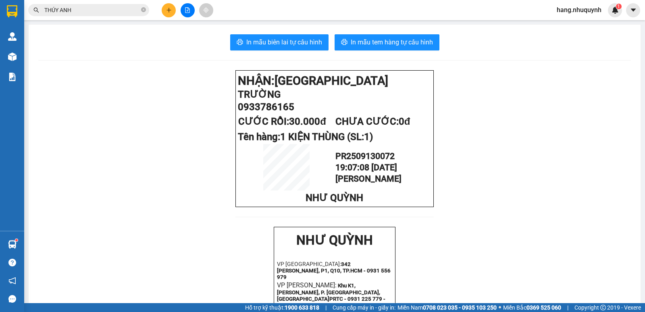
click at [169, 8] on icon "plus" at bounding box center [169, 10] width 6 height 6
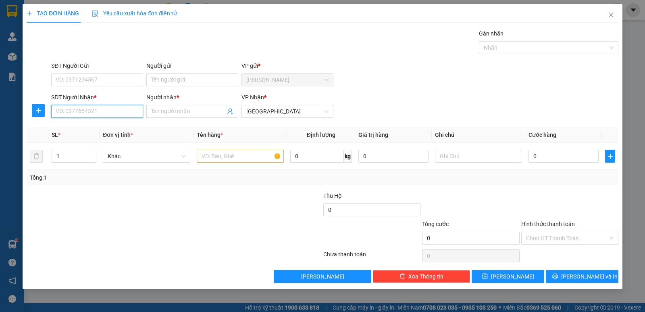
click at [98, 112] on input "SĐT Người Nhận *" at bounding box center [97, 111] width 92 height 13
click at [170, 112] on input "Người nhận *" at bounding box center [188, 111] width 74 height 9
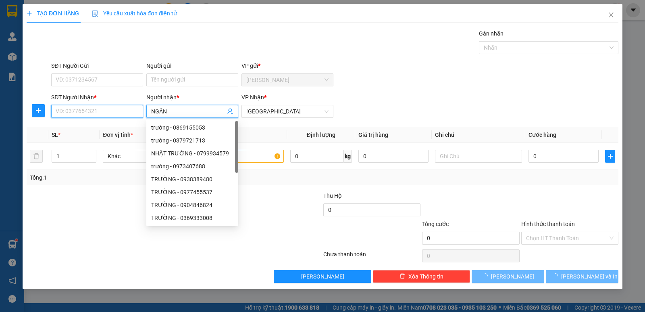
click at [107, 113] on input "SĐT Người Nhận *" at bounding box center [97, 111] width 92 height 13
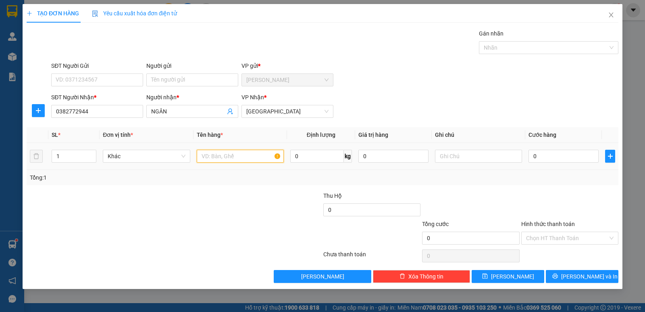
click at [223, 158] on input "text" at bounding box center [240, 156] width 87 height 13
click at [199, 157] on input "XE 05043" at bounding box center [240, 156] width 87 height 13
click at [248, 157] on input "1 XE 05043" at bounding box center [240, 156] width 87 height 13
click at [571, 151] on input "0" at bounding box center [564, 156] width 70 height 13
drag, startPoint x: 542, startPoint y: 159, endPoint x: 480, endPoint y: 159, distance: 62.1
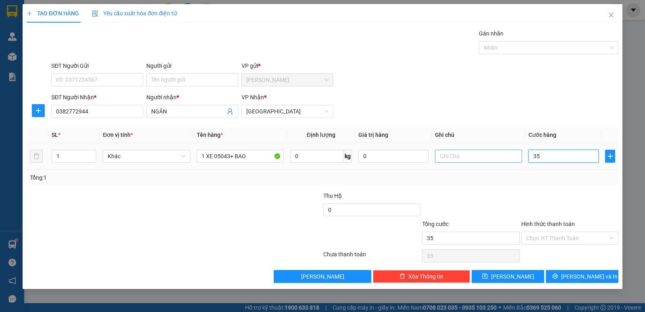
click at [480, 159] on tr "1 Khác 1 XE 05043+ BAO 0 kg 0 35" at bounding box center [323, 156] width 592 height 27
click at [566, 237] on input "Hình thức thanh toán" at bounding box center [567, 238] width 82 height 12
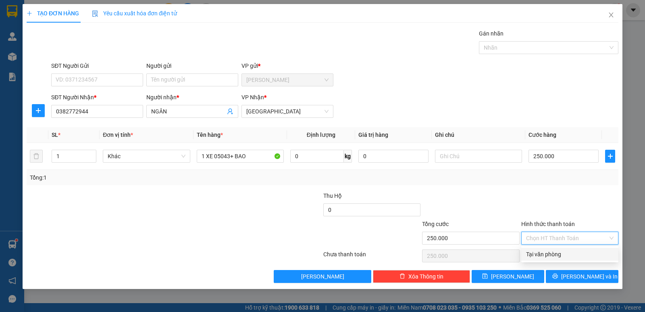
drag, startPoint x: 559, startPoint y: 258, endPoint x: 562, endPoint y: 263, distance: 5.3
click at [559, 259] on div "Tại văn phòng" at bounding box center [570, 254] width 97 height 13
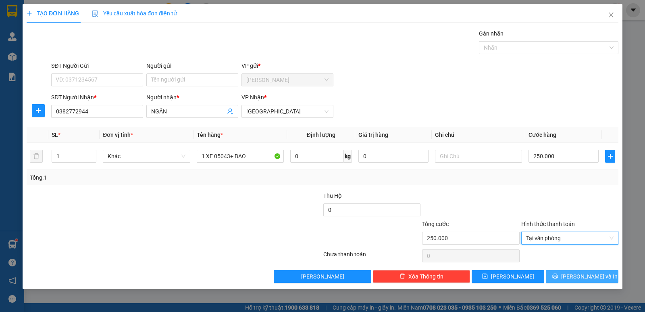
drag, startPoint x: 574, startPoint y: 284, endPoint x: 574, endPoint y: 280, distance: 4.9
click at [573, 284] on div "TẠO ĐƠN HÀNG Yêu cầu xuất hóa đơn điện tử Transit Pickup Surcharge Ids Transit …" at bounding box center [323, 146] width 600 height 285
click at [577, 275] on span "[PERSON_NAME] và In" at bounding box center [590, 276] width 56 height 9
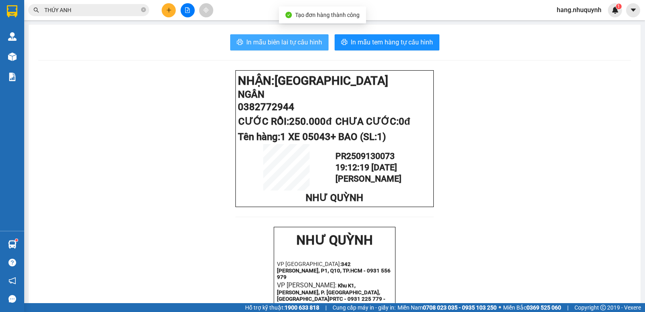
drag, startPoint x: 288, startPoint y: 43, endPoint x: 277, endPoint y: 91, distance: 48.9
click at [288, 43] on span "In mẫu biên lai tự cấu hình" at bounding box center [284, 42] width 76 height 10
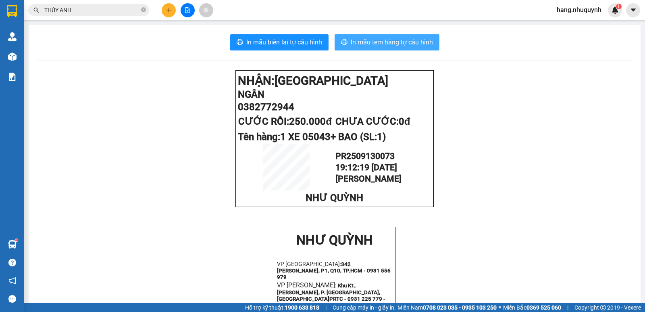
click at [410, 42] on span "In mẫu tem hàng tự cấu hình" at bounding box center [392, 42] width 82 height 10
click at [166, 12] on icon "plus" at bounding box center [169, 10] width 6 height 6
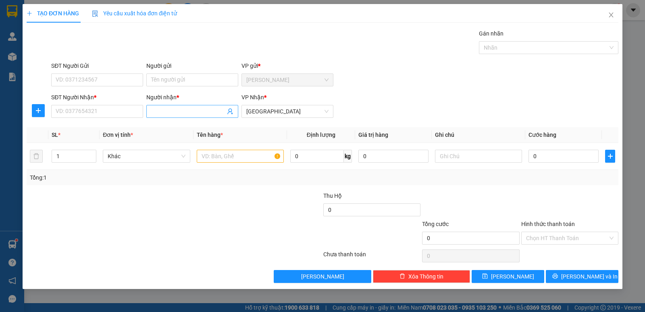
click at [167, 113] on input "Người nhận *" at bounding box center [188, 111] width 74 height 9
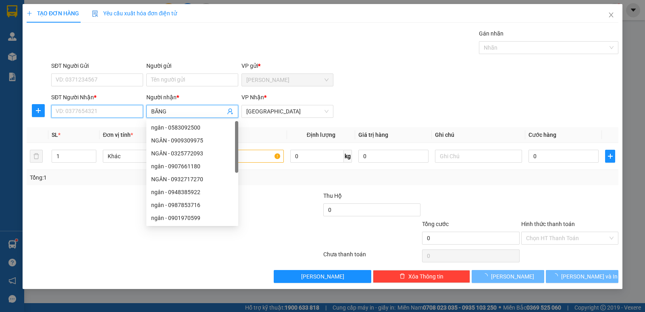
click at [88, 114] on input "SĐT Người Nhận *" at bounding box center [97, 111] width 92 height 13
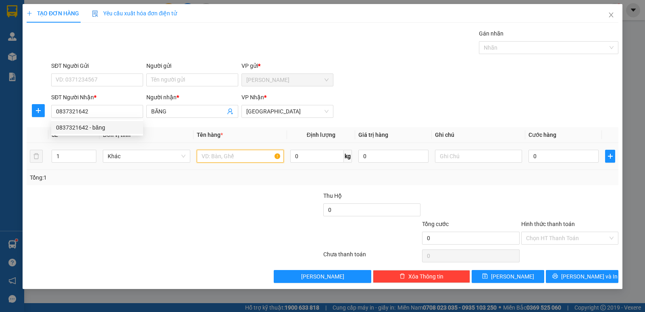
click at [229, 156] on input "text" at bounding box center [240, 156] width 87 height 13
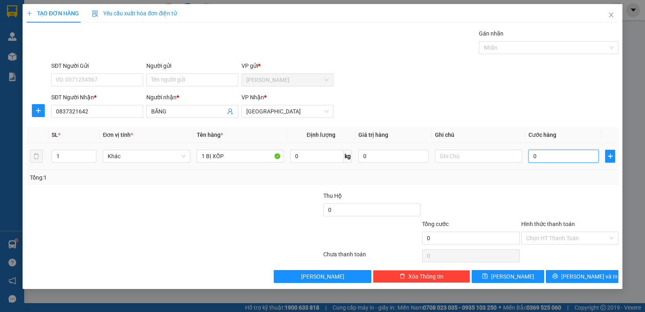
click at [546, 154] on input "0" at bounding box center [564, 156] width 70 height 13
click at [570, 239] on input "Hình thức thanh toán" at bounding box center [567, 238] width 82 height 12
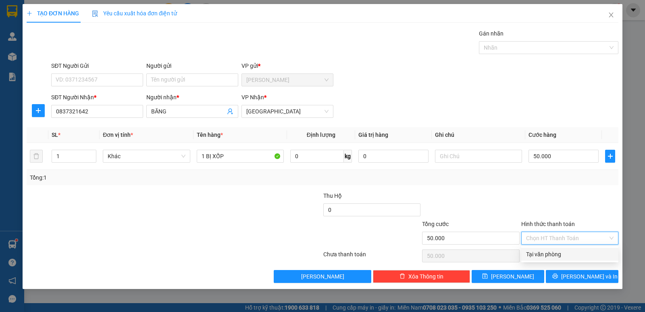
click at [561, 257] on div "Tại văn phòng" at bounding box center [570, 254] width 88 height 9
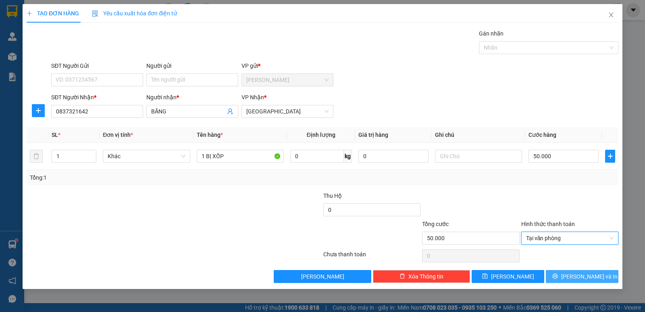
click at [566, 273] on button "[PERSON_NAME] và In" at bounding box center [582, 276] width 73 height 13
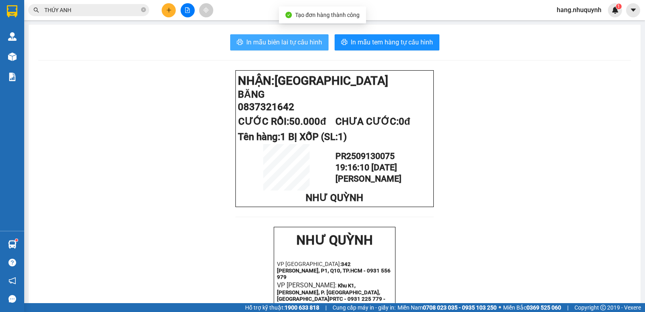
click at [292, 44] on span "In mẫu biên lai tự cấu hình" at bounding box center [284, 42] width 76 height 10
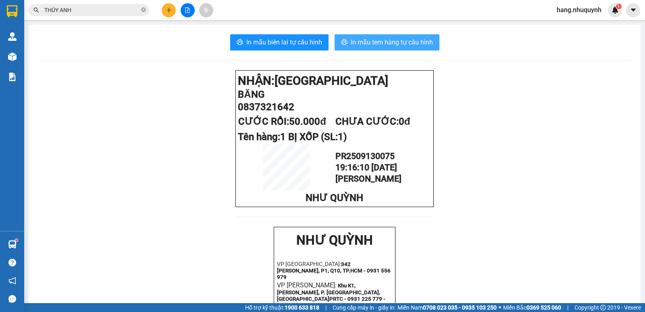
drag, startPoint x: 368, startPoint y: 44, endPoint x: 386, endPoint y: 45, distance: 17.8
click at [370, 44] on span "In mẫu tem hàng tự cấu hình" at bounding box center [392, 42] width 82 height 10
click at [168, 10] on icon "plus" at bounding box center [169, 10] width 6 height 6
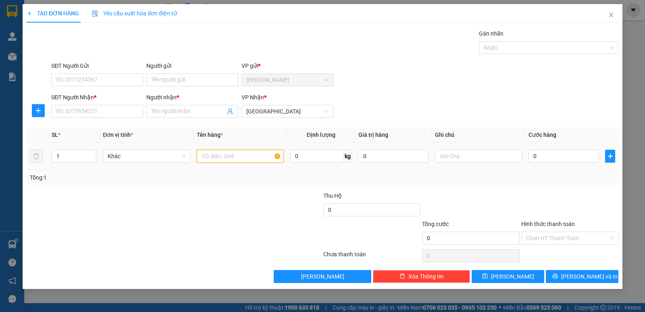
click at [233, 161] on input "text" at bounding box center [240, 156] width 87 height 13
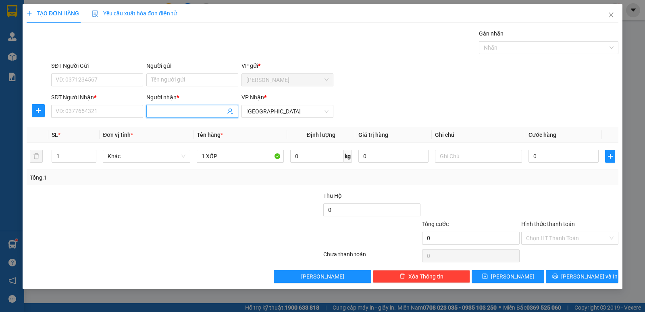
click at [197, 113] on input "Người nhận *" at bounding box center [188, 111] width 74 height 9
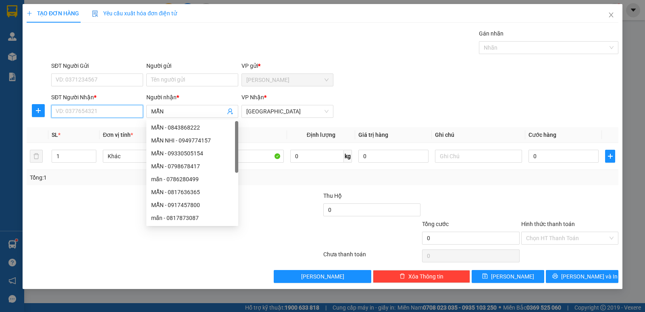
click at [119, 113] on input "SĐT Người Nhận *" at bounding box center [97, 111] width 92 height 13
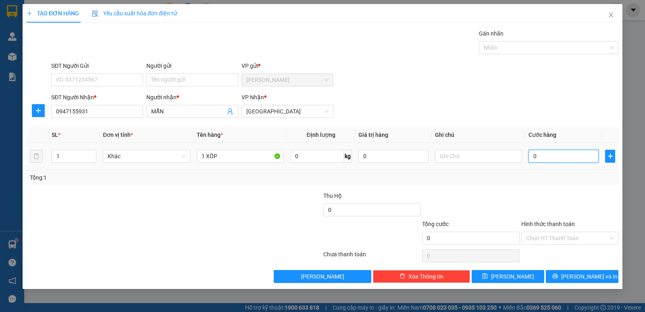
click at [563, 162] on input "0" at bounding box center [564, 156] width 70 height 13
click at [556, 235] on input "Hình thức thanh toán" at bounding box center [567, 238] width 82 height 12
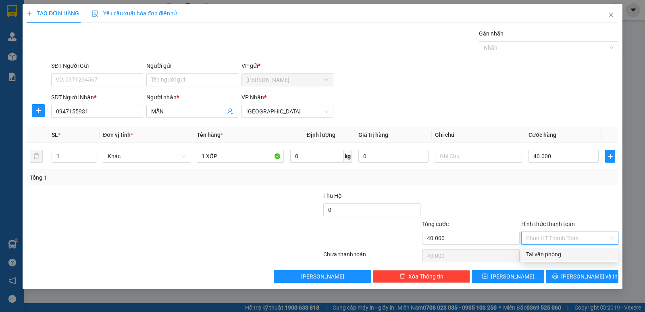
click at [557, 257] on div "Tại văn phòng" at bounding box center [570, 254] width 88 height 9
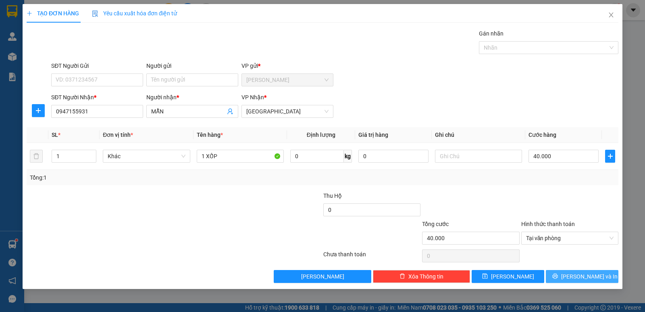
click at [558, 279] on span "printer" at bounding box center [556, 276] width 6 height 6
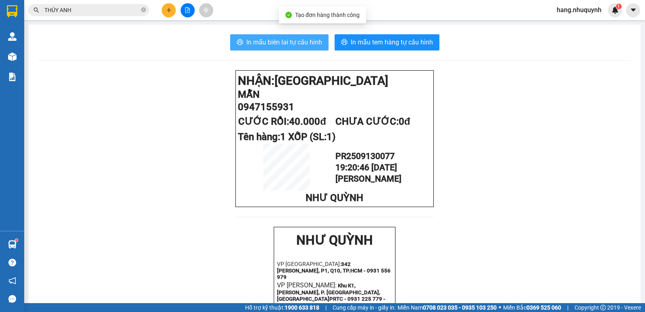
drag, startPoint x: 270, startPoint y: 44, endPoint x: 74, endPoint y: 0, distance: 200.5
click at [268, 44] on span "In mẫu biên lai tự cấu hình" at bounding box center [284, 42] width 76 height 10
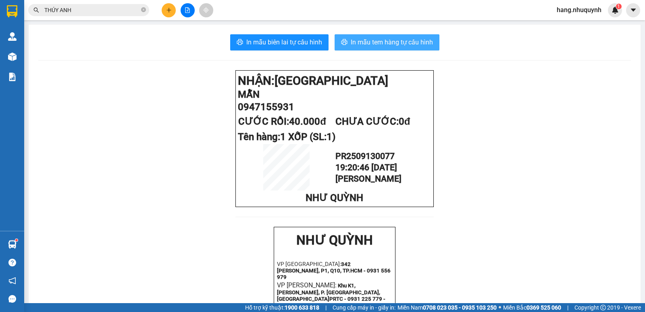
click at [380, 40] on span "In mẫu tem hàng tự cấu hình" at bounding box center [392, 42] width 82 height 10
click at [405, 44] on span "In mẫu tem hàng tự cấu hình" at bounding box center [392, 42] width 82 height 10
click at [104, 8] on input "THÚY ANH" at bounding box center [91, 10] width 95 height 9
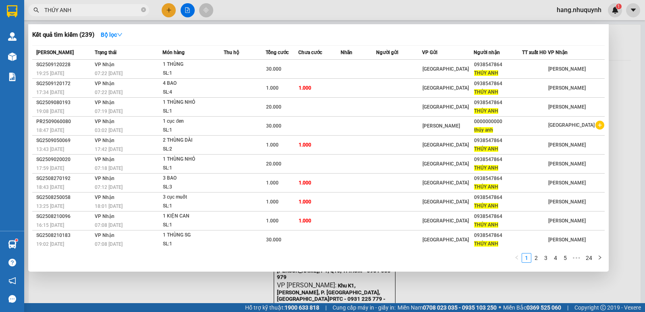
click at [104, 8] on input "THÚY ANH" at bounding box center [91, 10] width 95 height 9
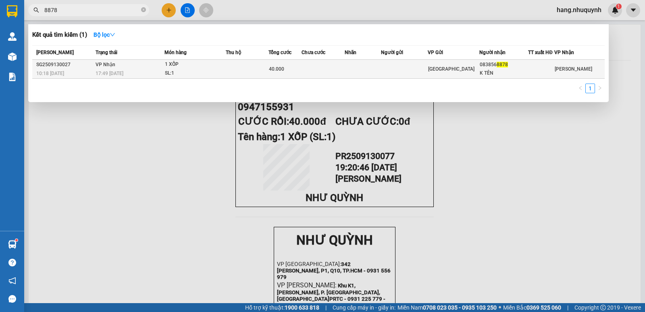
click at [243, 74] on td at bounding box center [247, 69] width 43 height 19
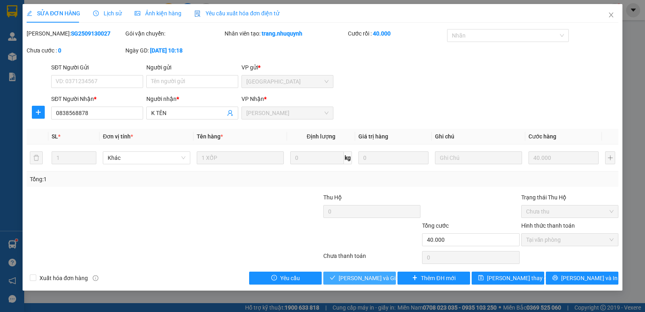
click at [369, 280] on span "[PERSON_NAME] và [PERSON_NAME] hàng" at bounding box center [377, 278] width 77 height 9
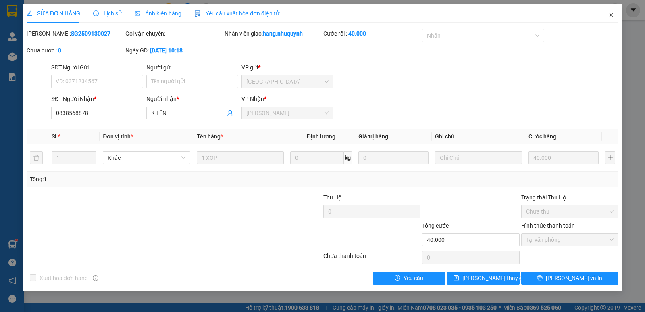
click at [611, 19] on span "Close" at bounding box center [611, 15] width 23 height 23
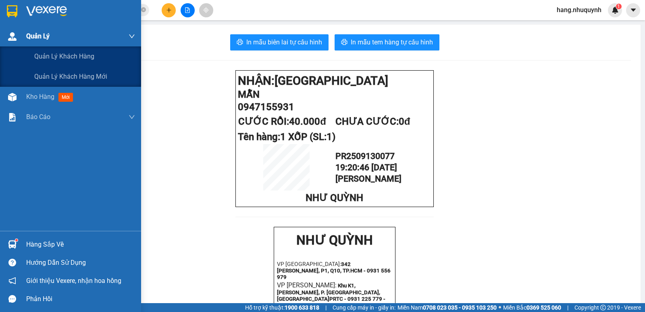
click at [10, 37] on img at bounding box center [12, 36] width 8 height 8
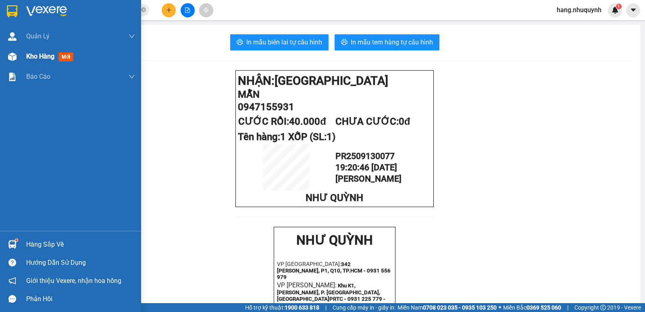
click at [30, 55] on span "Kho hàng" at bounding box center [40, 56] width 28 height 8
click at [33, 32] on span "Quản Lý" at bounding box center [37, 36] width 23 height 10
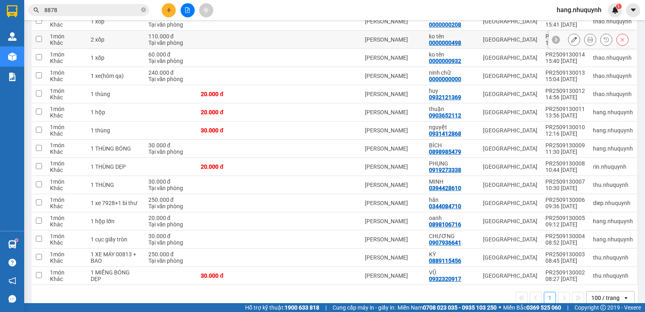
scroll to position [1299, 0]
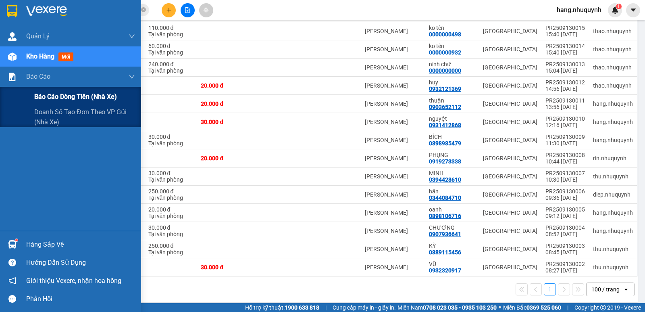
click at [50, 97] on span "Báo cáo dòng tiền (nhà xe)" at bounding box center [75, 97] width 83 height 10
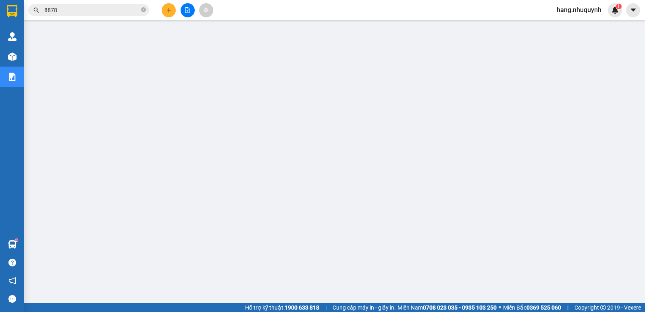
click at [171, 11] on icon "plus" at bounding box center [169, 10] width 6 height 6
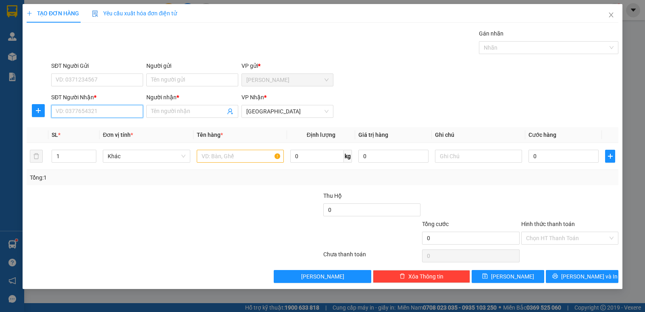
click at [93, 111] on input "SĐT Người Nhận *" at bounding box center [97, 111] width 92 height 13
type input "0918309375"
click at [101, 129] on div "0918309375 - hoa" at bounding box center [97, 127] width 82 height 9
type input "hoa"
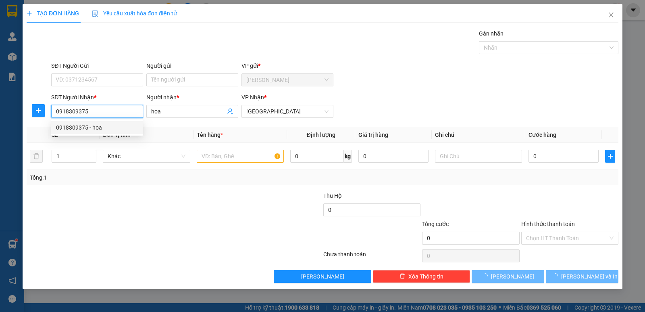
type input "20.000"
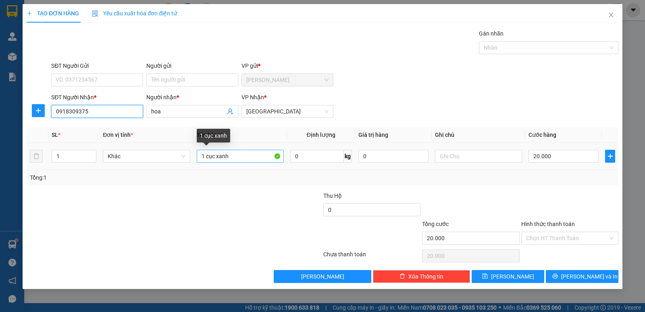
type input "0918309375"
drag, startPoint x: 216, startPoint y: 157, endPoint x: 236, endPoint y: 156, distance: 20.2
click at [236, 156] on input "1 cục xanh" at bounding box center [240, 156] width 87 height 13
type input "1 cục trắng"
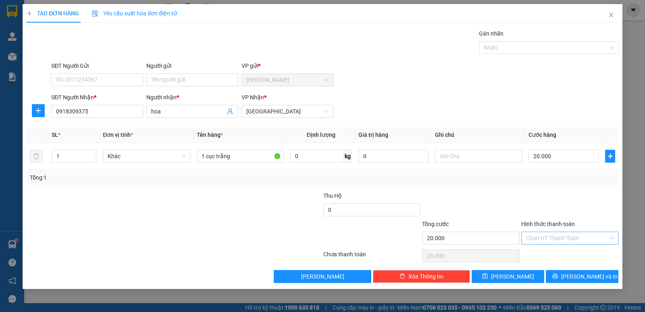
click at [557, 234] on input "Hình thức thanh toán" at bounding box center [567, 238] width 82 height 12
click at [552, 255] on div "Tại văn phòng" at bounding box center [570, 254] width 88 height 9
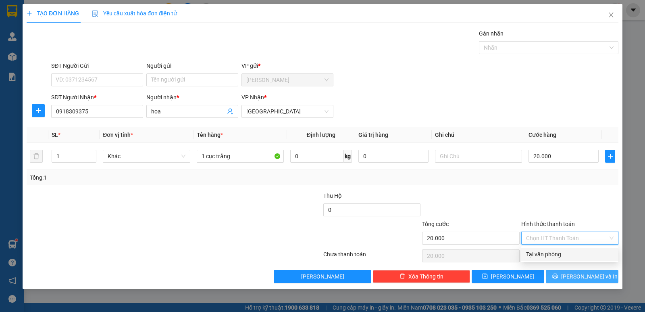
type input "0"
click at [555, 278] on button "[PERSON_NAME] và In" at bounding box center [582, 276] width 73 height 13
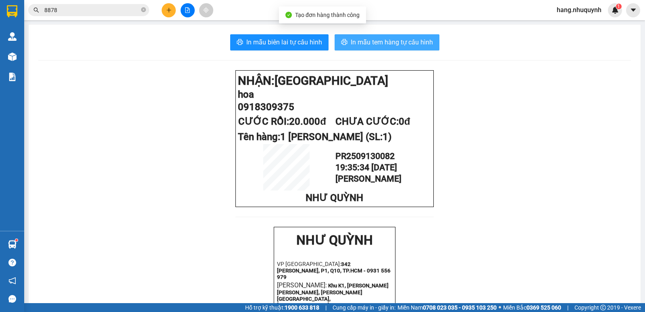
drag, startPoint x: 389, startPoint y: 38, endPoint x: 280, endPoint y: 60, distance: 111.6
click at [389, 38] on span "In mẫu tem hàng tự cấu hình" at bounding box center [392, 42] width 82 height 10
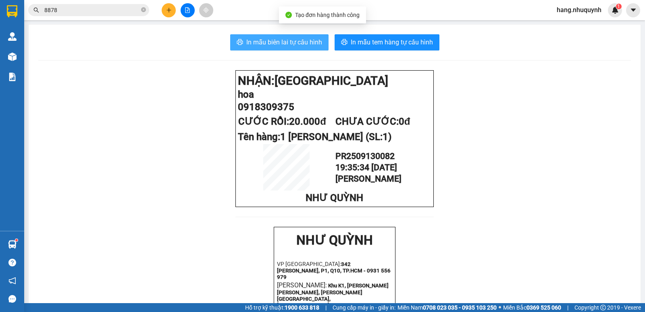
click at [272, 42] on span "In mẫu biên lai tự cấu hình" at bounding box center [284, 42] width 76 height 10
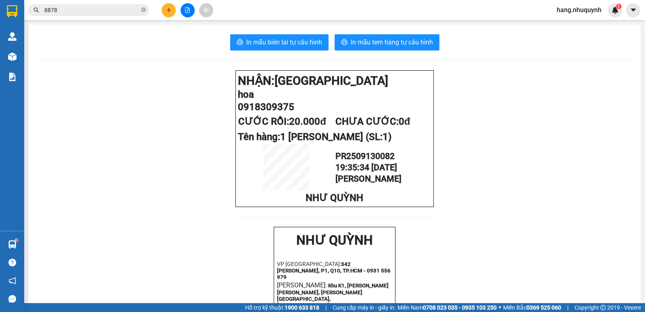
click at [171, 8] on icon "plus" at bounding box center [169, 10] width 6 height 6
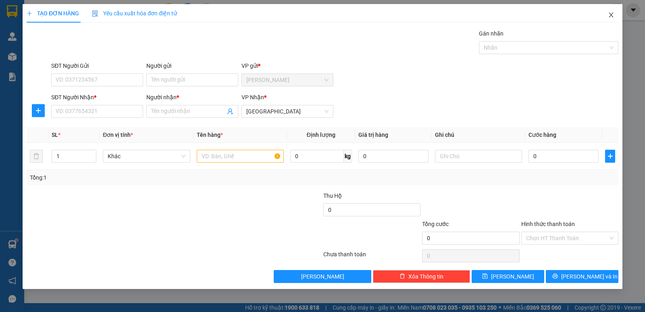
click at [615, 17] on span "Close" at bounding box center [611, 15] width 23 height 23
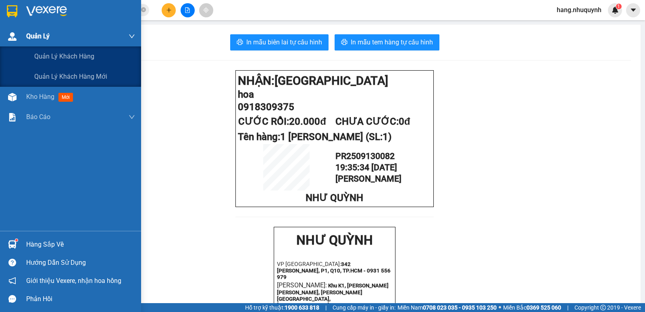
click at [10, 33] on img at bounding box center [12, 36] width 8 height 8
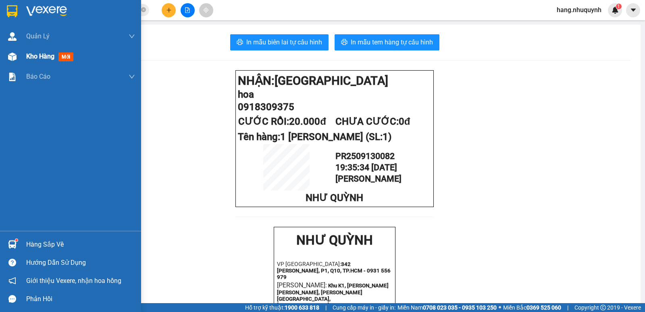
click at [17, 54] on div at bounding box center [12, 57] width 14 height 14
click at [54, 60] on span "Kho hàng" at bounding box center [40, 56] width 28 height 8
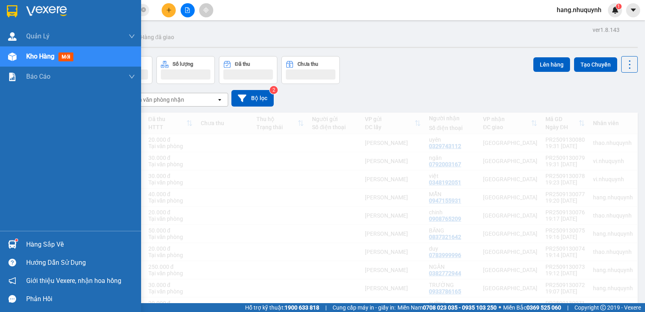
click at [69, 54] on span "mới" at bounding box center [65, 56] width 15 height 9
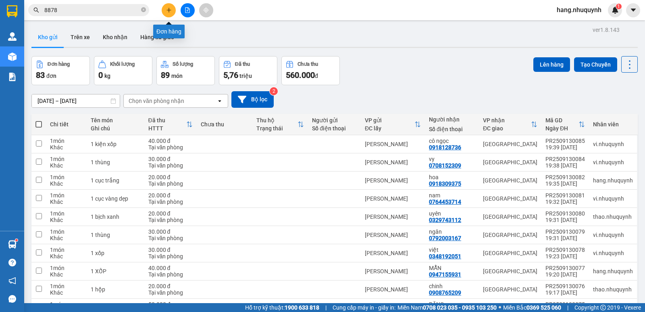
click at [170, 9] on icon "plus" at bounding box center [169, 10] width 6 height 6
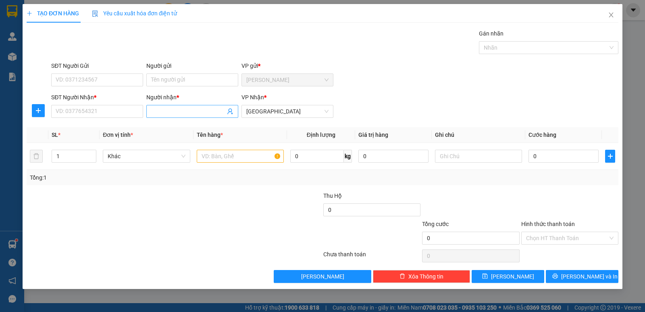
click at [182, 113] on input "Người nhận *" at bounding box center [188, 111] width 74 height 9
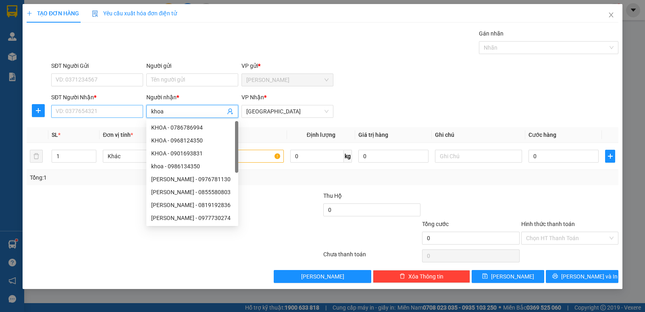
type input "khoa"
click at [101, 112] on input "SĐT Người Nhận *" at bounding box center [97, 111] width 92 height 13
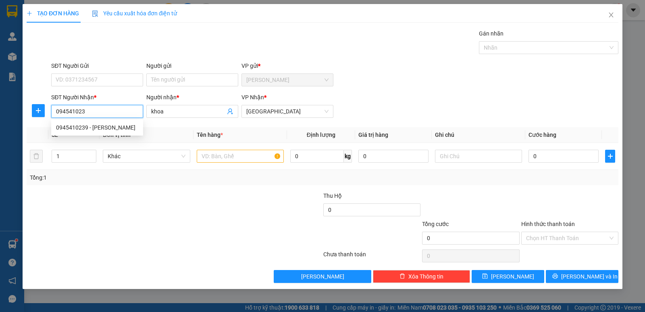
type input "0945410239"
click at [118, 131] on div "0945410239 - [PERSON_NAME]" at bounding box center [97, 127] width 82 height 9
type input "KHOA"
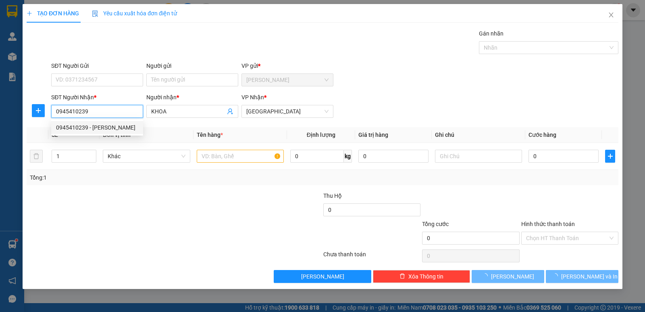
type input "40.000"
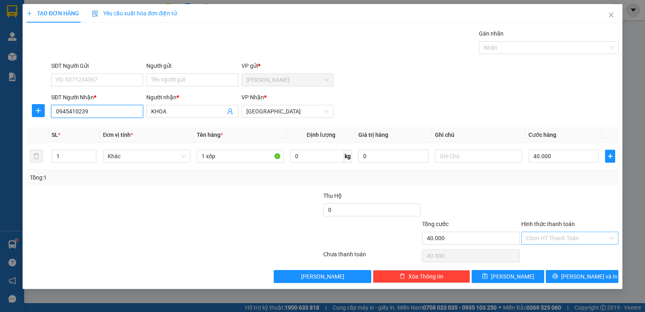
type input "0945410239"
click at [568, 239] on input "Hình thức thanh toán" at bounding box center [567, 238] width 82 height 12
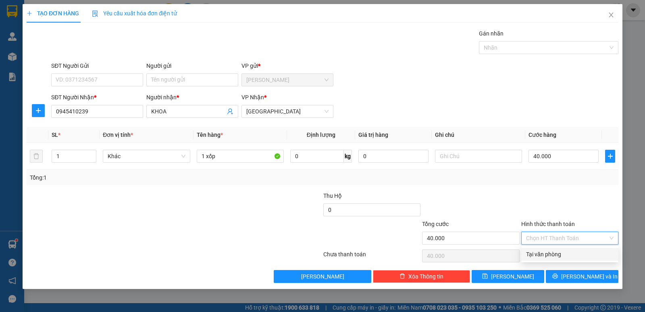
click at [557, 257] on div "Tại văn phòng" at bounding box center [570, 254] width 88 height 9
type input "0"
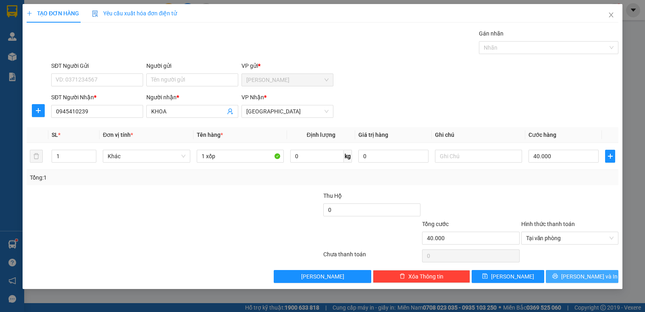
click at [579, 280] on span "[PERSON_NAME] và In" at bounding box center [590, 276] width 56 height 9
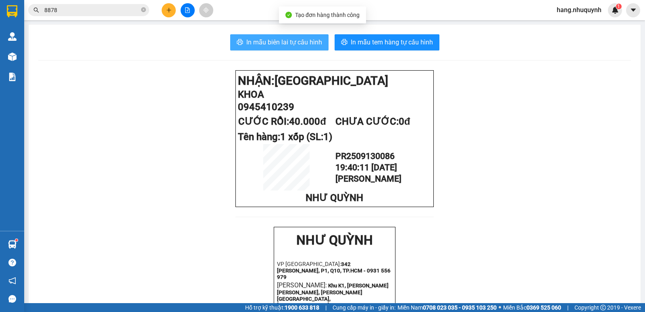
click at [284, 42] on span "In mẫu biên lai tự cấu hình" at bounding box center [284, 42] width 76 height 10
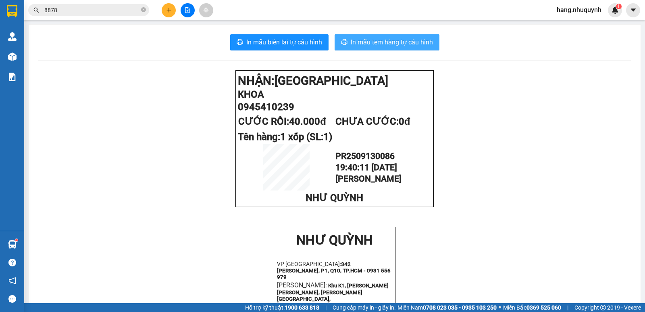
click at [412, 42] on span "In mẫu tem hàng tự cấu hình" at bounding box center [392, 42] width 82 height 10
click at [374, 39] on span "In mẫu tem hàng tự cấu hình" at bounding box center [392, 42] width 82 height 10
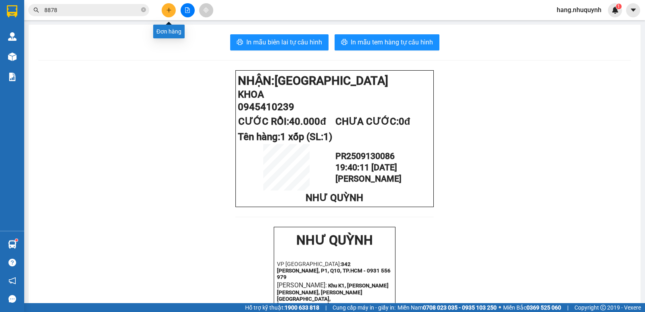
click at [167, 9] on icon "plus" at bounding box center [169, 10] width 6 height 6
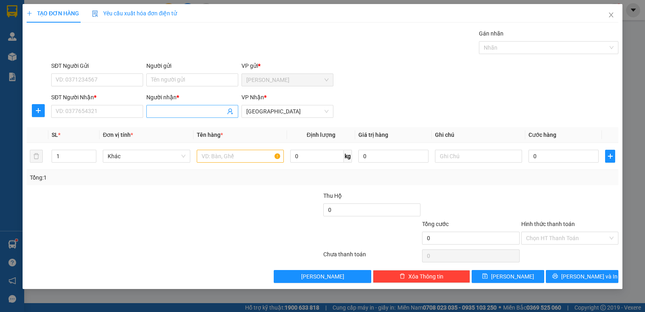
click at [187, 111] on input "Người nhận *" at bounding box center [188, 111] width 74 height 9
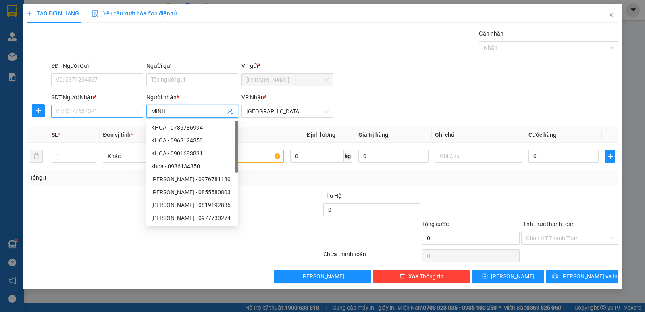
type input "MINH"
click at [109, 115] on input "SĐT Người Nhận *" at bounding box center [97, 111] width 92 height 13
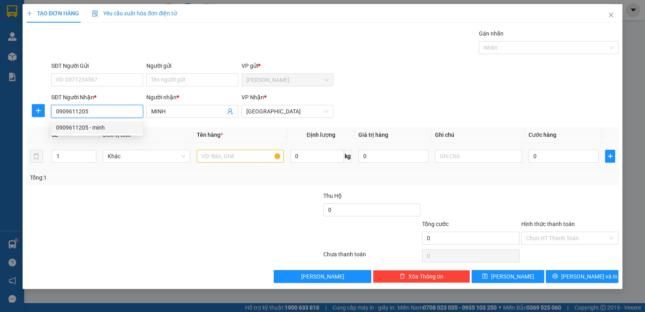
type input "0909611205"
click at [244, 159] on input "text" at bounding box center [240, 156] width 87 height 13
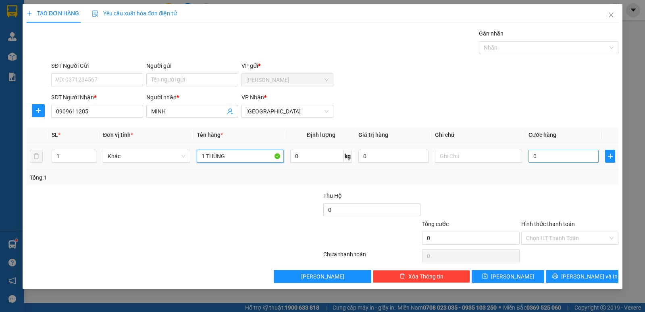
type input "1 THÙNG"
click at [562, 155] on input "0" at bounding box center [564, 156] width 70 height 13
type input "3"
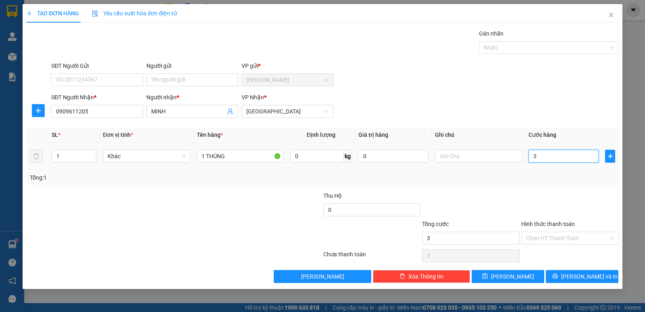
type input "30"
type input "300"
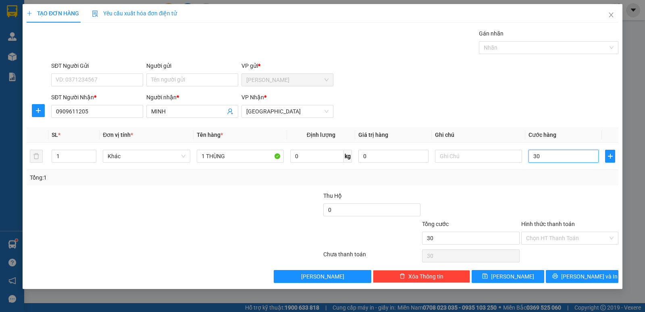
type input "300"
type input "3.000"
type input "30.000"
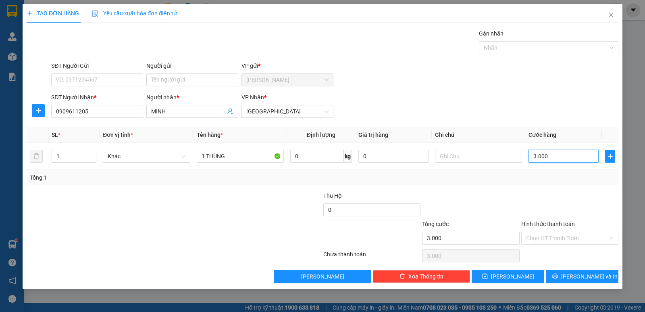
type input "30.000"
click at [564, 240] on input "Hình thức thanh toán" at bounding box center [567, 238] width 82 height 12
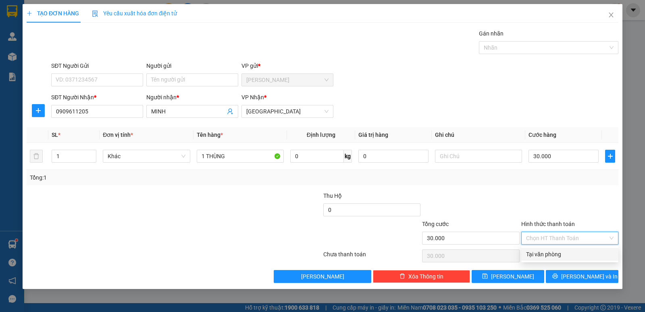
click at [556, 255] on div "Tại văn phòng" at bounding box center [570, 254] width 88 height 9
type input "0"
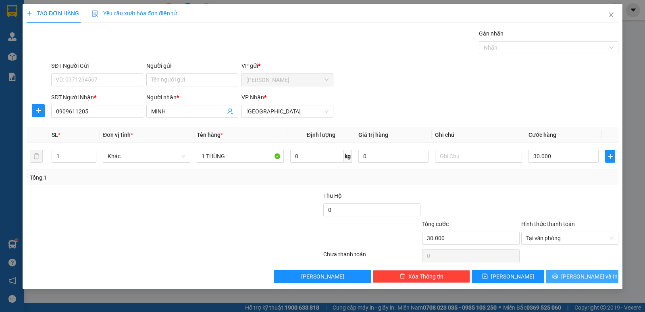
click at [566, 275] on button "[PERSON_NAME] và In" at bounding box center [582, 276] width 73 height 13
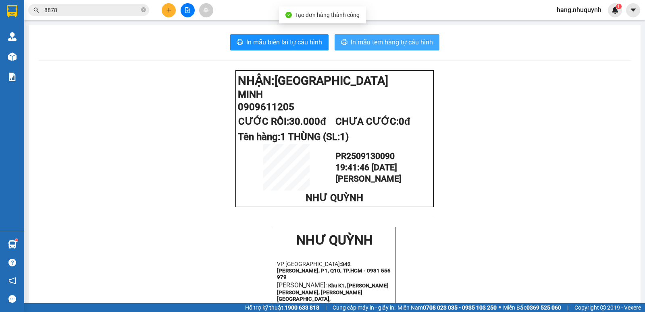
click at [386, 43] on span "In mẫu tem hàng tự cấu hình" at bounding box center [392, 42] width 82 height 10
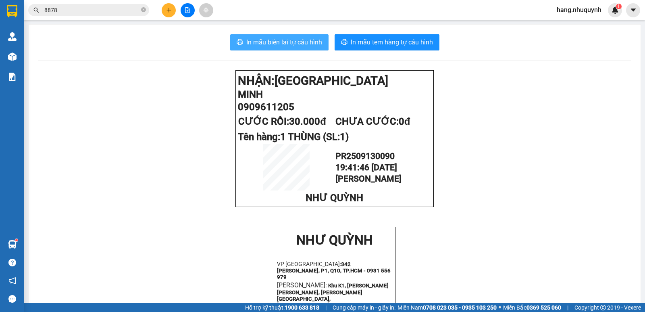
click at [278, 43] on span "In mẫu biên lai tự cấu hình" at bounding box center [284, 42] width 76 height 10
drag, startPoint x: 144, startPoint y: 10, endPoint x: 84, endPoint y: 0, distance: 61.6
click at [144, 10] on icon "close-circle" at bounding box center [143, 9] width 5 height 5
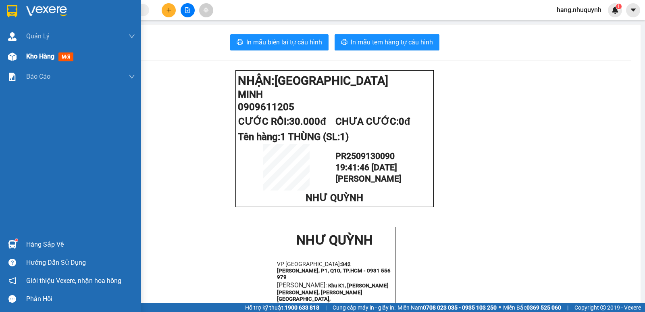
click at [12, 58] on img at bounding box center [12, 56] width 8 height 8
click at [69, 53] on span "mới" at bounding box center [65, 56] width 15 height 9
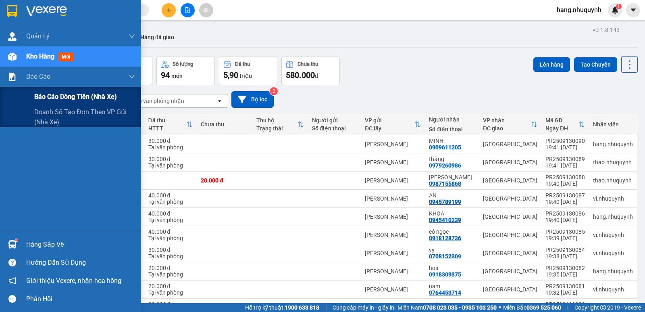
click at [42, 96] on span "Báo cáo dòng tiền (nhà xe)" at bounding box center [75, 97] width 83 height 10
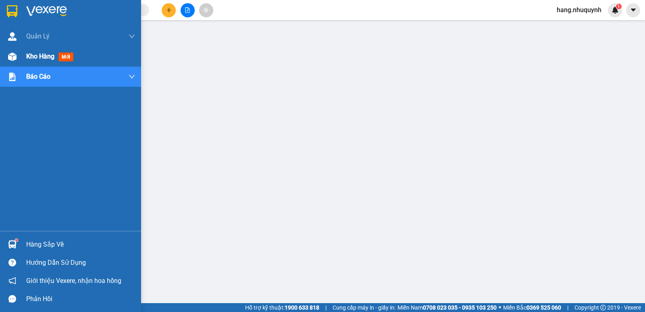
drag, startPoint x: 18, startPoint y: 56, endPoint x: 55, endPoint y: 5, distance: 62.6
click at [19, 56] on div at bounding box center [12, 57] width 14 height 14
click at [68, 55] on span "mới" at bounding box center [65, 56] width 15 height 9
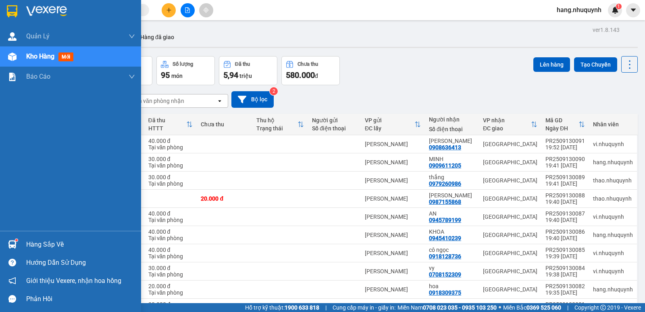
click at [52, 56] on span "Kho hàng" at bounding box center [40, 56] width 28 height 8
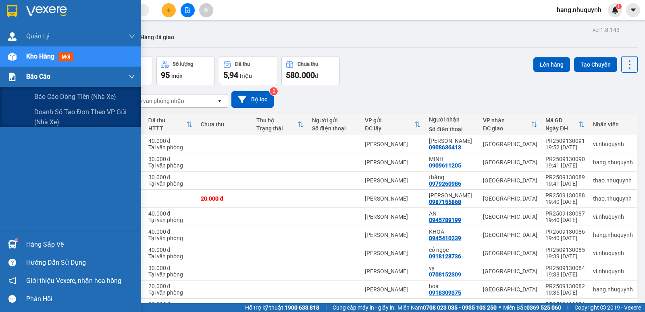
click at [46, 75] on span "Báo cáo" at bounding box center [38, 76] width 24 height 10
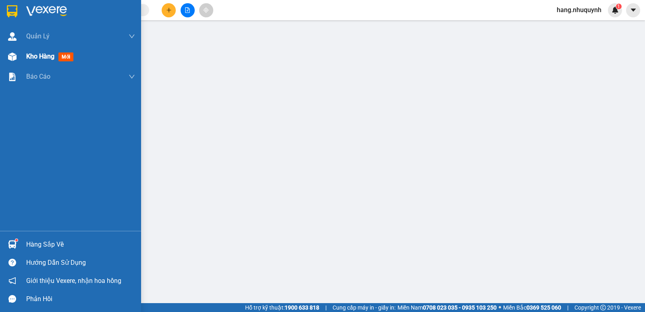
drag, startPoint x: 41, startPoint y: 55, endPoint x: 57, endPoint y: 63, distance: 17.7
click at [42, 55] on span "Kho hàng" at bounding box center [40, 56] width 28 height 8
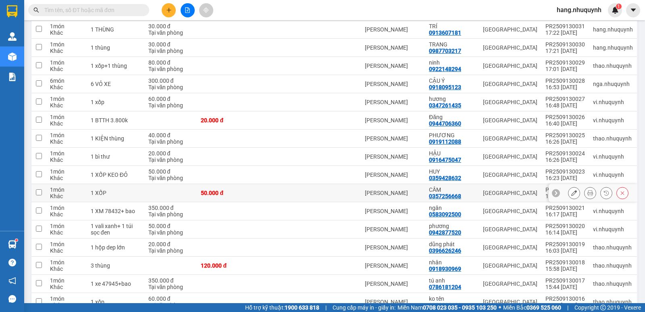
scroll to position [1089, 0]
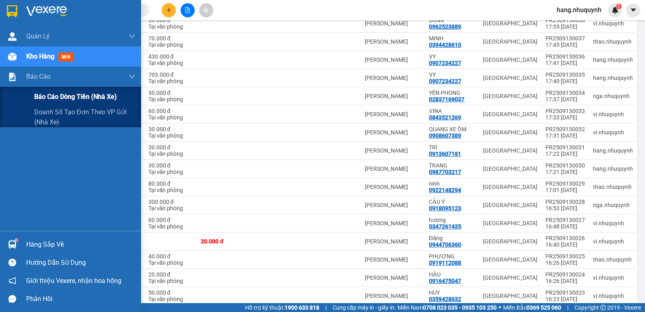
click at [58, 94] on span "Báo cáo dòng tiền (nhà xe)" at bounding box center [75, 97] width 83 height 10
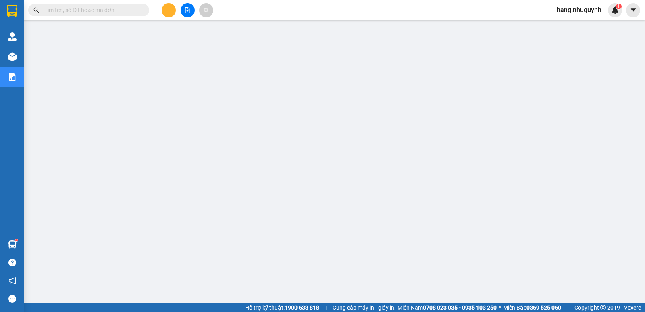
click at [125, 14] on input "text" at bounding box center [91, 10] width 95 height 9
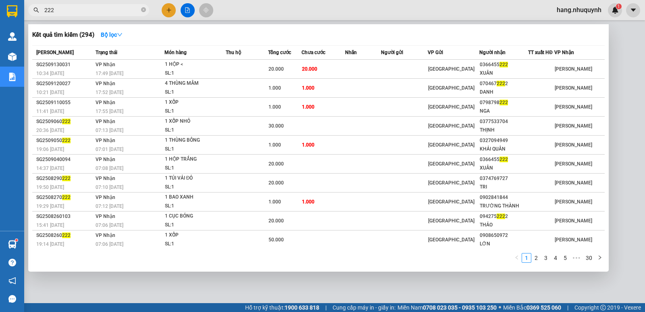
click at [64, 8] on input "222" at bounding box center [91, 10] width 95 height 9
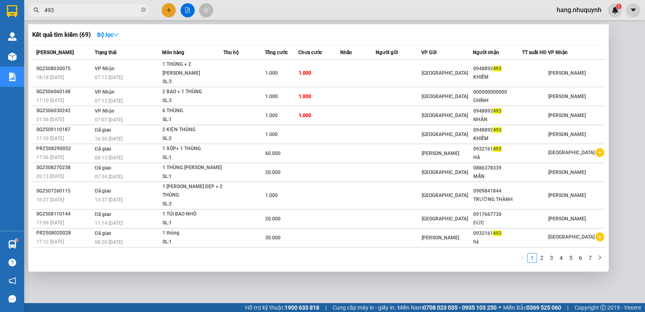
click at [109, 13] on input "493" at bounding box center [91, 10] width 95 height 9
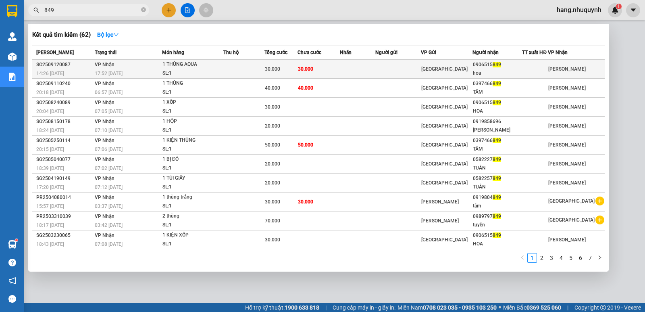
type input "849"
click at [248, 69] on td at bounding box center [245, 69] width 42 height 19
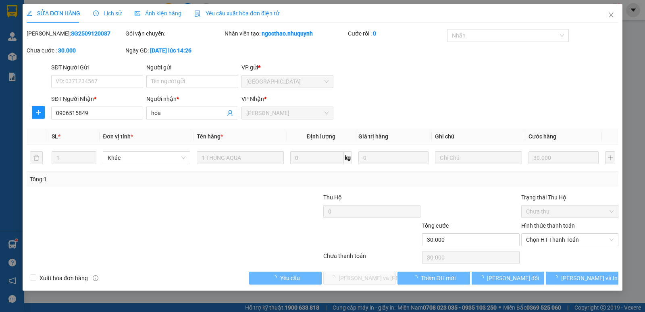
type input "0906515849"
type input "hoa"
type input "30.000"
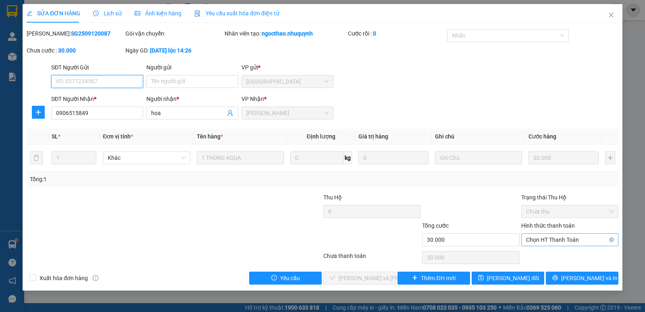
click at [560, 240] on span "Chọn HT Thanh Toán" at bounding box center [570, 240] width 88 height 12
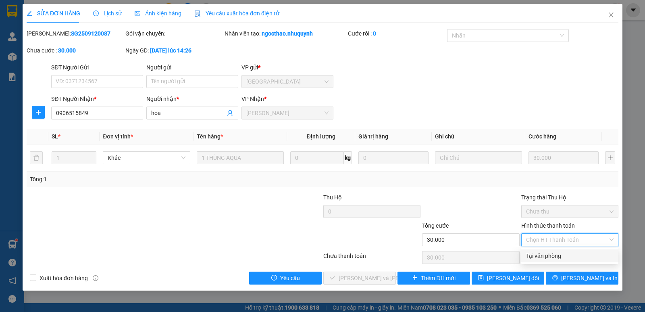
click at [553, 259] on div "Tại văn phòng" at bounding box center [570, 255] width 88 height 9
type input "0"
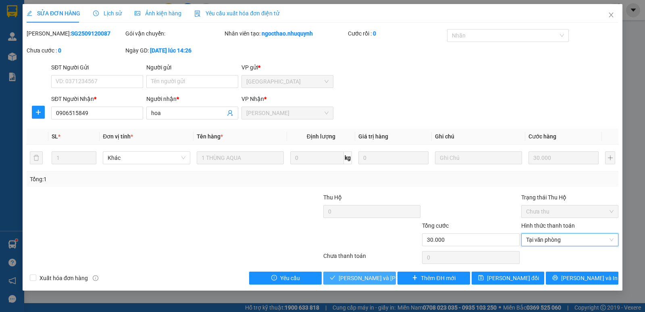
click at [368, 279] on span "[PERSON_NAME] và [PERSON_NAME] hàng" at bounding box center [393, 278] width 109 height 9
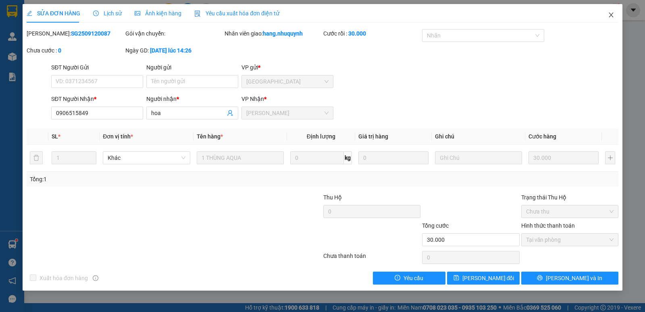
click at [611, 15] on icon "close" at bounding box center [611, 15] width 4 height 5
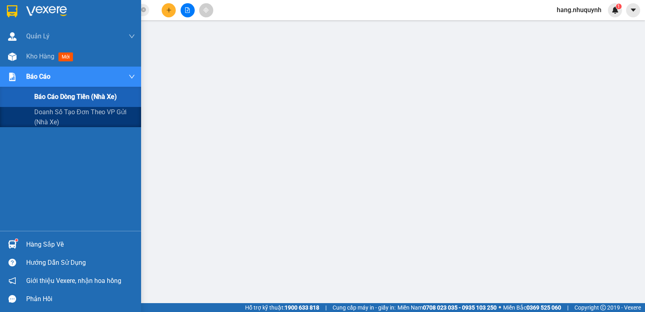
click at [54, 94] on span "Báo cáo dòng tiền (nhà xe)" at bounding box center [75, 97] width 83 height 10
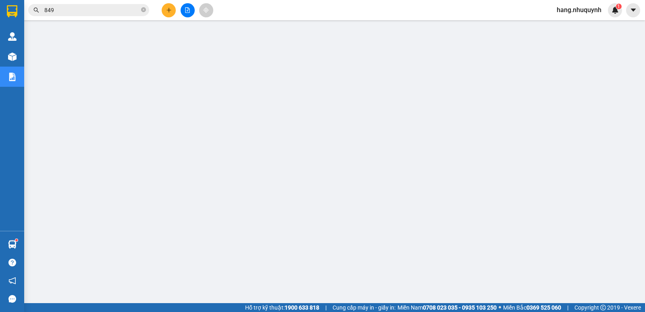
click at [111, 11] on input "849" at bounding box center [91, 10] width 95 height 9
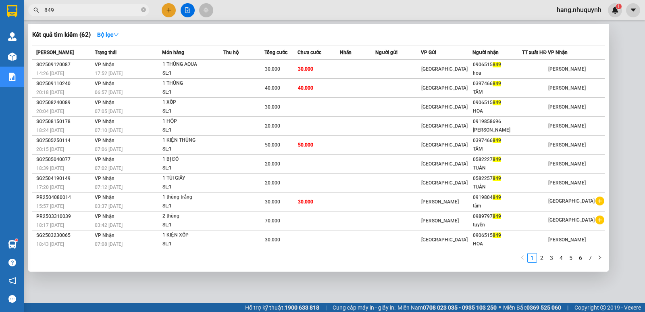
click at [111, 11] on input "849" at bounding box center [91, 10] width 95 height 9
paste input "SG2509120005"
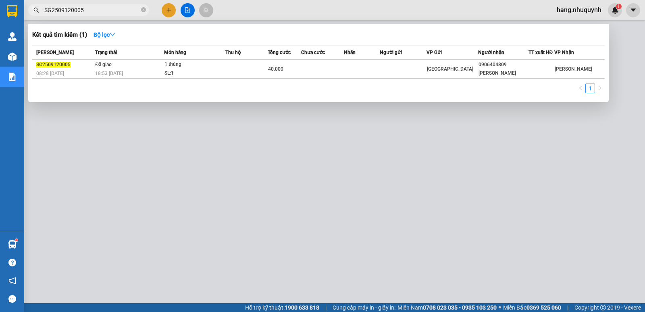
type input "SG2509120005"
click at [143, 9] on icon "close-circle" at bounding box center [143, 9] width 5 height 5
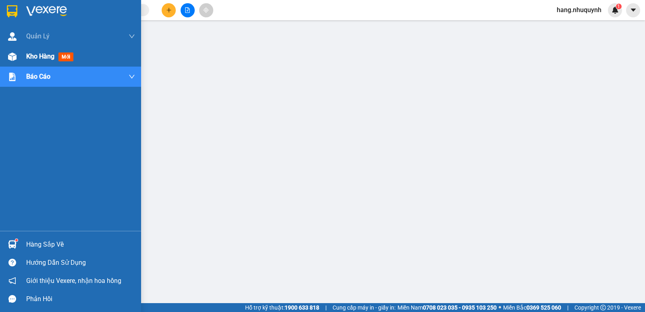
click at [48, 56] on span "Kho hàng" at bounding box center [40, 56] width 28 height 8
click at [71, 58] on span "mới" at bounding box center [65, 56] width 15 height 9
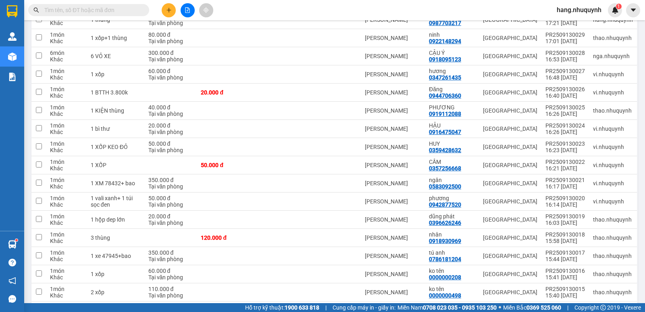
scroll to position [1412, 0]
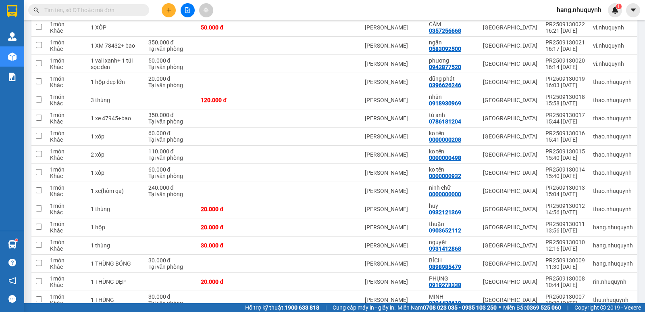
click at [114, 11] on input "text" at bounding box center [91, 10] width 95 height 9
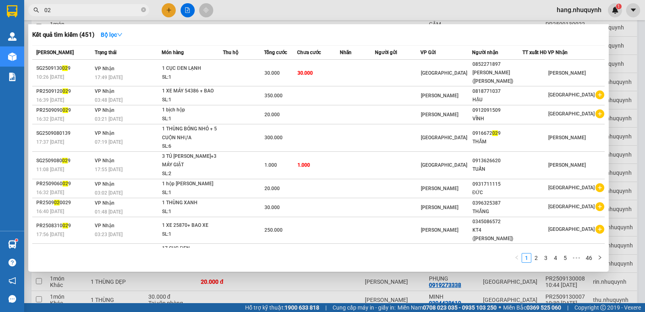
type input "0"
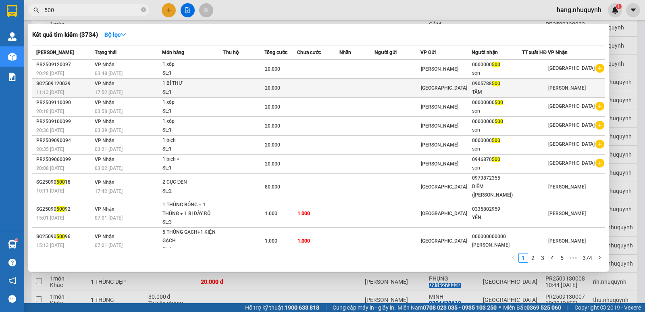
type input "500"
click at [175, 91] on div "SL: 1" at bounding box center [193, 92] width 61 height 9
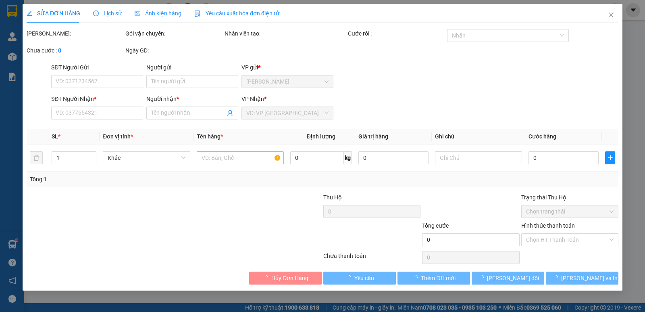
type input "0905788500"
type input "TÂM"
type input "20.000"
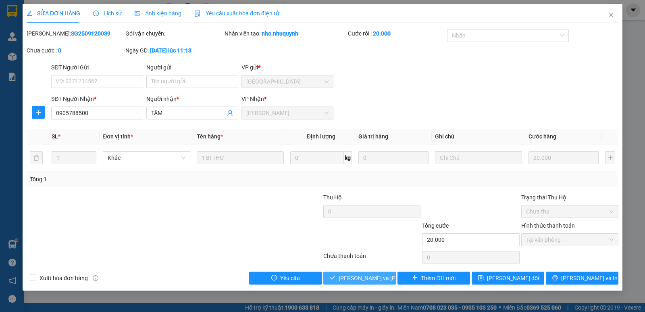
click at [361, 278] on span "[PERSON_NAME] và [PERSON_NAME] hàng" at bounding box center [393, 278] width 109 height 9
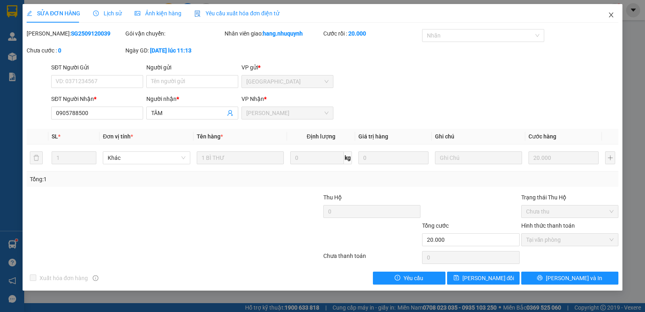
click at [611, 15] on icon "close" at bounding box center [611, 15] width 4 height 5
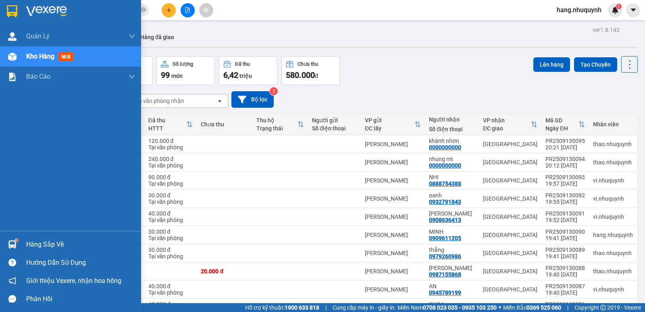
click at [48, 53] on span "Kho hàng" at bounding box center [40, 56] width 28 height 8
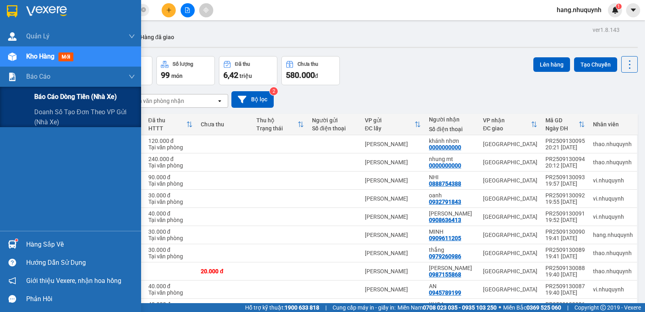
click at [50, 93] on span "Báo cáo dòng tiền (nhà xe)" at bounding box center [75, 97] width 83 height 10
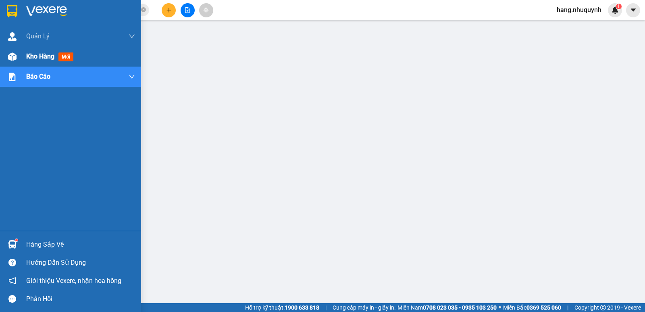
click at [38, 54] on span "Kho hàng" at bounding box center [40, 56] width 28 height 8
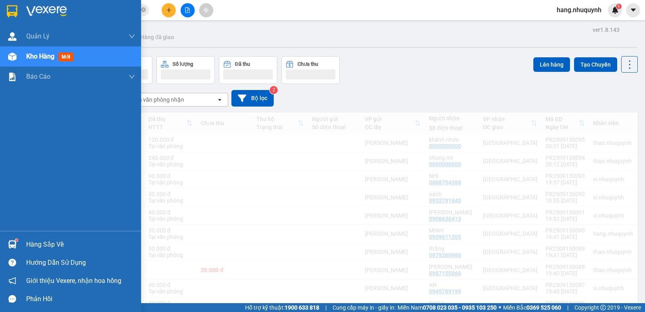
click at [45, 54] on span "Kho hàng" at bounding box center [40, 56] width 28 height 8
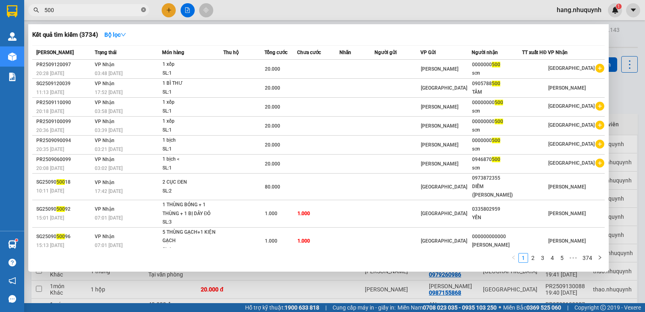
click at [143, 11] on icon "close-circle" at bounding box center [143, 9] width 5 height 5
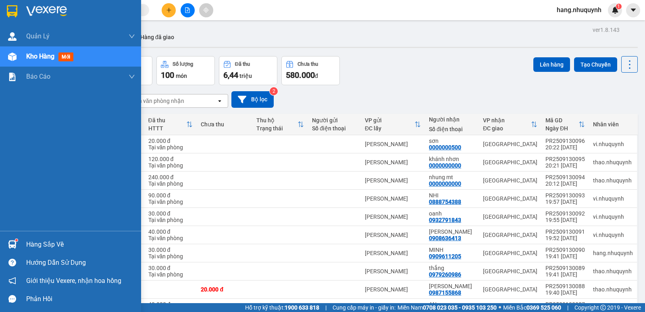
click at [43, 58] on span "Kho hàng" at bounding box center [40, 56] width 28 height 8
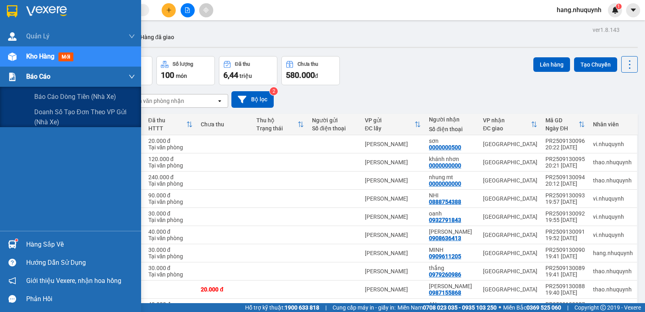
click at [27, 77] on span "Báo cáo" at bounding box center [38, 76] width 24 height 10
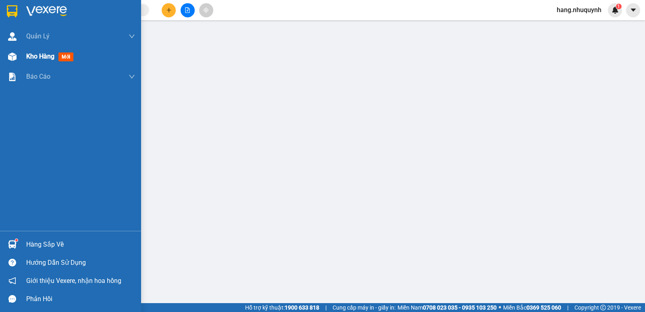
click at [46, 58] on span "Kho hàng" at bounding box center [40, 56] width 28 height 8
click at [59, 57] on div "Kho hàng mới" at bounding box center [51, 56] width 50 height 10
click at [68, 56] on span "mới" at bounding box center [65, 56] width 15 height 9
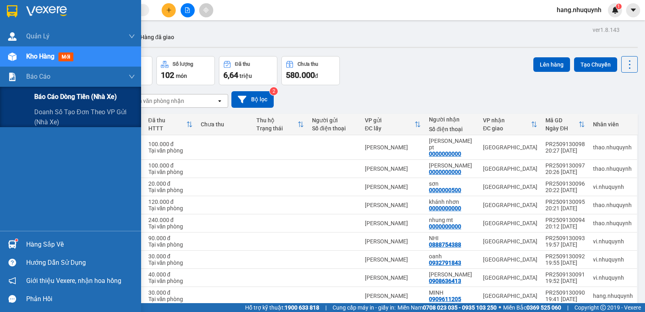
click at [46, 95] on span "Báo cáo dòng tiền (nhà xe)" at bounding box center [75, 97] width 83 height 10
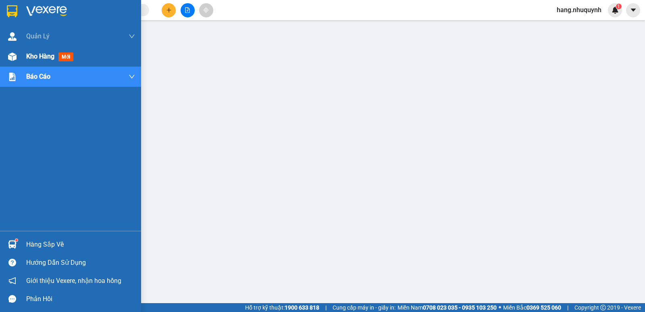
click at [44, 54] on span "Kho hàng" at bounding box center [40, 56] width 28 height 8
click at [27, 57] on span "Kho hàng" at bounding box center [40, 56] width 28 height 8
click at [11, 56] on img at bounding box center [12, 56] width 8 height 8
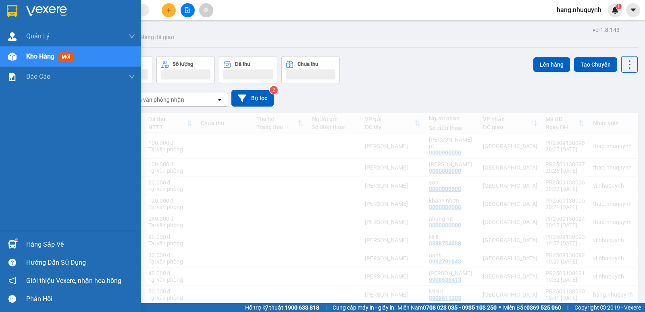
click at [73, 55] on span "mới" at bounding box center [65, 56] width 15 height 9
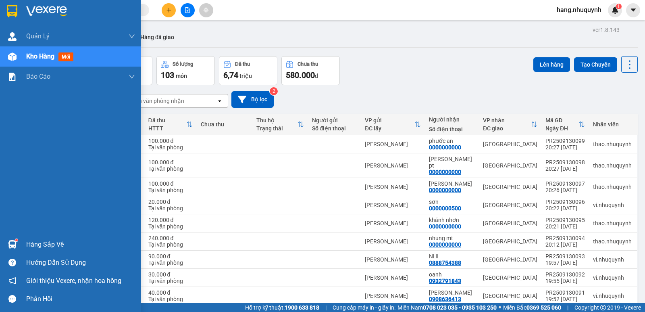
click at [14, 55] on img at bounding box center [12, 56] width 8 height 8
click at [26, 57] on span "Kho hàng" at bounding box center [40, 56] width 28 height 8
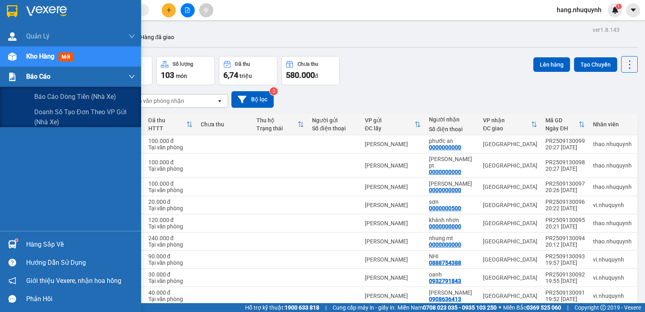
click at [35, 77] on span "Báo cáo" at bounding box center [38, 76] width 24 height 10
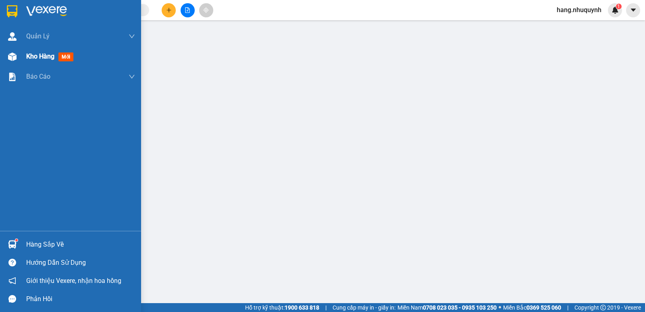
click at [48, 57] on span "Kho hàng" at bounding box center [40, 56] width 28 height 8
click at [66, 54] on span "mới" at bounding box center [65, 56] width 15 height 9
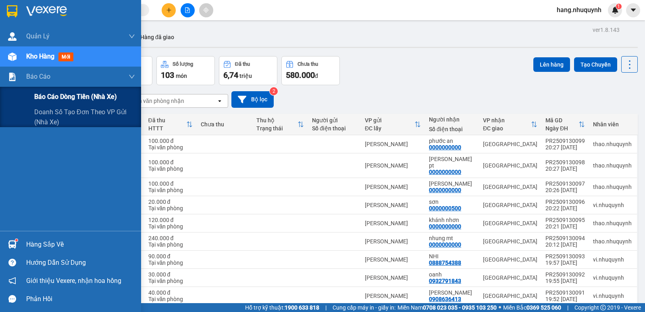
click at [58, 96] on span "Báo cáo dòng tiền (nhà xe)" at bounding box center [75, 97] width 83 height 10
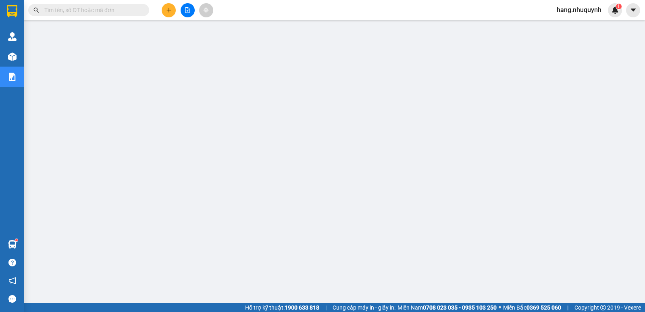
click at [595, 11] on span "hang.nhuquynh" at bounding box center [580, 10] width 58 height 10
click at [575, 25] on span "Đăng xuất" at bounding box center [582, 25] width 41 height 9
